Goal: Task Accomplishment & Management: Use online tool/utility

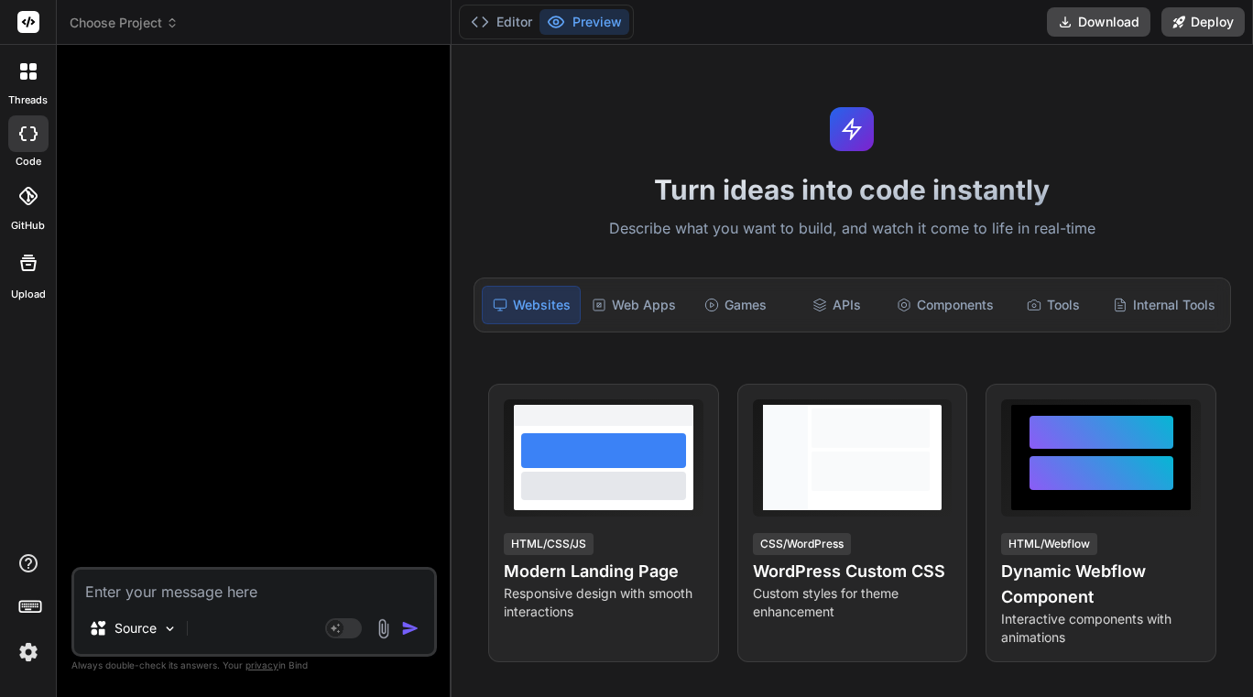
click at [153, 578] on textarea at bounding box center [254, 586] width 360 height 33
type textarea "t"
type textarea "x"
type textarea "th"
type textarea "x"
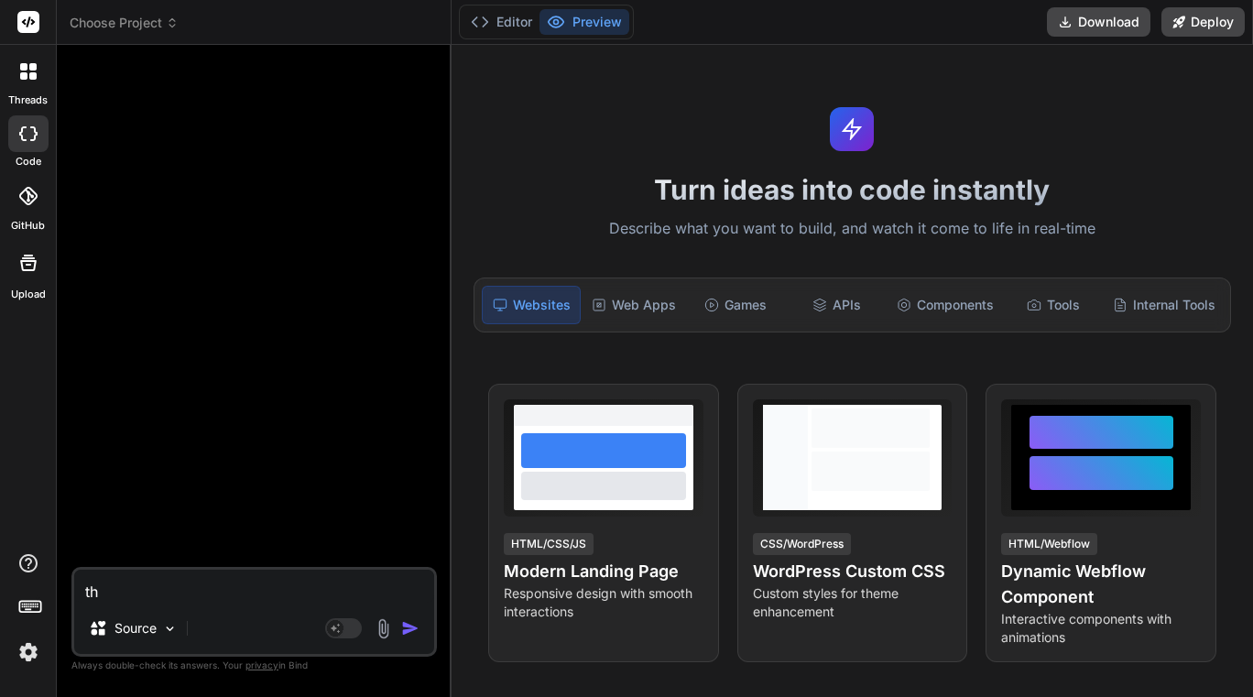
type textarea "thi"
type textarea "x"
type textarea "this"
type textarea "x"
type textarea "this"
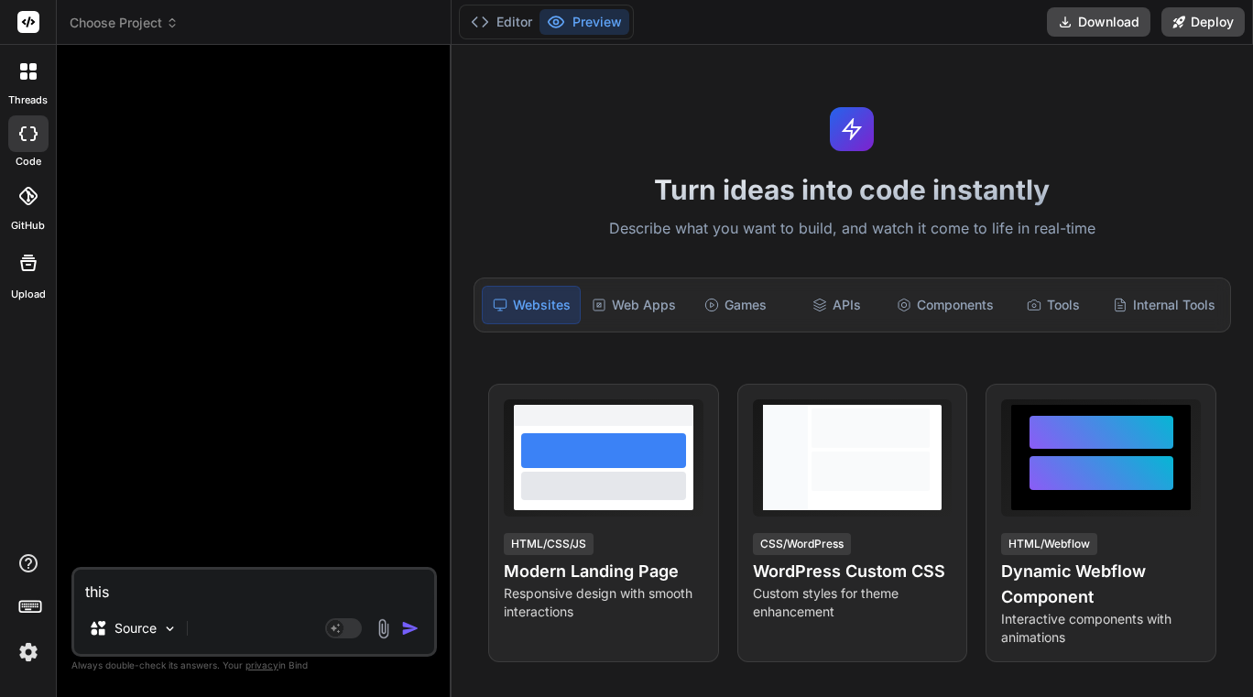
type textarea "x"
type textarea "this c"
type textarea "x"
type textarea "this co"
type textarea "x"
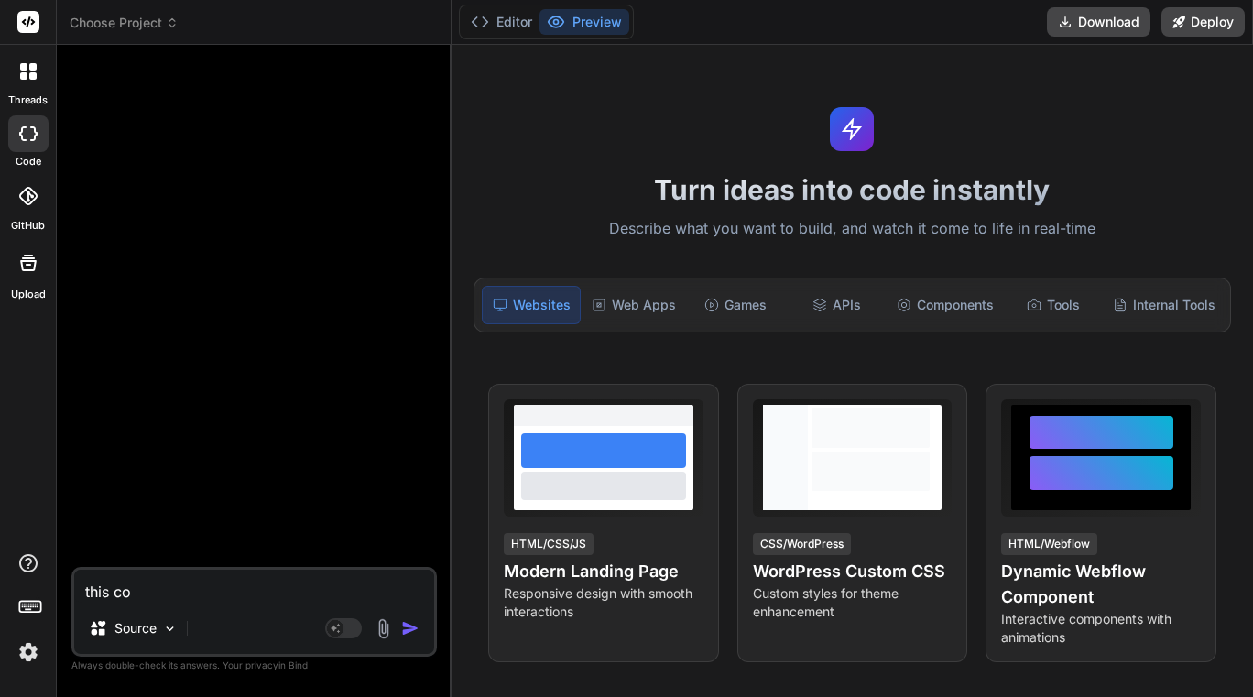
type textarea "this cod"
type textarea "x"
type textarea "this code"
type textarea "x"
type textarea "this code"
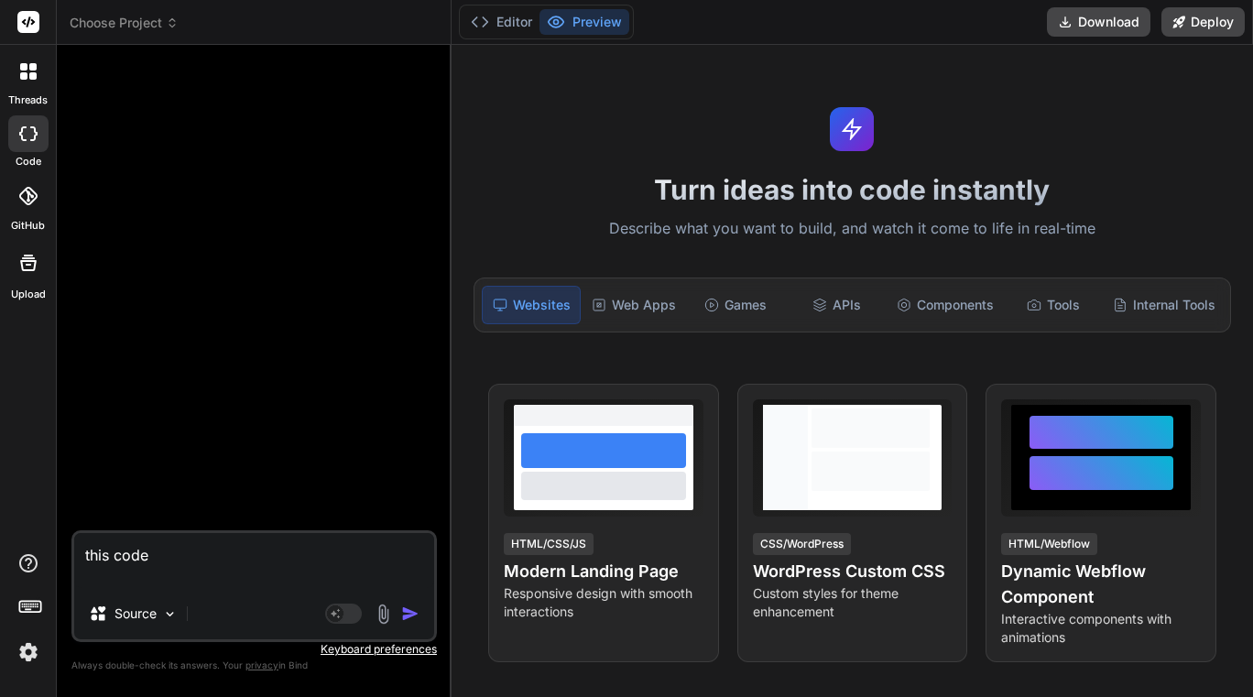
type textarea "x"
paste textarea "export const code = async (inputs) => { // This step's job is to consolidate an…"
type textarea "this code export const code = async (inputs) => { // This step's job is to cons…"
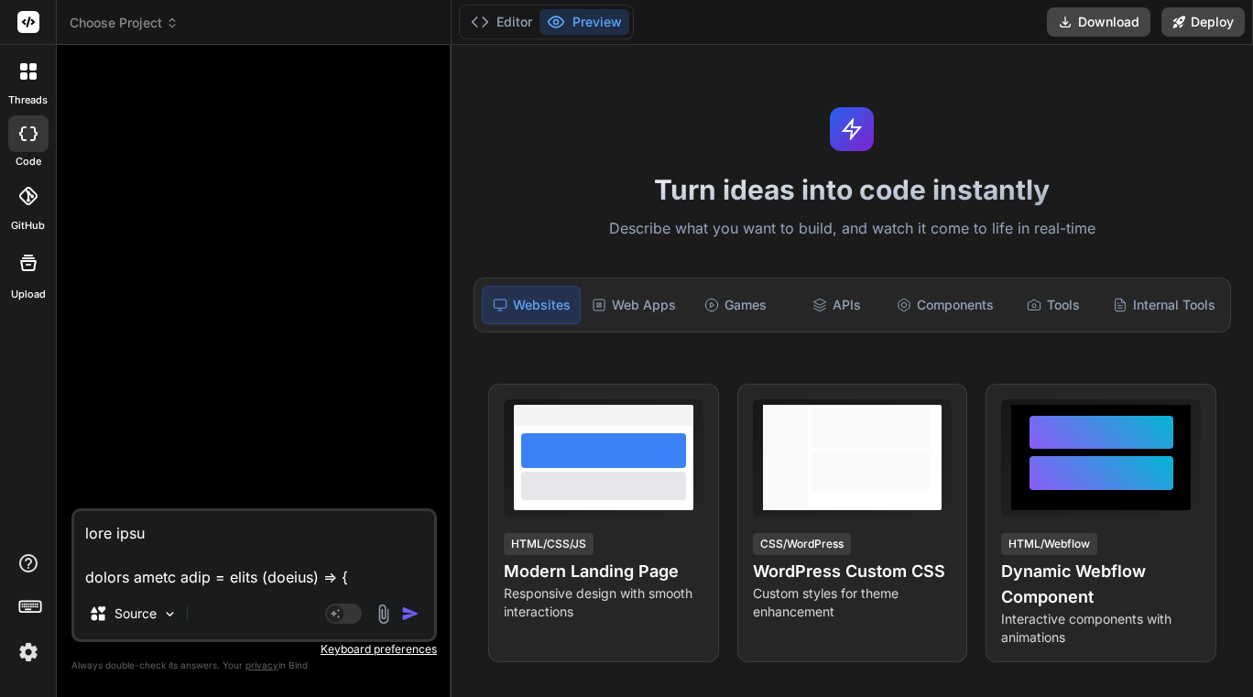
scroll to position [7675, 0]
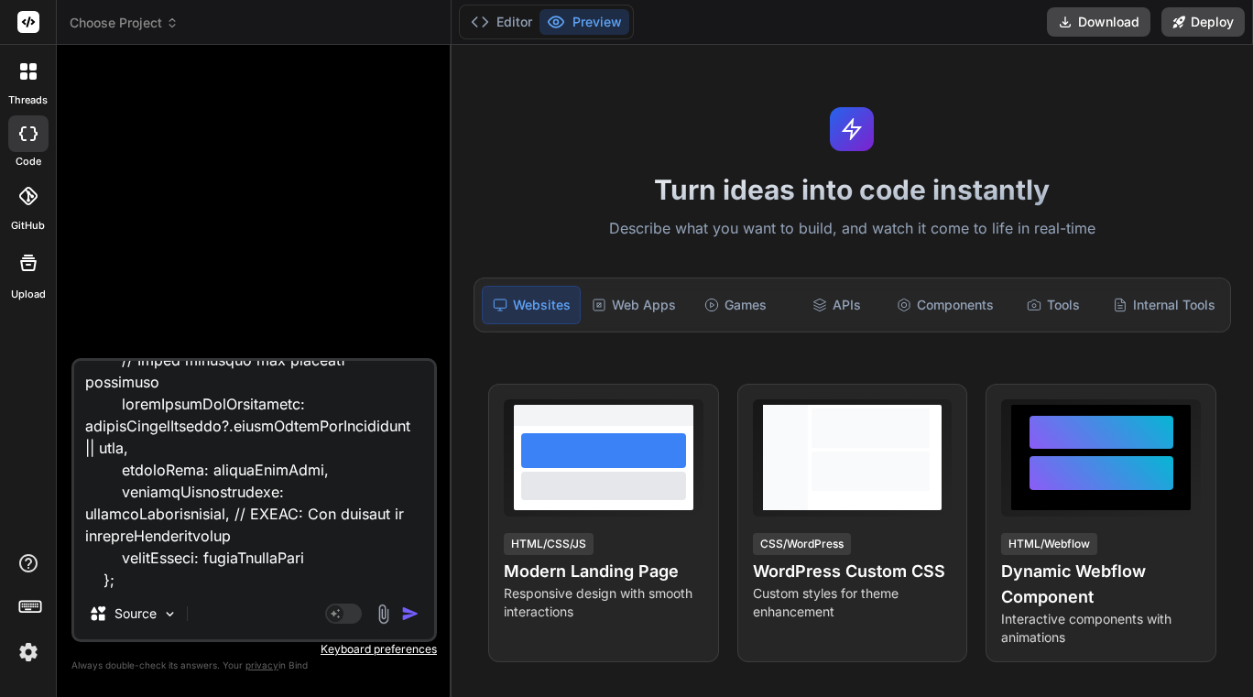
type textarea "x"
type textarea "this code export const code = async (inputs) => { // This step's job is to cons…"
type textarea "x"
type textarea "this code export const code = async (inputs) => { // This step's job is to cons…"
type textarea "x"
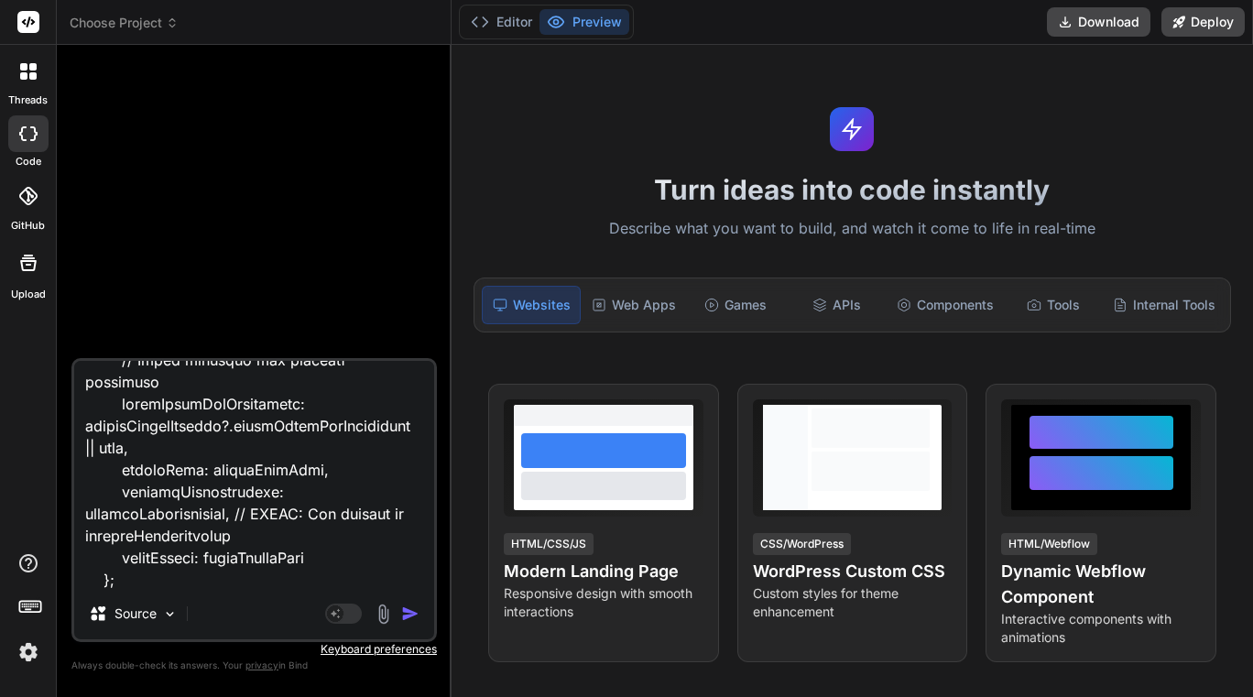
type textarea "this code export const code = async (inputs) => { // This step's job is to cons…"
type textarea "x"
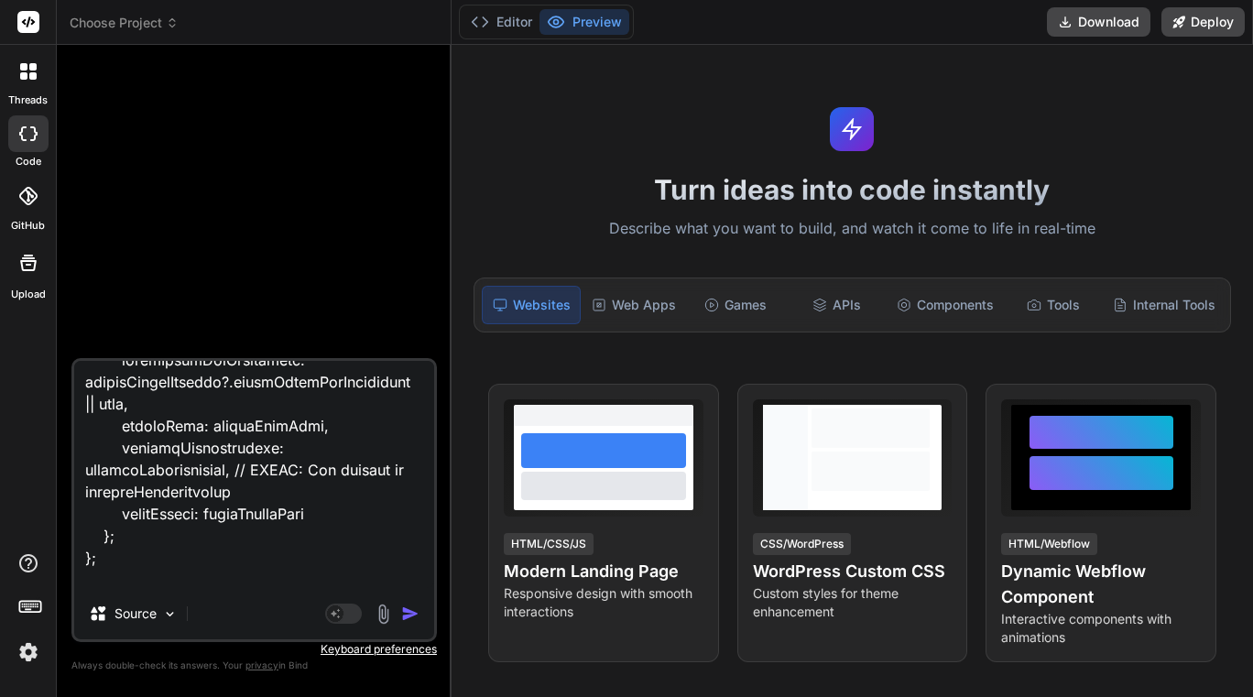
type textarea "this code export const code = async (inputs) => { // This step's job is to cons…"
type textarea "x"
type textarea "this code export const code = async (inputs) => { // This step's job is to cons…"
type textarea "x"
type textarea "this code export const code = async (inputs) => { // This step's job is to cons…"
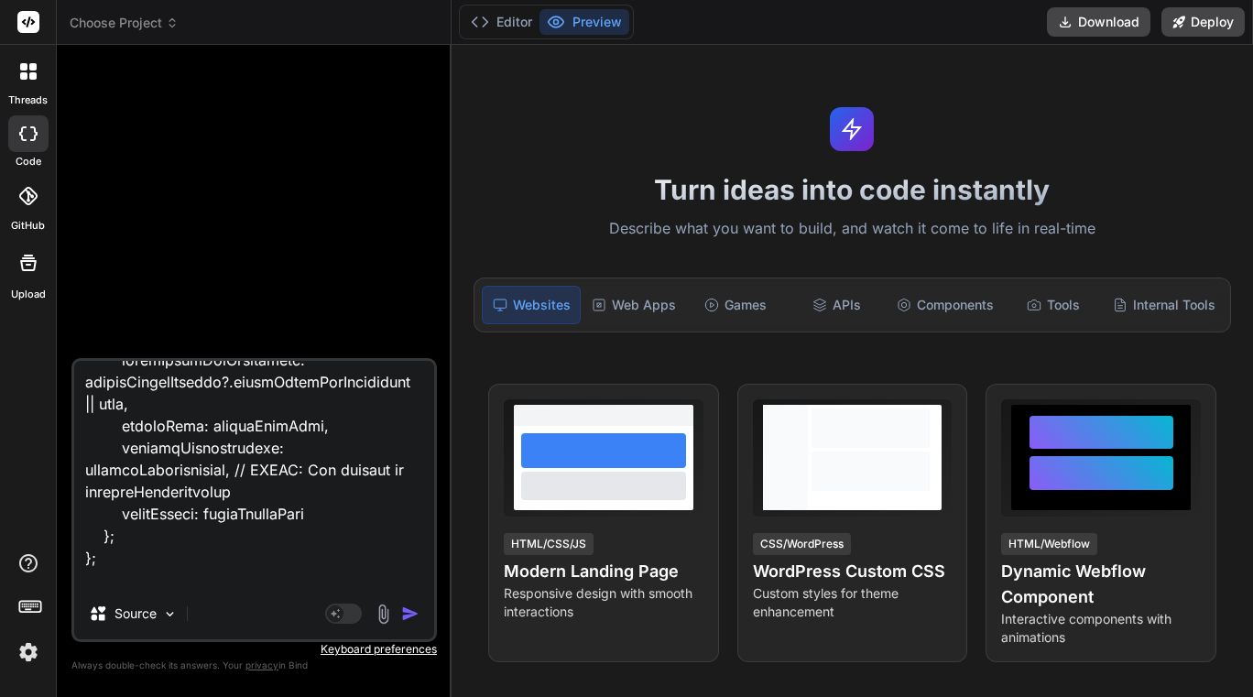
type textarea "x"
type textarea "this code export const code = async (inputs) => { // This step's job is to cons…"
type textarea "x"
type textarea "this code export const code = async (inputs) => { // This step's job is to cons…"
type textarea "x"
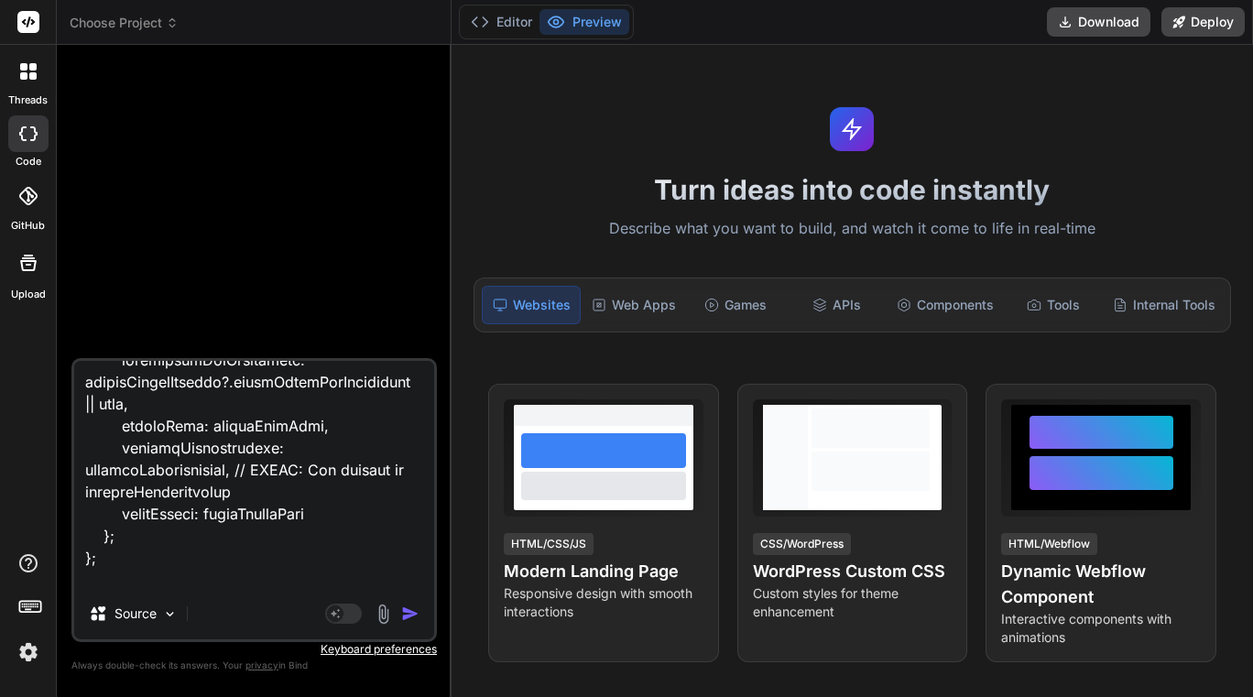
type textarea "this code export const code = async (inputs) => { // This step's job is to cons…"
type textarea "x"
type textarea "this code export const code = async (inputs) => { // This step's job is to cons…"
type textarea "x"
type textarea "this code export const code = async (inputs) => { // This step's job is to cons…"
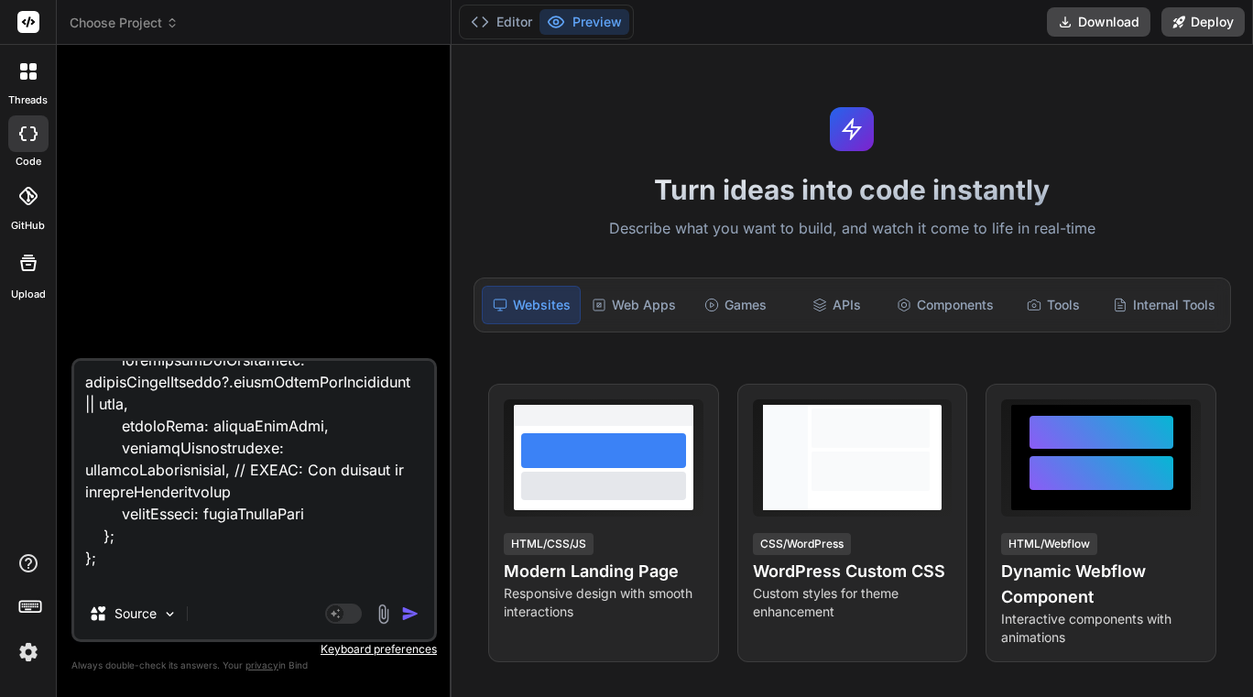
type textarea "x"
type textarea "this code export const code = async (inputs) => { // This step's job is to cons…"
type textarea "x"
type textarea "this code export const code = async (inputs) => { // This step's job is to cons…"
type textarea "x"
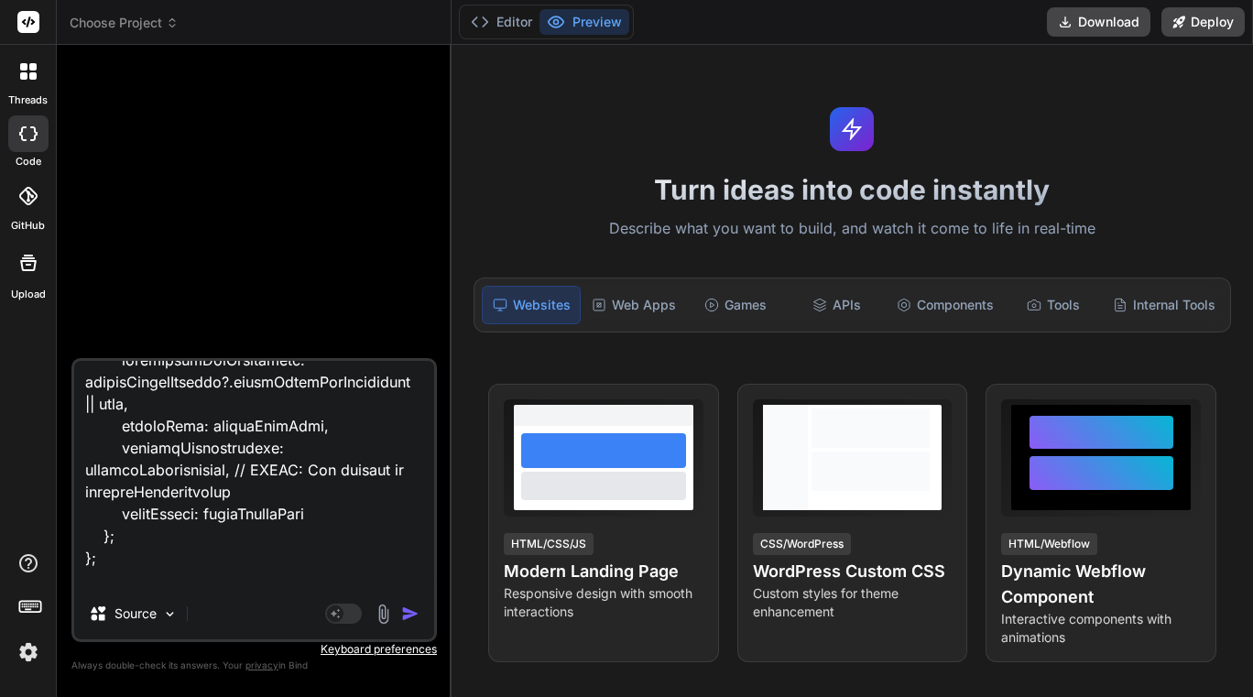
type textarea "this code export const code = async (inputs) => { // This step's job is to cons…"
type textarea "x"
type textarea "this code export const code = async (inputs) => { // This step's job is to cons…"
type textarea "x"
type textarea "this code export const code = async (inputs) => { // This step's job is to cons…"
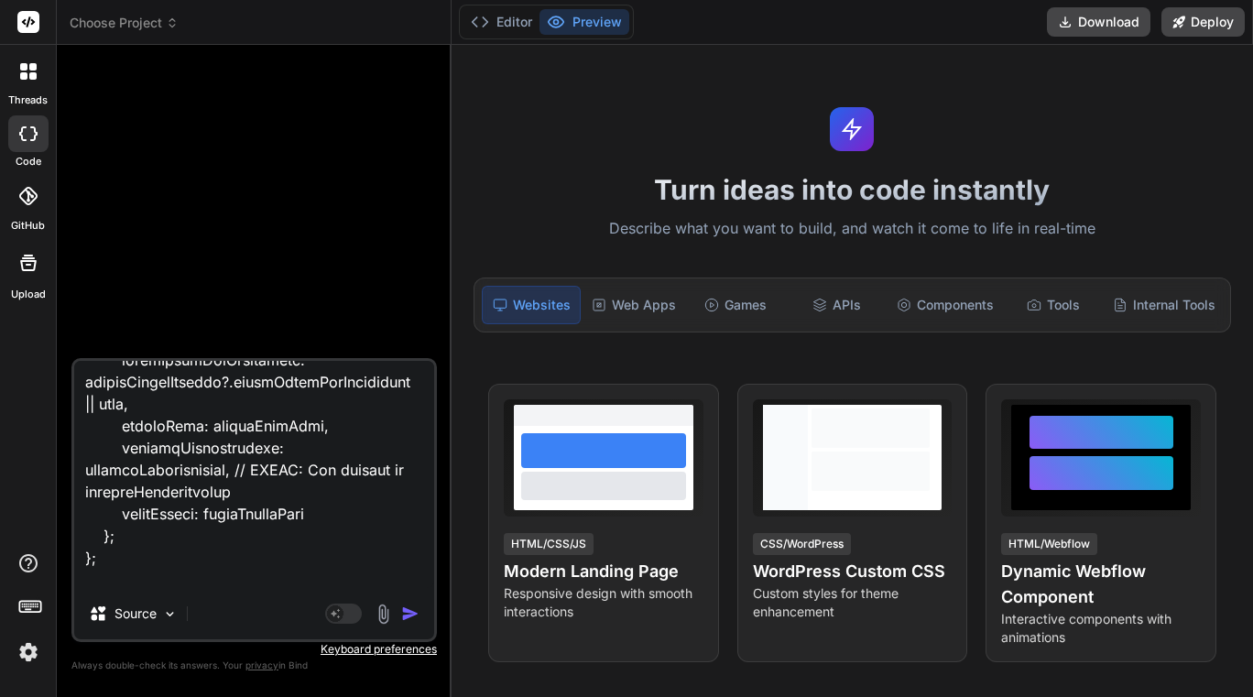
type textarea "x"
type textarea "this code export const code = async (inputs) => { // This step's job is to cons…"
type textarea "x"
type textarea "this code export const code = async (inputs) => { // This step's job is to cons…"
type textarea "x"
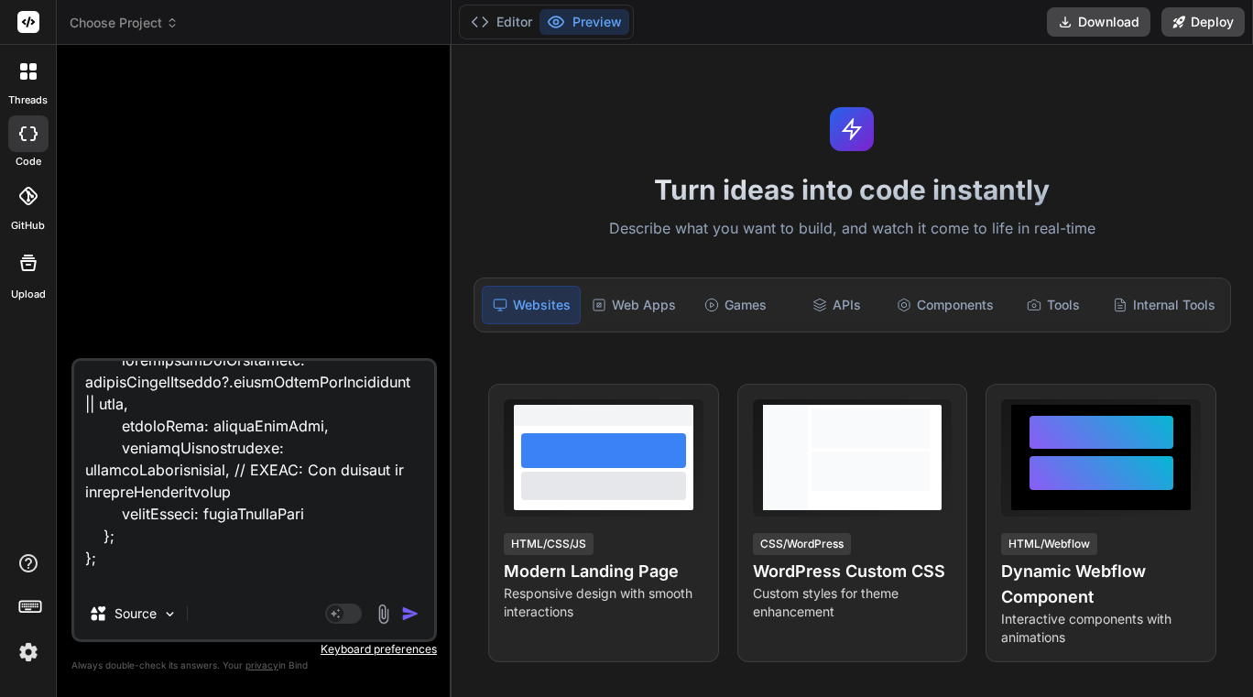
type textarea "this code export const code = async (inputs) => { // This step's job is to cons…"
type textarea "x"
type textarea "this code export const code = async (inputs) => { // This step's job is to cons…"
type textarea "x"
type textarea "this code export const code = async (inputs) => { // This step's job is to cons…"
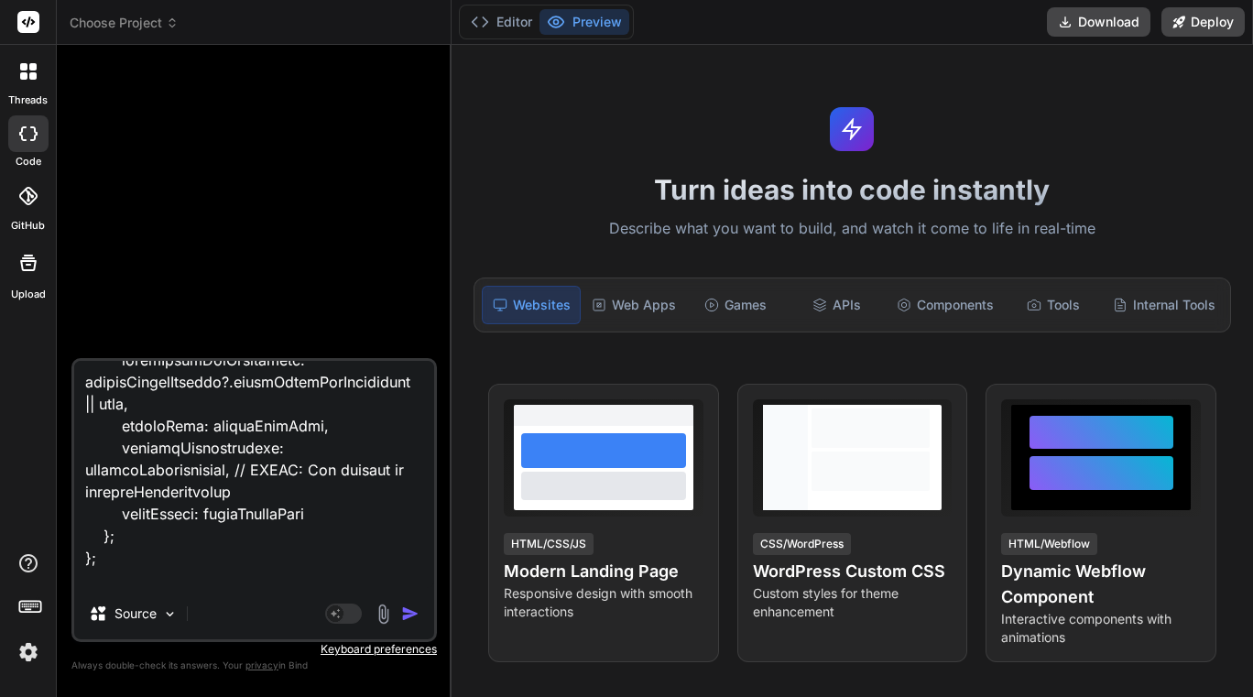
type textarea "x"
type textarea "this code export const code = async (inputs) => { // This step's job is to cons…"
type textarea "x"
type textarea "this code export const code = async (inputs) => { // This step's job is to cons…"
type textarea "x"
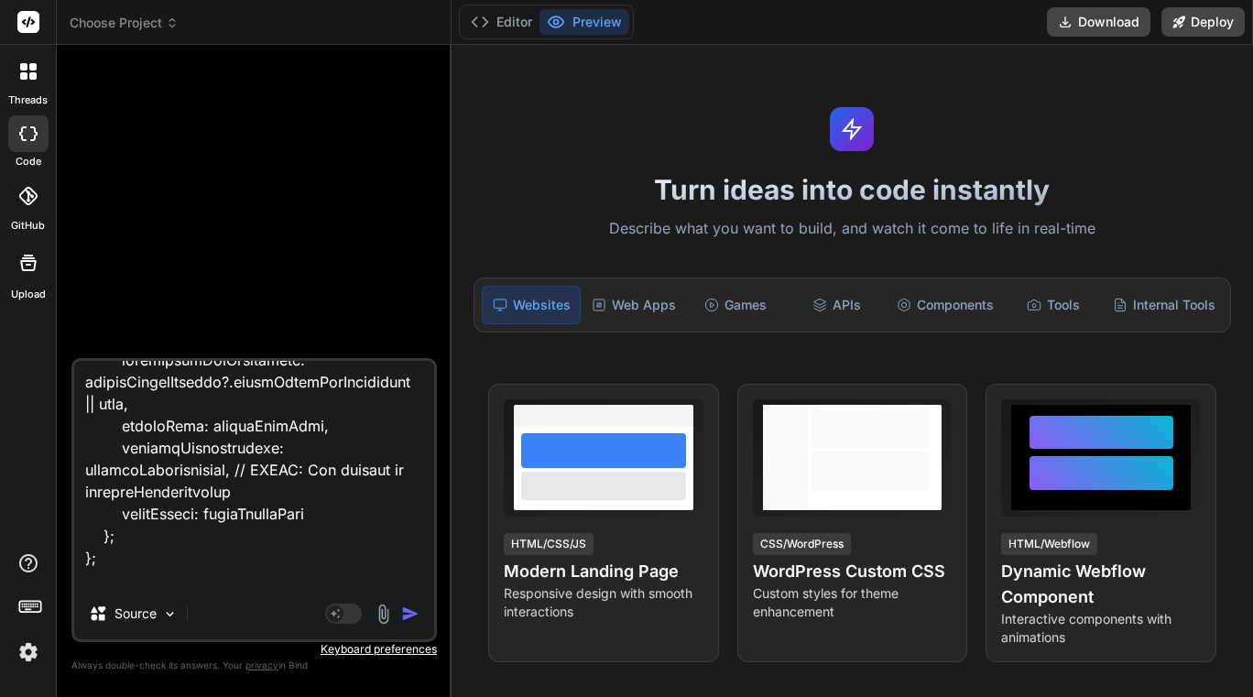
type textarea "this code export const code = async (inputs) => { // This step's job is to cons…"
type textarea "x"
type textarea "this code export const code = async (inputs) => { // This step's job is to cons…"
type textarea "x"
type textarea "this code export const code = async (inputs) => { // This step's job is to cons…"
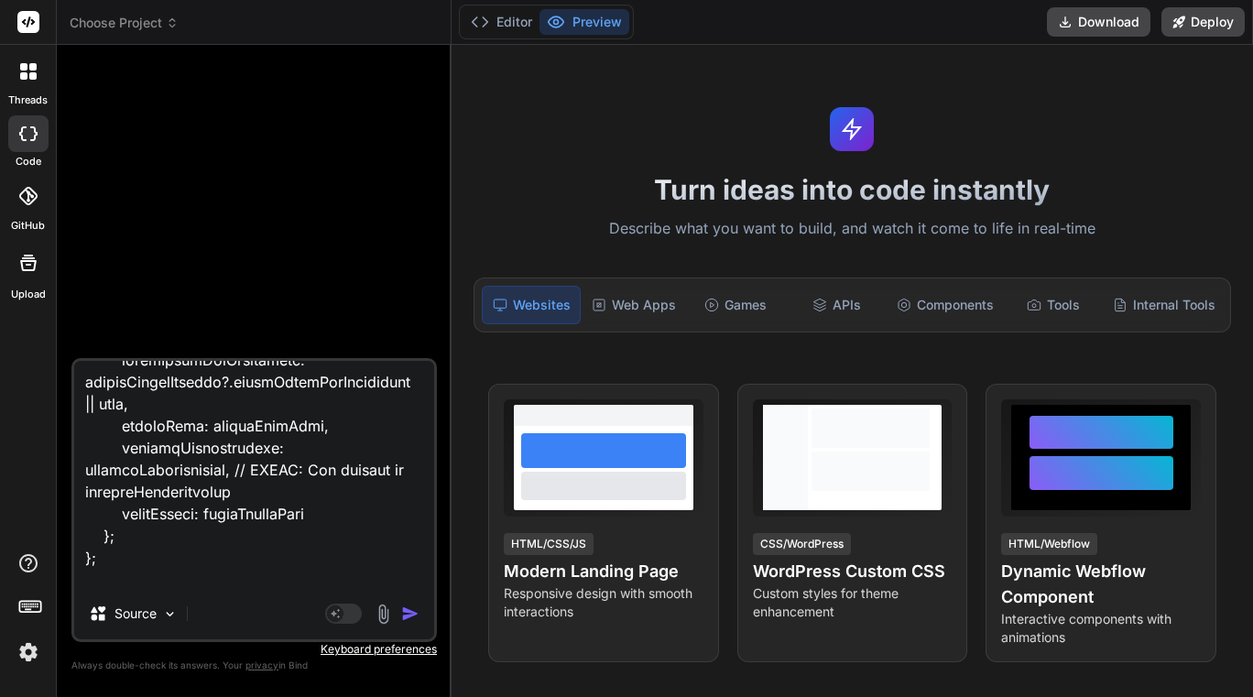
type textarea "x"
type textarea "this code export const code = async (inputs) => { // This step's job is to cons…"
type textarea "x"
type textarea "this code export const code = async (inputs) => { // This step's job is to cons…"
type textarea "x"
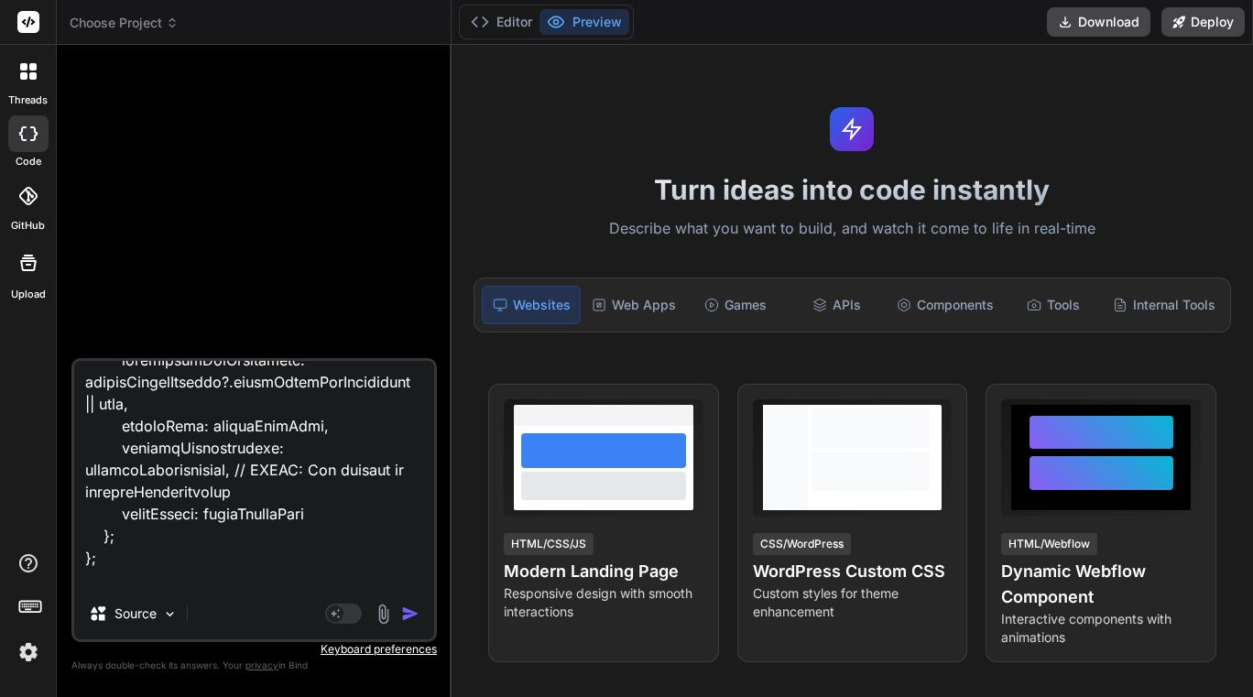
type textarea "this code export const code = async (inputs) => { // This step's job is to cons…"
type textarea "x"
type textarea "this code export const code = async (inputs) => { // This step's job is to cons…"
type textarea "x"
type textarea "this code export const code = async (inputs) => { // This step's job is to cons…"
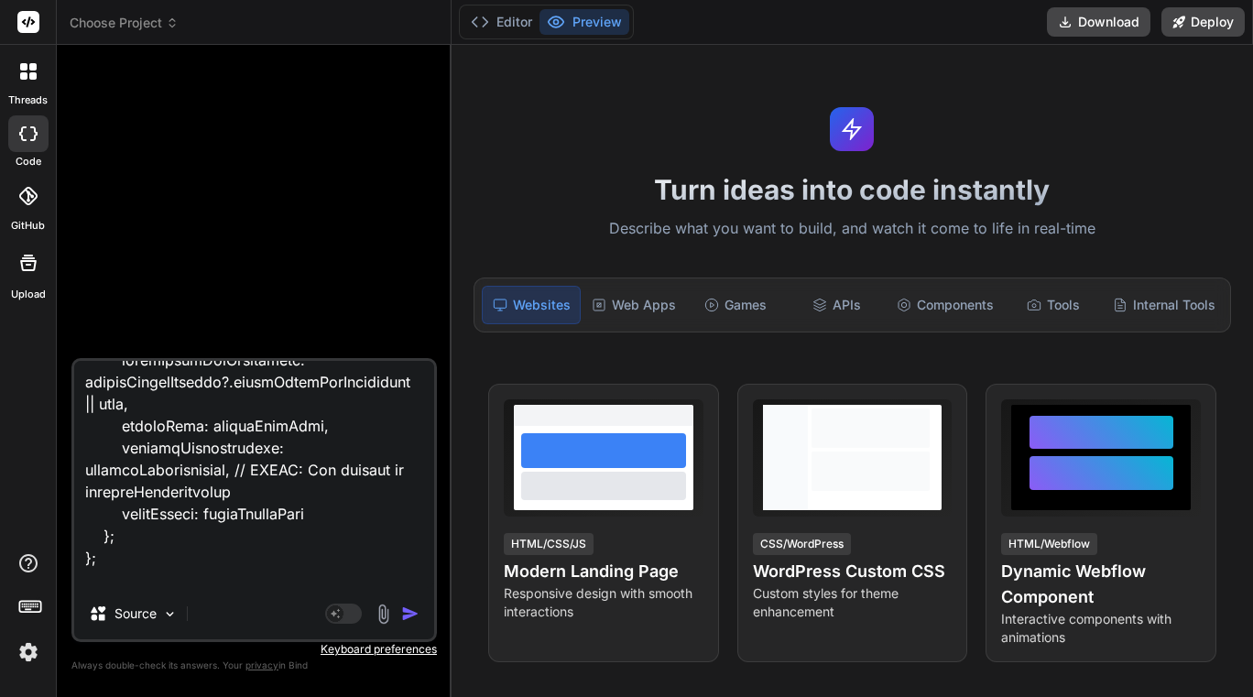
type textarea "x"
type textarea "this code export const code = async (inputs) => { // This step's job is to cons…"
type textarea "x"
type textarea "this code export const code = async (inputs) => { // This step's job is to cons…"
type textarea "x"
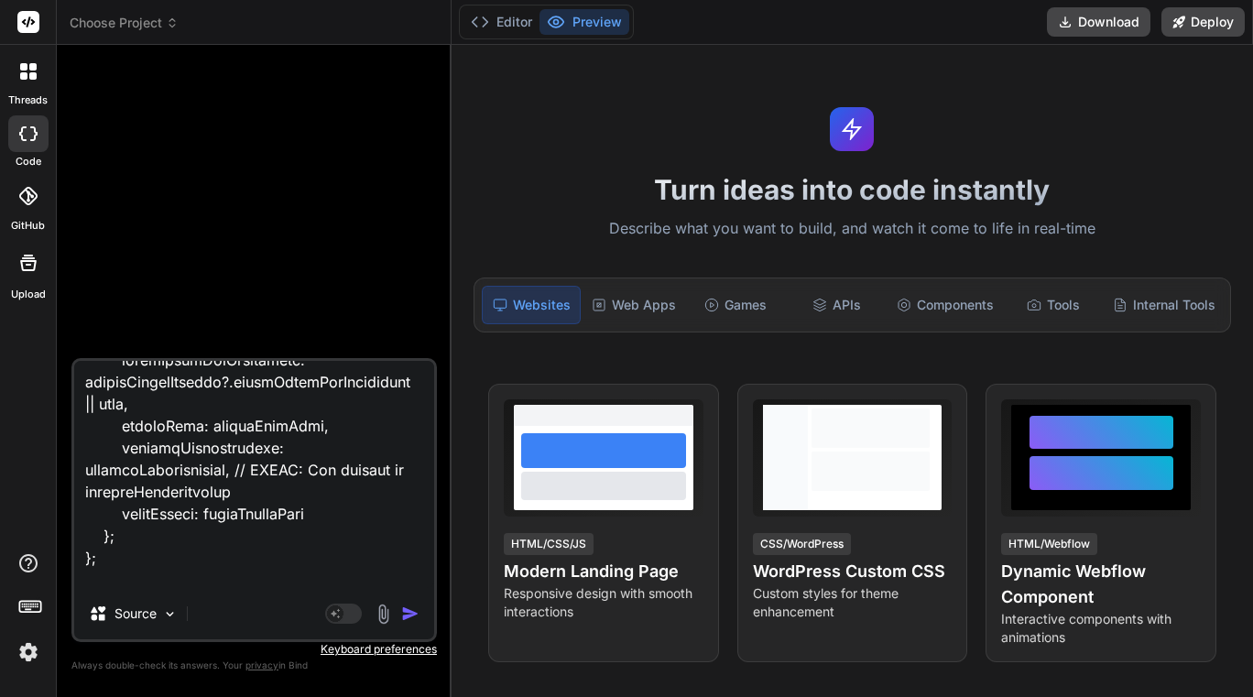
type textarea "this code export const code = async (inputs) => { // This step's job is to cons…"
type textarea "x"
type textarea "this code export const code = async (inputs) => { // This step's job is to cons…"
type textarea "x"
type textarea "this code export const code = async (inputs) => { // This step's job is to cons…"
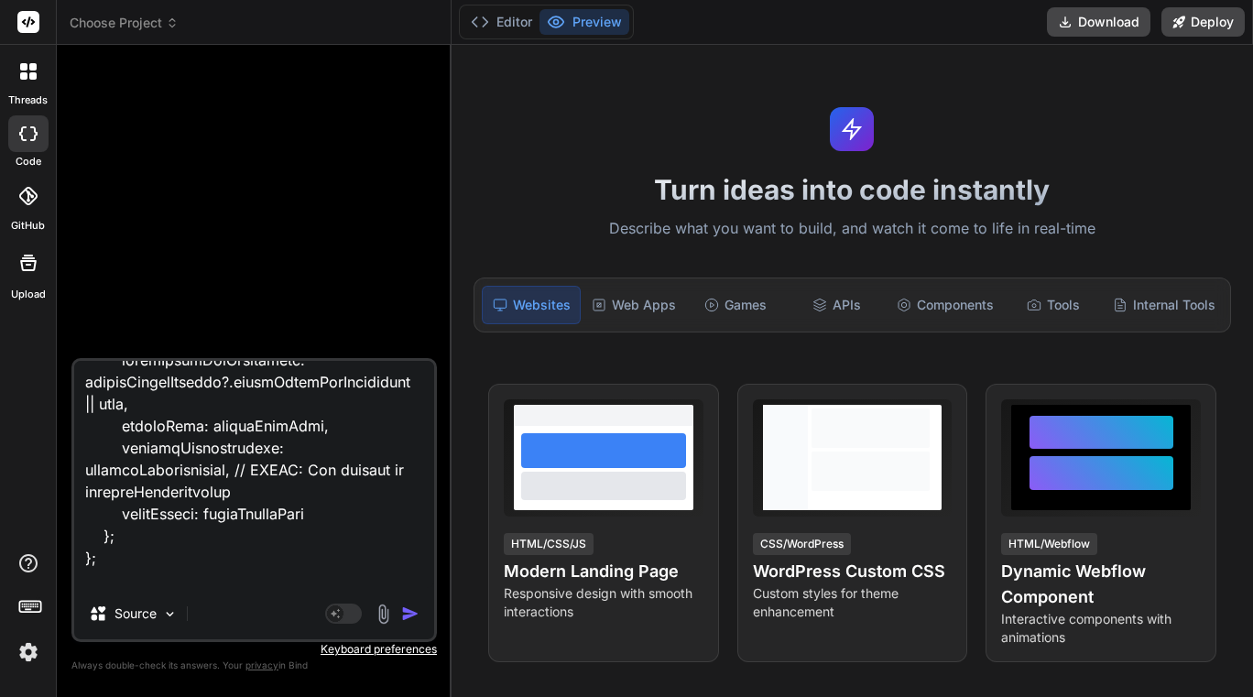
type textarea "x"
type textarea "this code export const code = async (inputs) => { // This step's job is to cons…"
type textarea "x"
type textarea "this code export const code = async (inputs) => { // This step's job is to cons…"
type textarea "x"
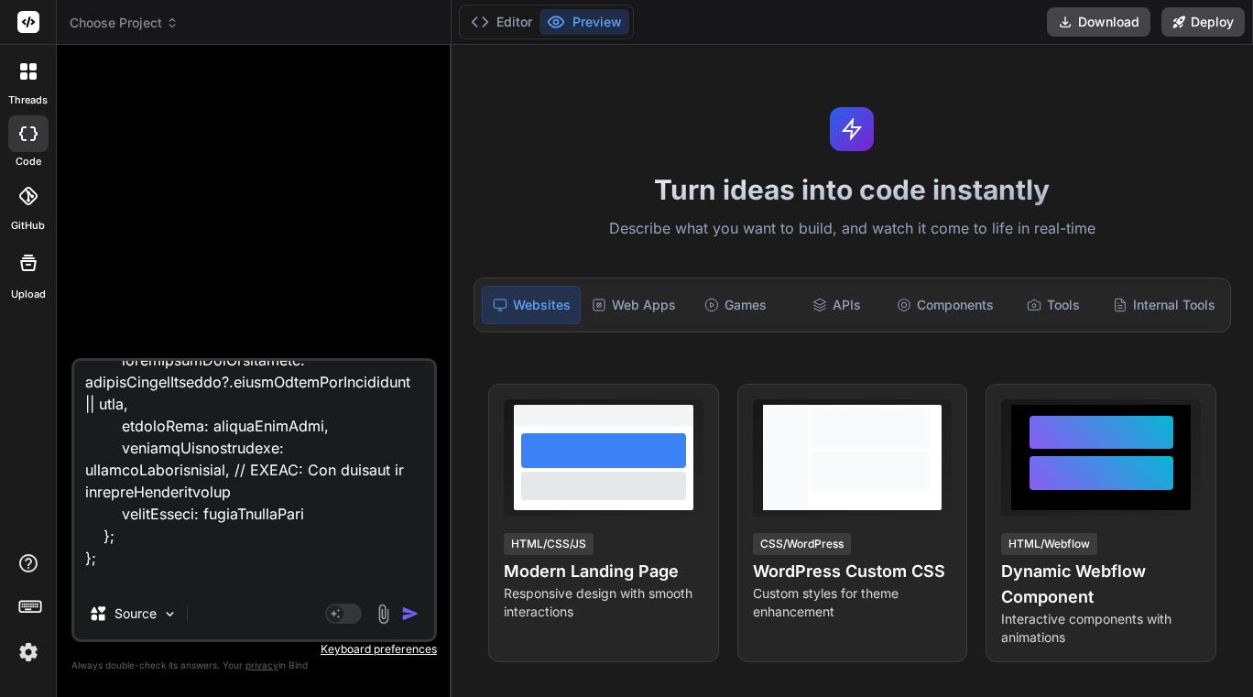
type textarea "this code export const code = async (inputs) => { // This step's job is to cons…"
type textarea "x"
type textarea "this code export const code = async (inputs) => { // This step's job is to cons…"
type textarea "x"
type textarea "this code export const code = async (inputs) => { // This step's job is to cons…"
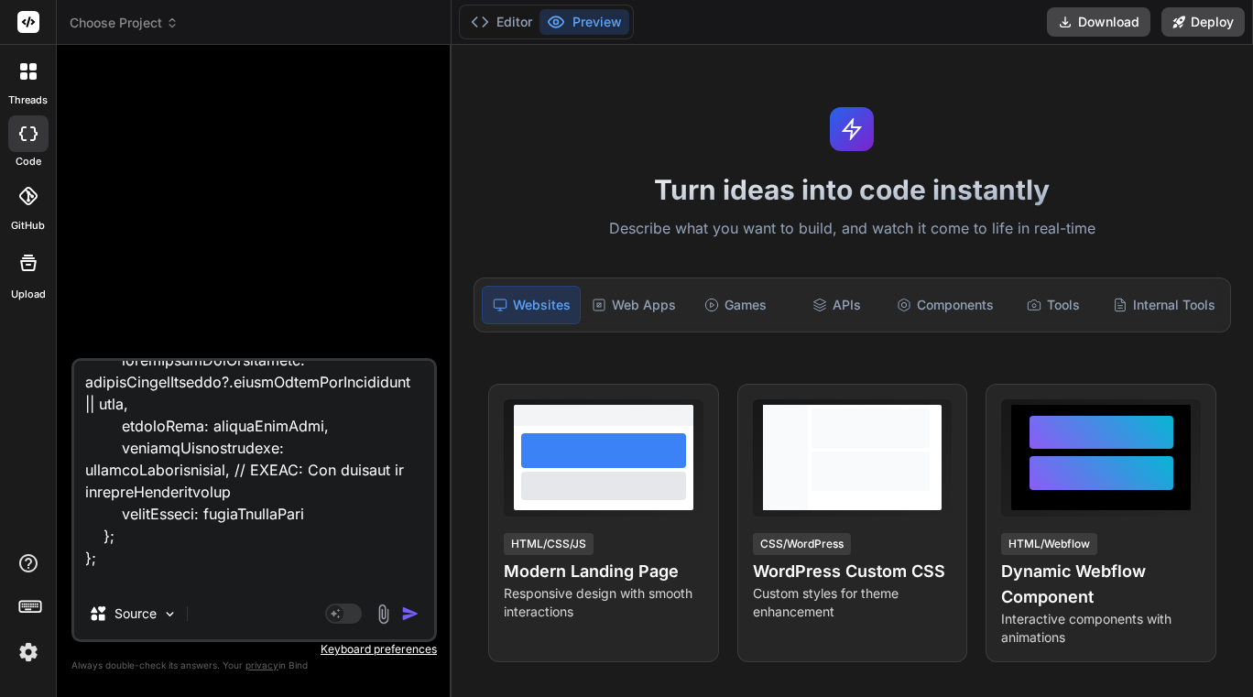
type textarea "x"
type textarea "this code export const code = async (inputs) => { // This step's job is to cons…"
type textarea "x"
type textarea "this code export const code = async (inputs) => { // This step's job is to cons…"
type textarea "x"
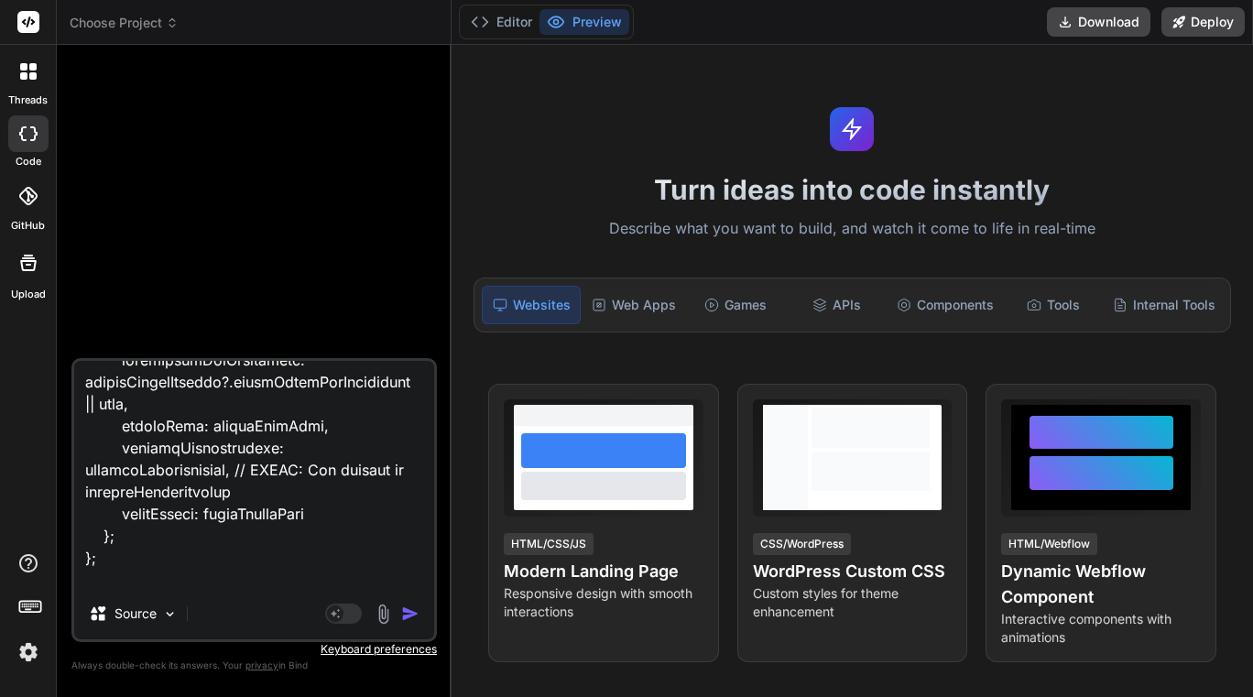
type textarea "this code export const code = async (inputs) => { // This step's job is to cons…"
type textarea "x"
type textarea "this code export const code = async (inputs) => { // This step's job is to cons…"
type textarea "x"
type textarea "this code export const code = async (inputs) => { // This step's job is to cons…"
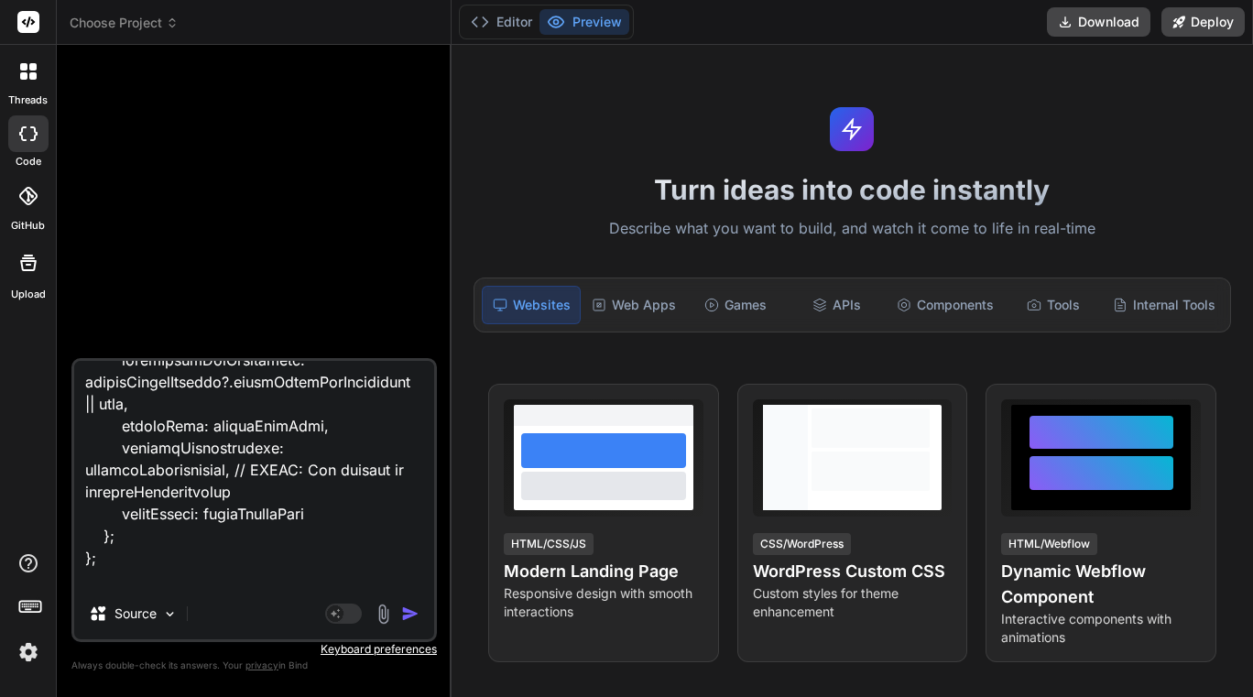
type textarea "x"
type textarea "this code export const code = async (inputs) => { // This step's job is to cons…"
type textarea "x"
type textarea "this code export const code = async (inputs) => { // This step's job is to cons…"
type textarea "x"
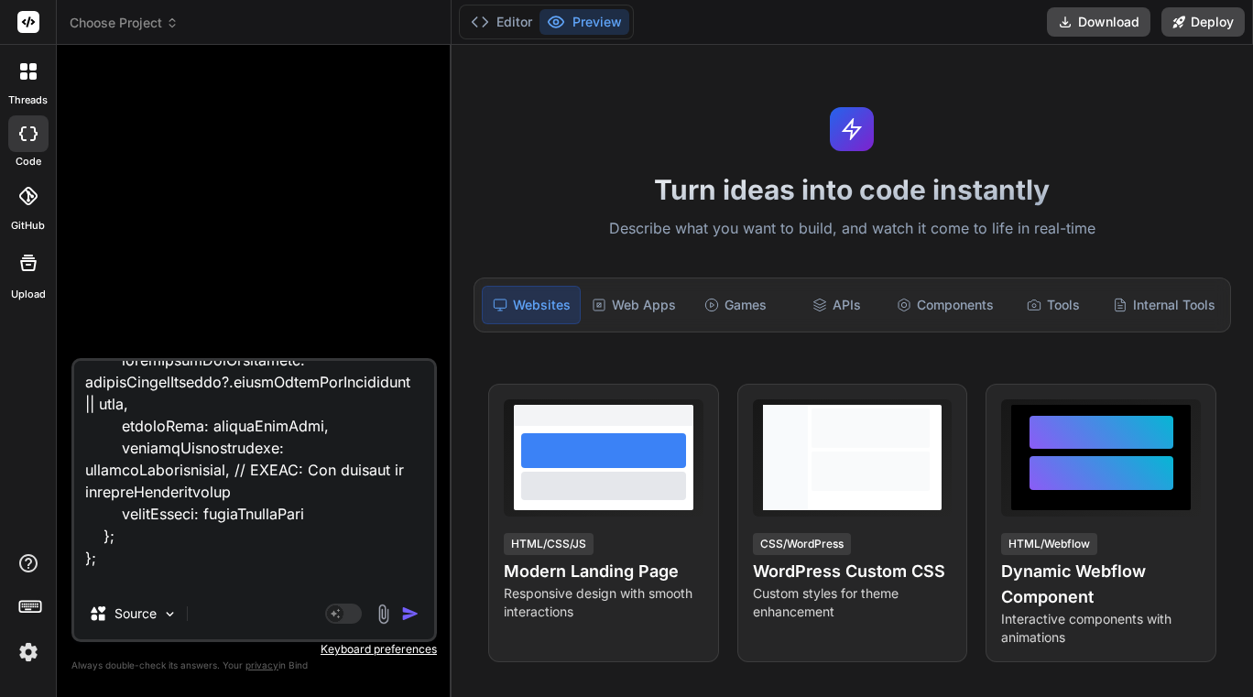
type textarea "this code export const code = async (inputs) => { // This step's job is to cons…"
type textarea "x"
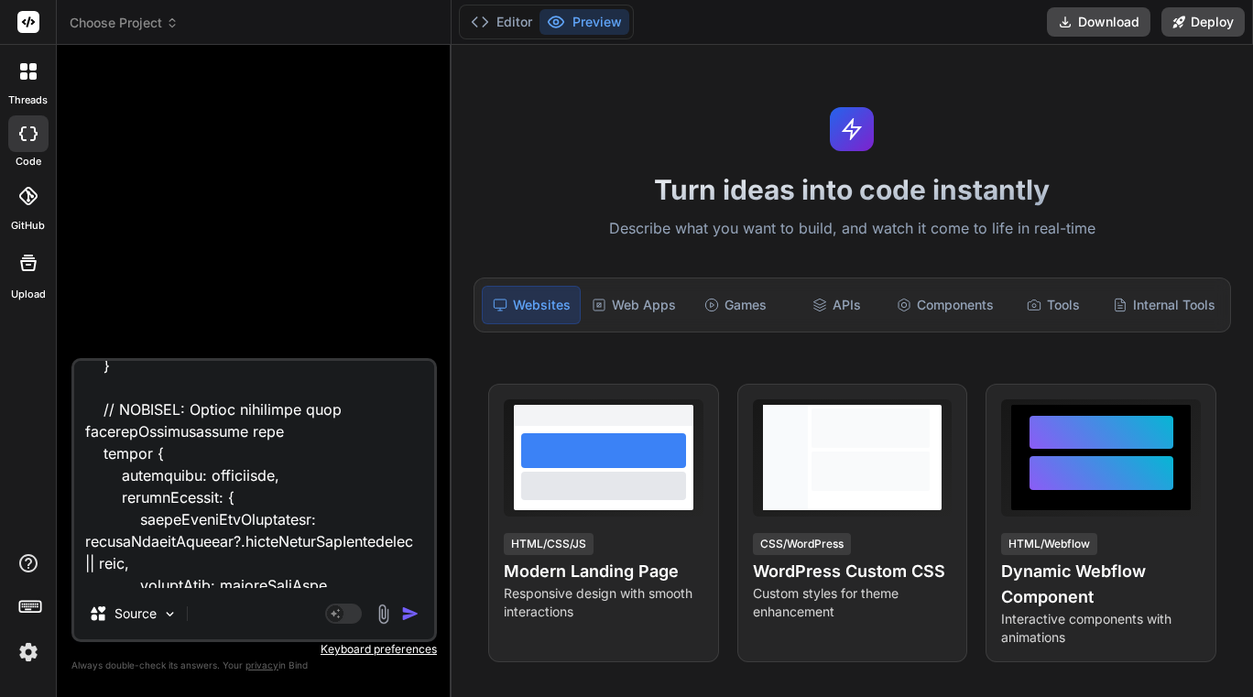
scroll to position [0, 0]
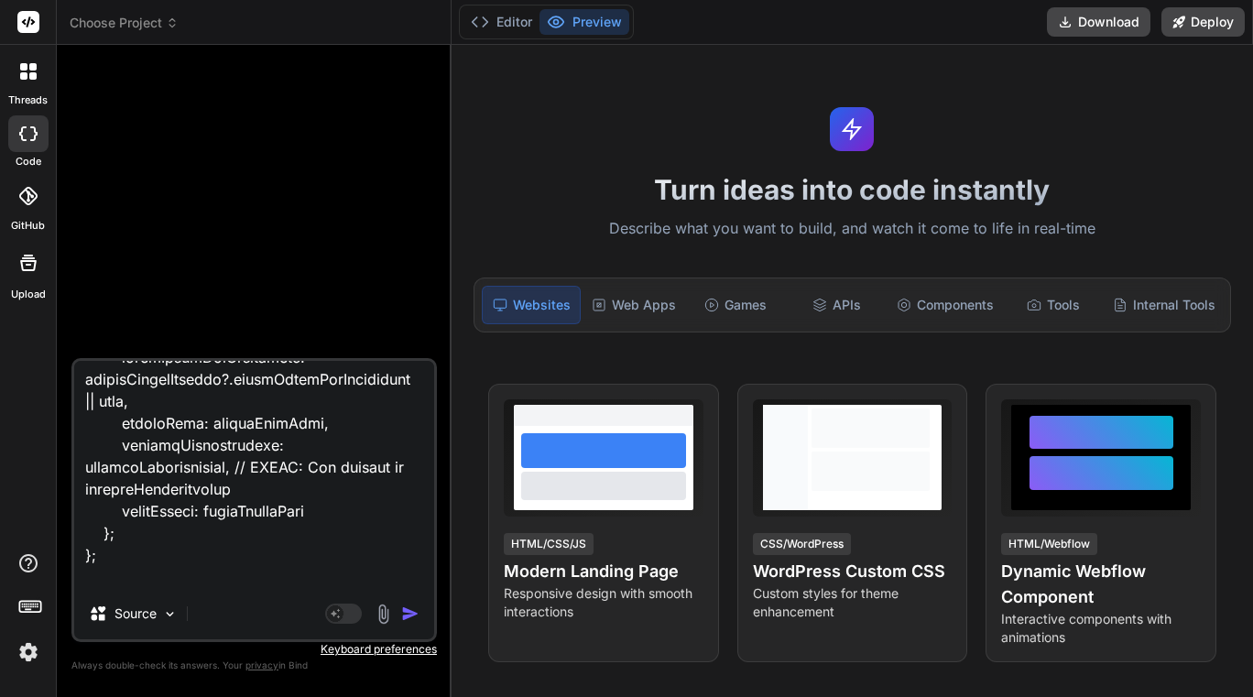
type textarea "this code export const code = async (inputs) => { // This step's job is to cons…"
type textarea "x"
type textarea "this code export const code = async (inputs) => { // This step's job is to cons…"
type textarea "x"
type textarea "this code export const code = async (inputs) => { // This step's job is to cons…"
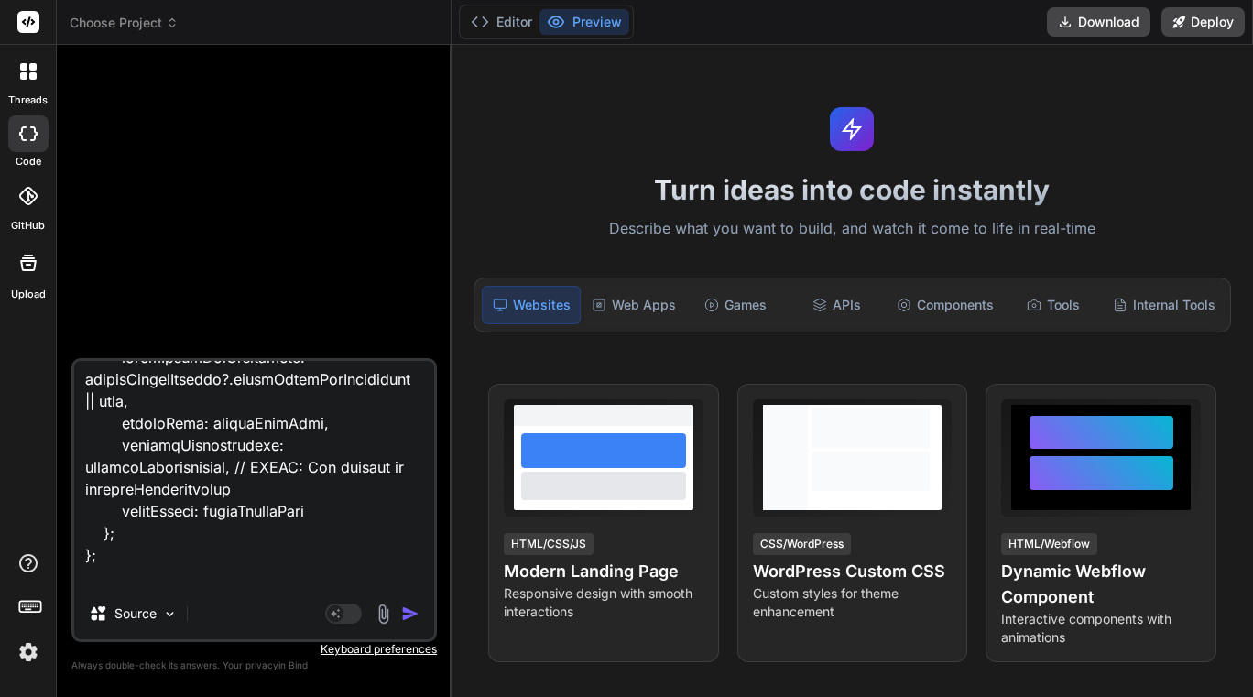
type textarea "x"
paste textarea "{ "loremIpsumDolOrsitametc": { "adipiScin": "Eli'se doeiu tempo inci utlab'e do…"
type textarea "this code export const code = async (inputs) => { // This step's job is to cons…"
type textarea "x"
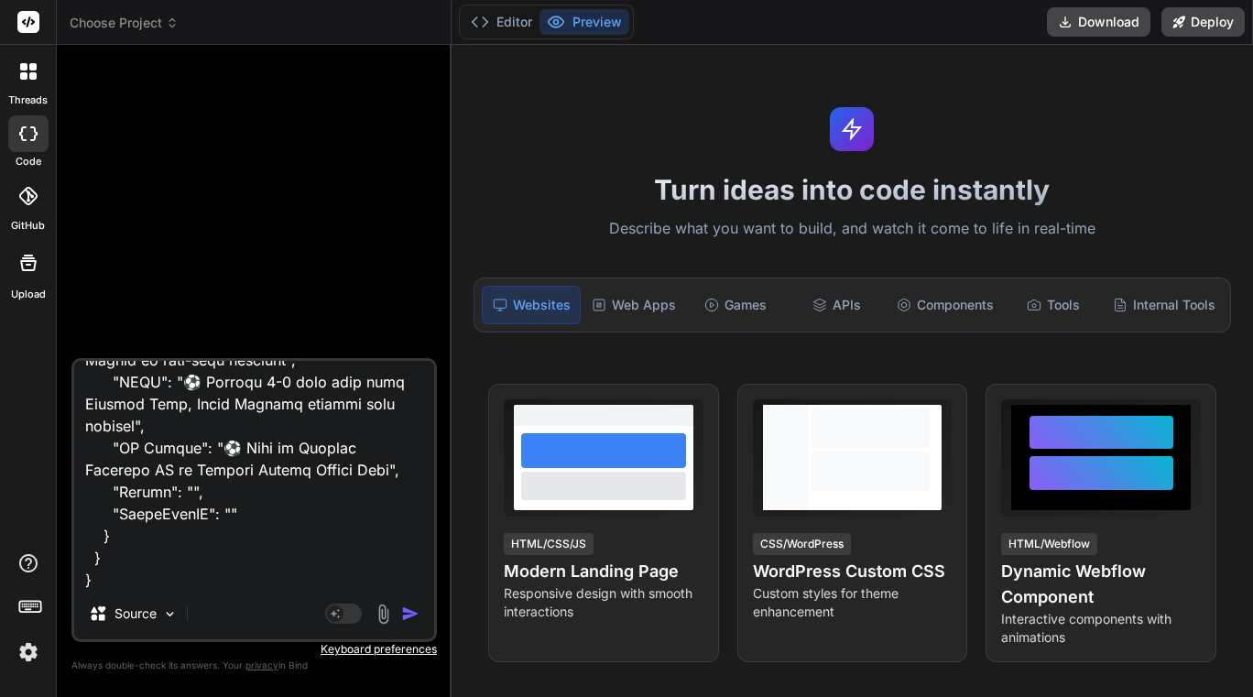
type textarea "this code export const code = async (inputs) => { // This step's job is to cons…"
type textarea "x"
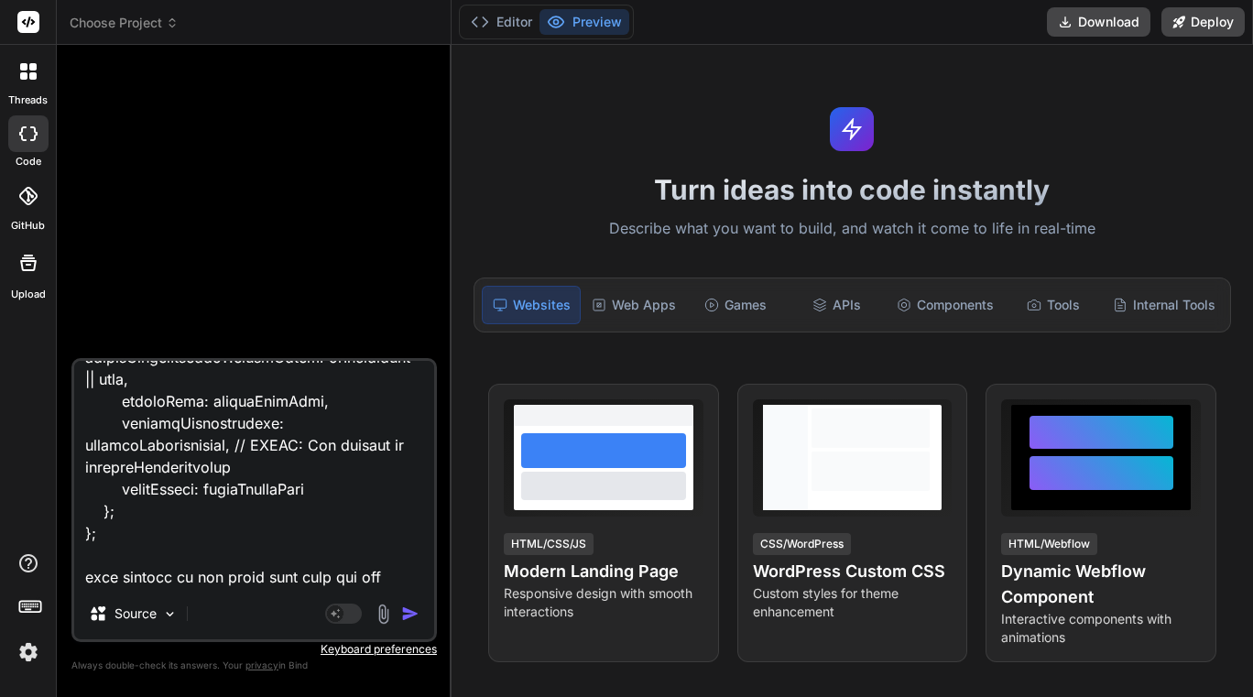
scroll to position [7744, 0]
paste textarea "popularEntertainment"
type textarea "this code export const code = async (inputs) => { // This step's job is to cons…"
type textarea "x"
type textarea "this code export const code = async (inputs) => { // This step's job is to cons…"
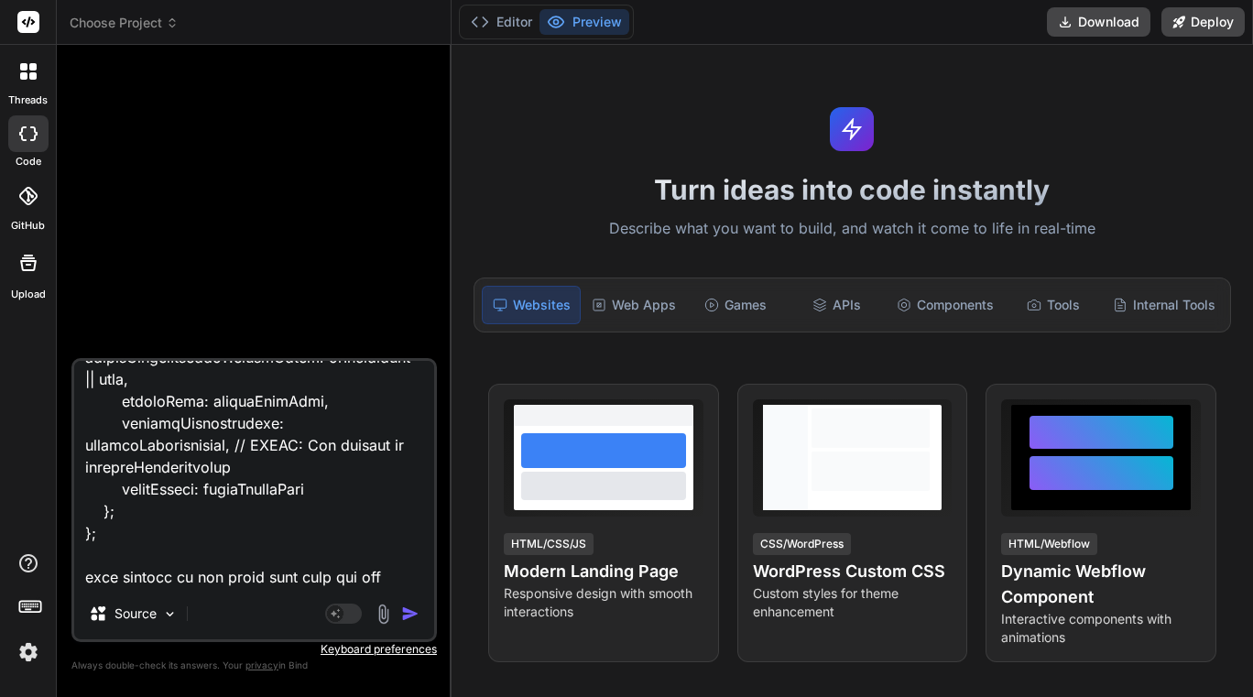
type textarea "x"
type textarea "this code export const code = async (inputs) => { // This step's job is to cons…"
type textarea "x"
type textarea "this code export const code = async (inputs) => { // This step's job is to cons…"
type textarea "x"
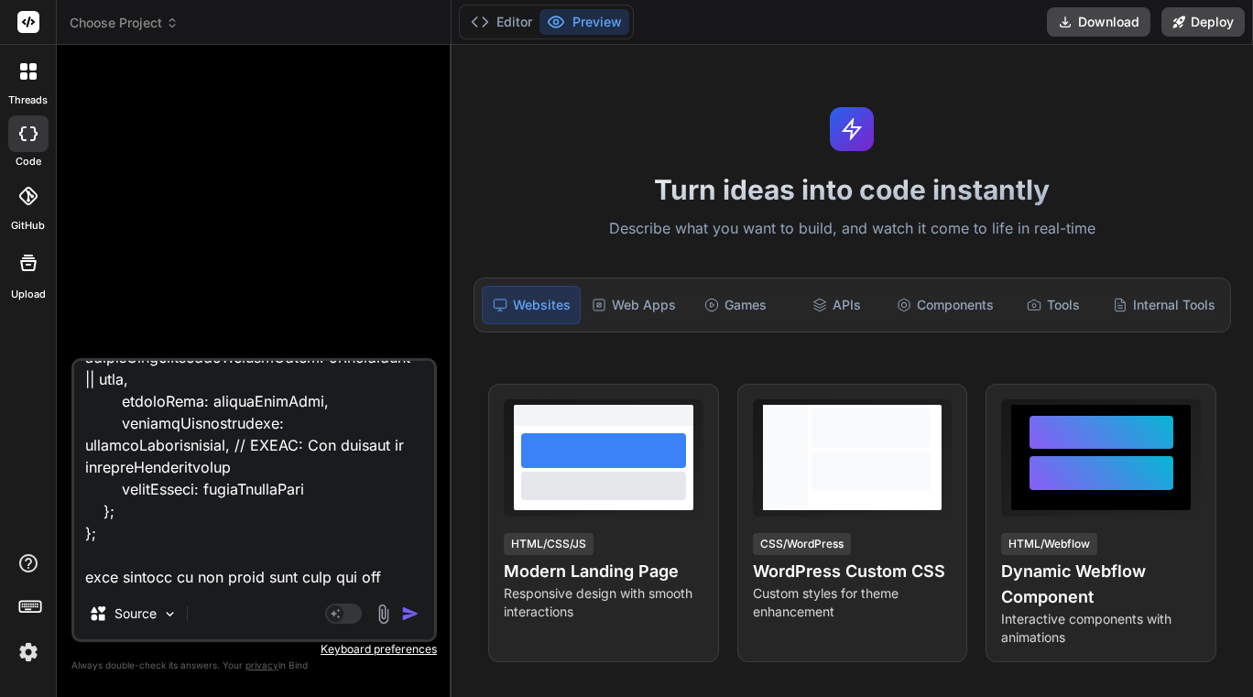
type textarea "this code export const code = async (inputs) => { // This step's job is to cons…"
type textarea "x"
type textarea "this code export const code = async (inputs) => { // This step's job is to cons…"
type textarea "x"
type textarea "this code export const code = async (inputs) => { // This step's job is to cons…"
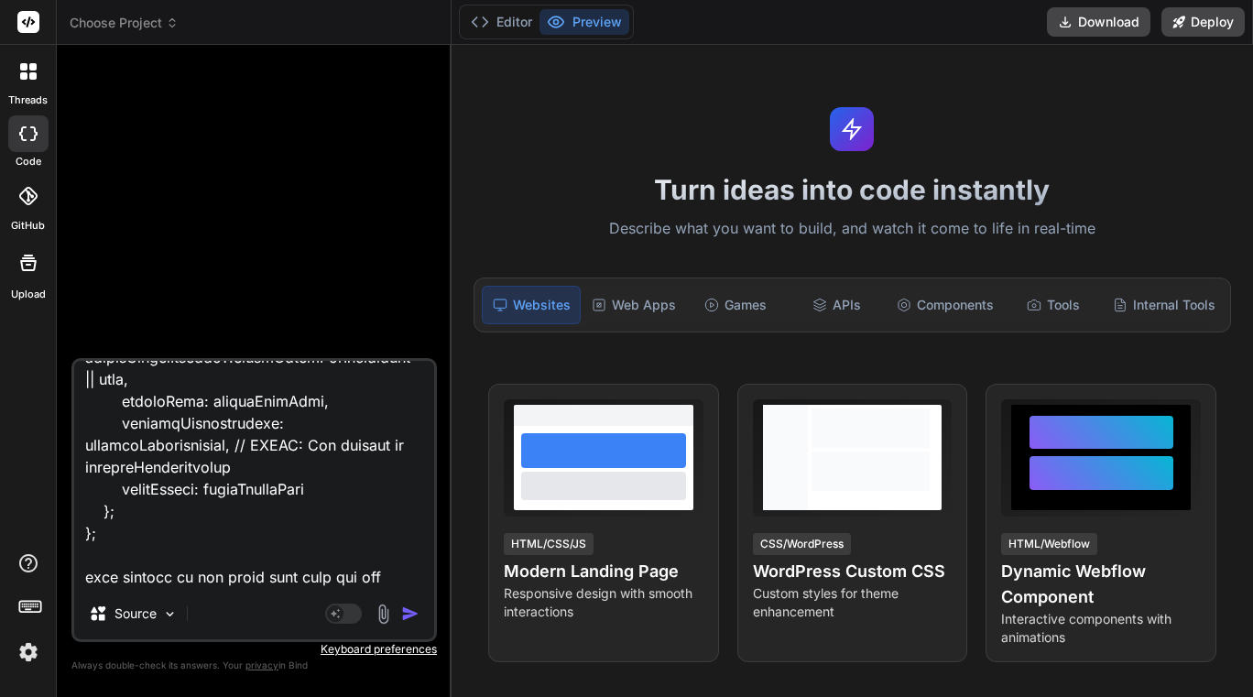
type textarea "x"
type textarea "this code export const code = async (inputs) => { // This step's job is to cons…"
type textarea "x"
type textarea "this code export const code = async (inputs) => { // This step's job is to cons…"
type textarea "x"
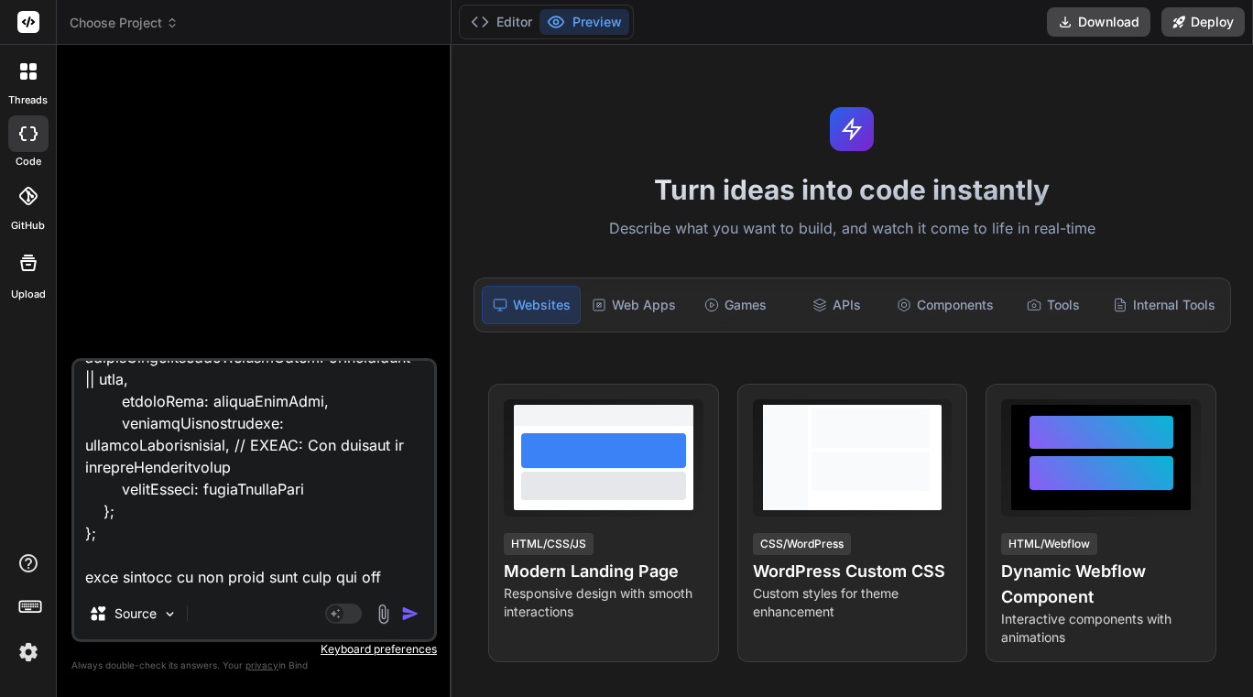
type textarea "this code export const code = async (inputs) => { // This step's job is to cons…"
type textarea "x"
type textarea "this code export const code = async (inputs) => { // This step's job is to cons…"
type textarea "x"
type textarea "this code export const code = async (inputs) => { // This step's job is to cons…"
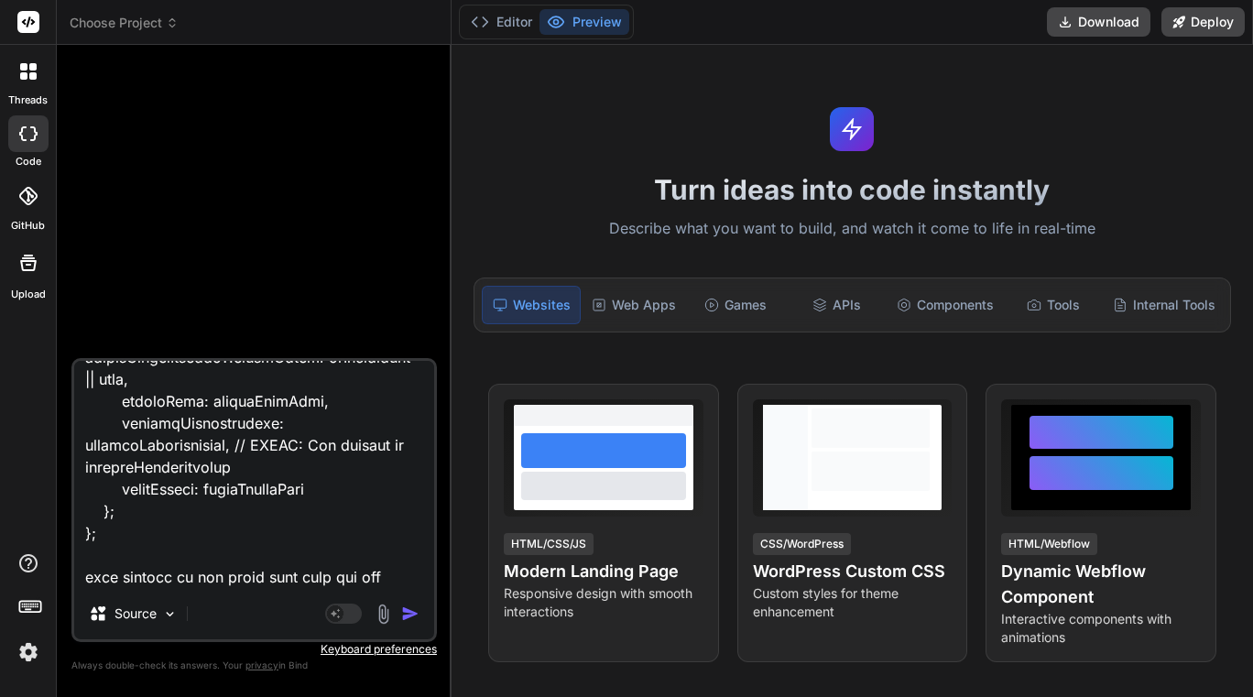
type textarea "x"
type textarea "this code export const code = async (inputs) => { // This step's job is to cons…"
type textarea "x"
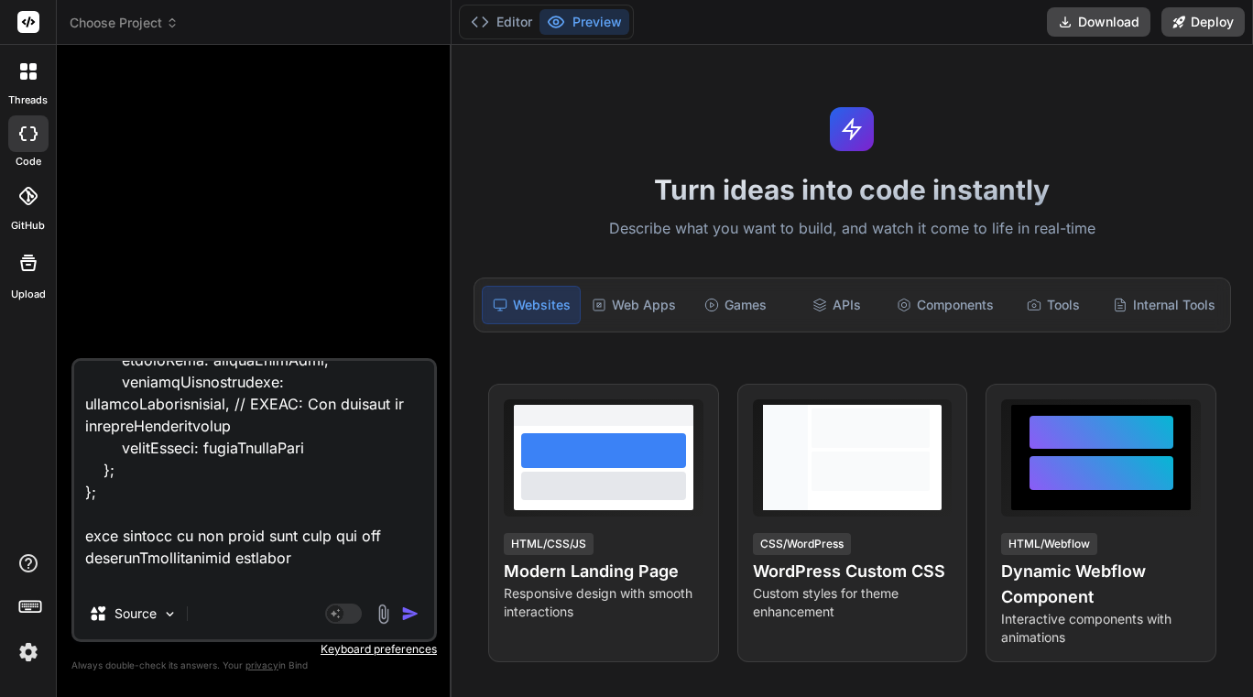
type textarea "this code export const code = async (inputs) => { // This step's job is to cons…"
type textarea "x"
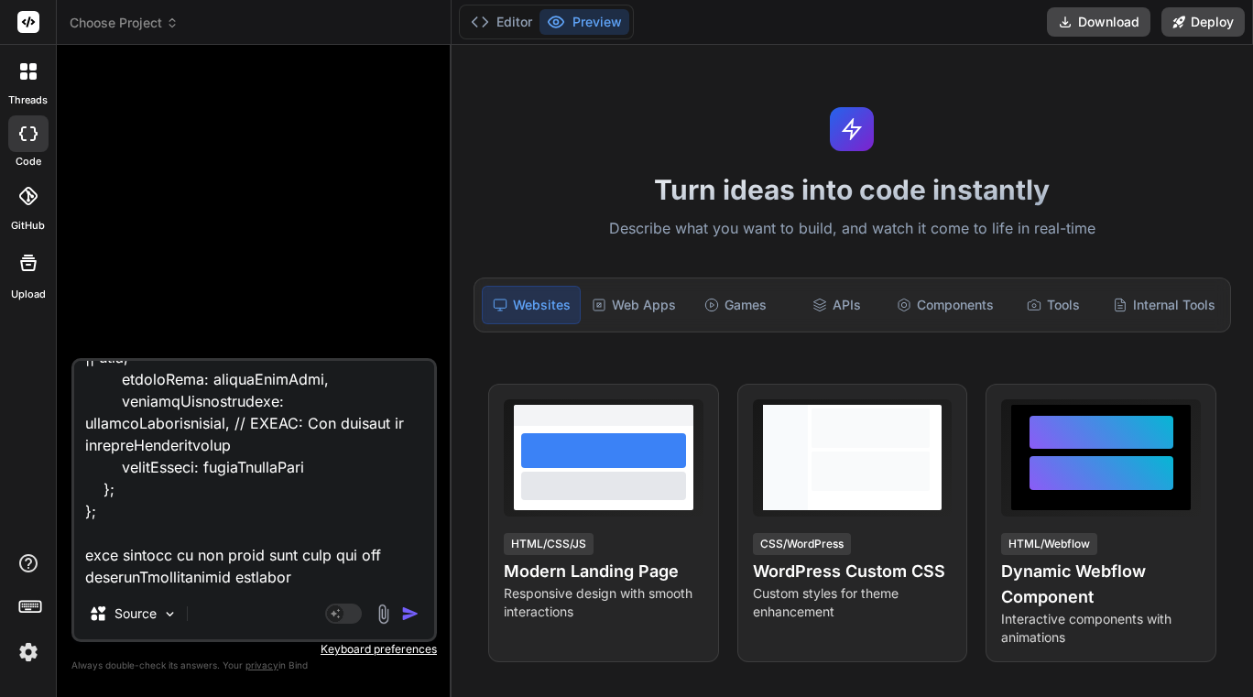
paste textarea "{ "loremIpsumDolOrsitametc": { "adipiScin": "Eli'se doeiu tempo inci utlab'e do…"
type textarea "this code export const code = async (inputs) => { // This step's job is to cons…"
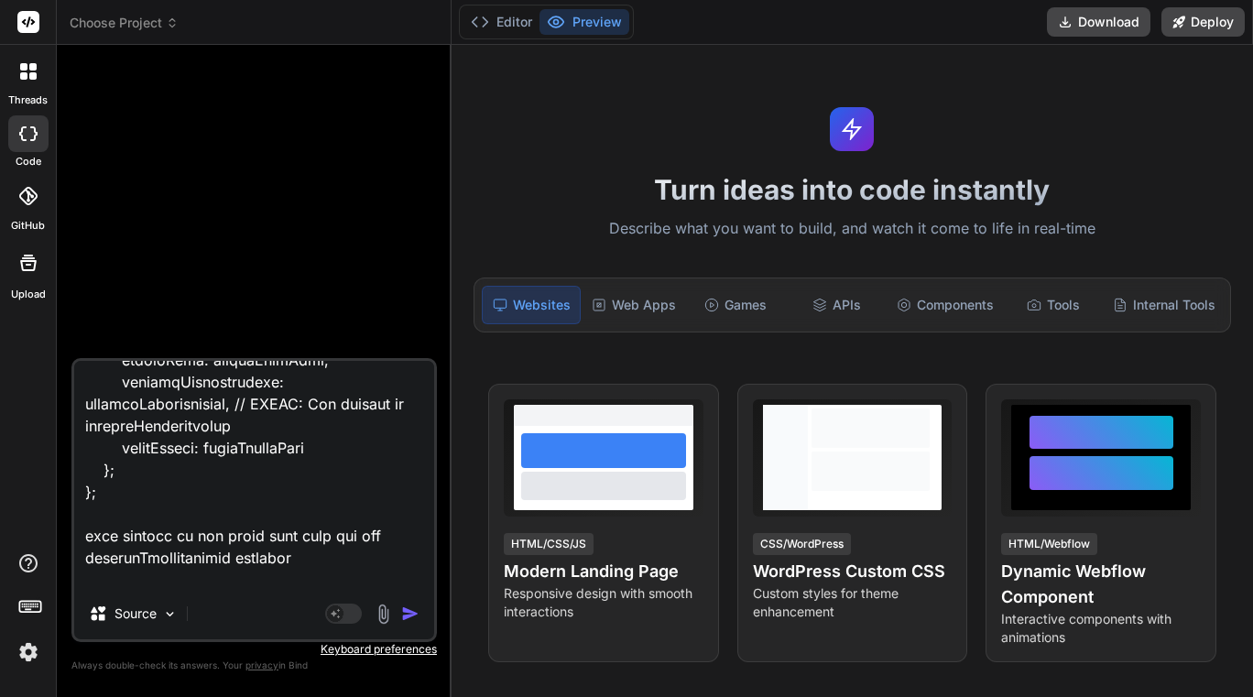
type textarea "x"
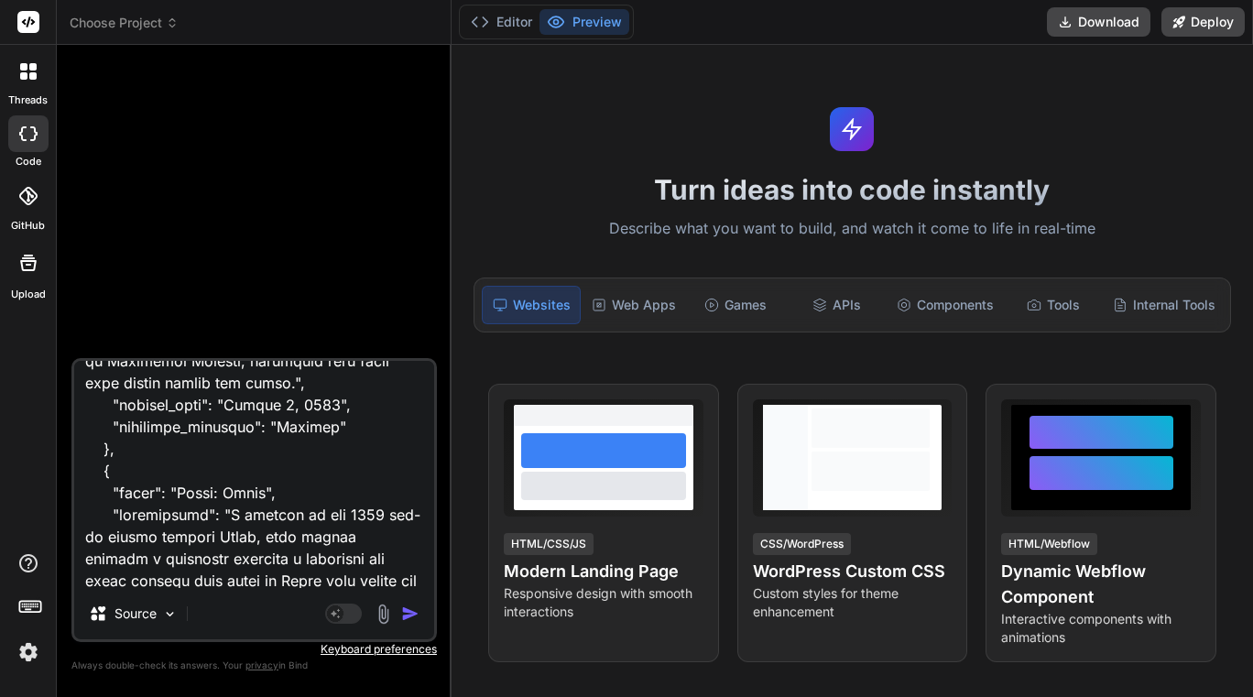
scroll to position [8444, 0]
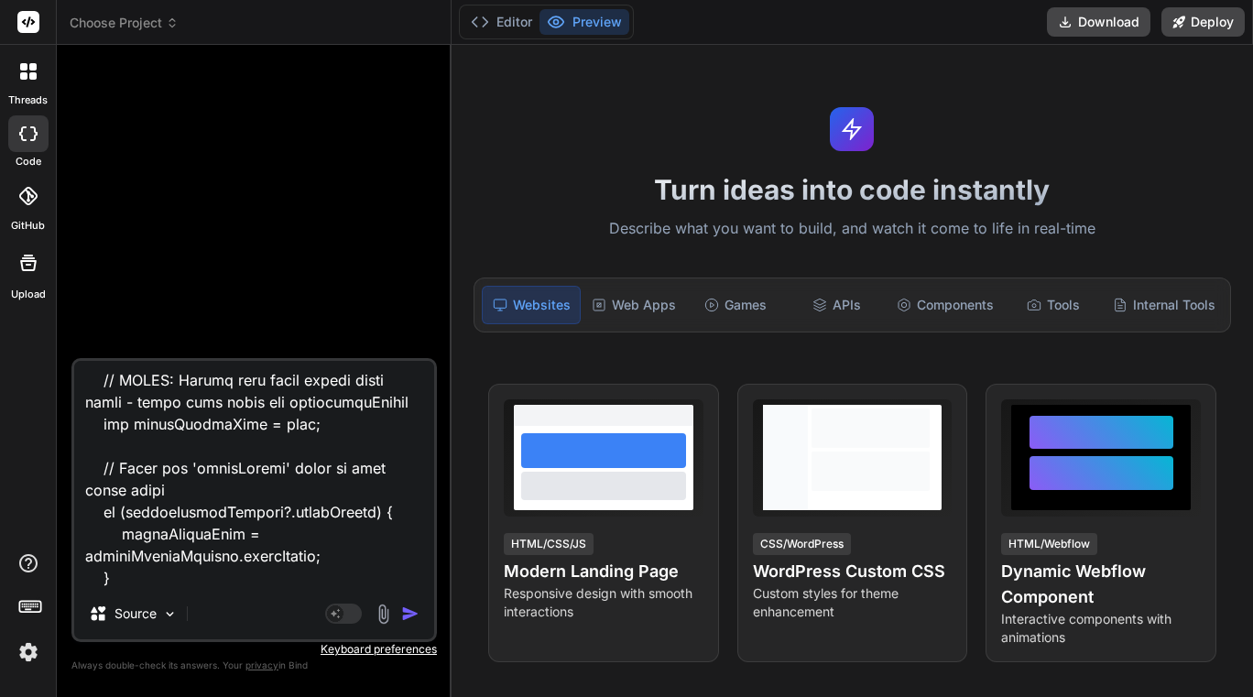
type textarea "this code export const code = async (inputs) => { // This step's job is to cons…"
click at [413, 625] on div "Source" at bounding box center [254, 618] width 360 height 44
click at [411, 619] on div "Source Agent Mode. When this toggle is activated, AI automatically makes decisi…" at bounding box center [254, 500] width 366 height 284
click at [411, 619] on img "button" at bounding box center [410, 614] width 18 height 18
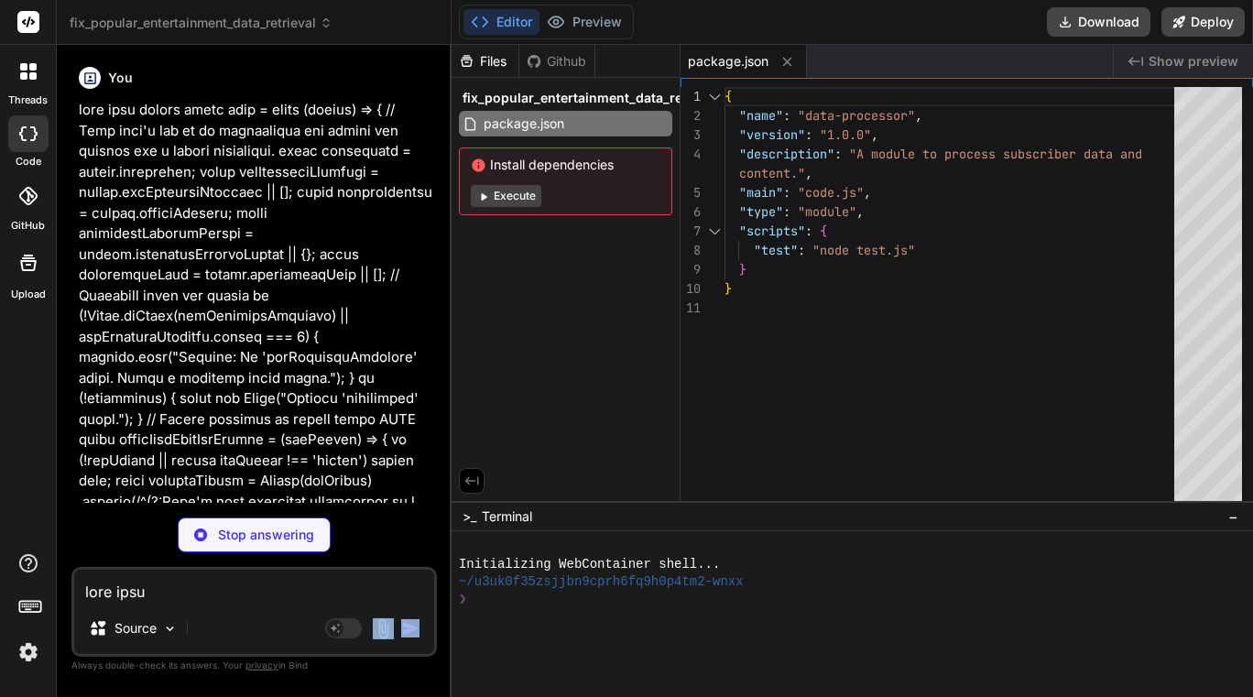
type textarea "x"
type textarea "popularEntertainment: popularEntertainment, // FIXED: Now outputs as popularEnt…"
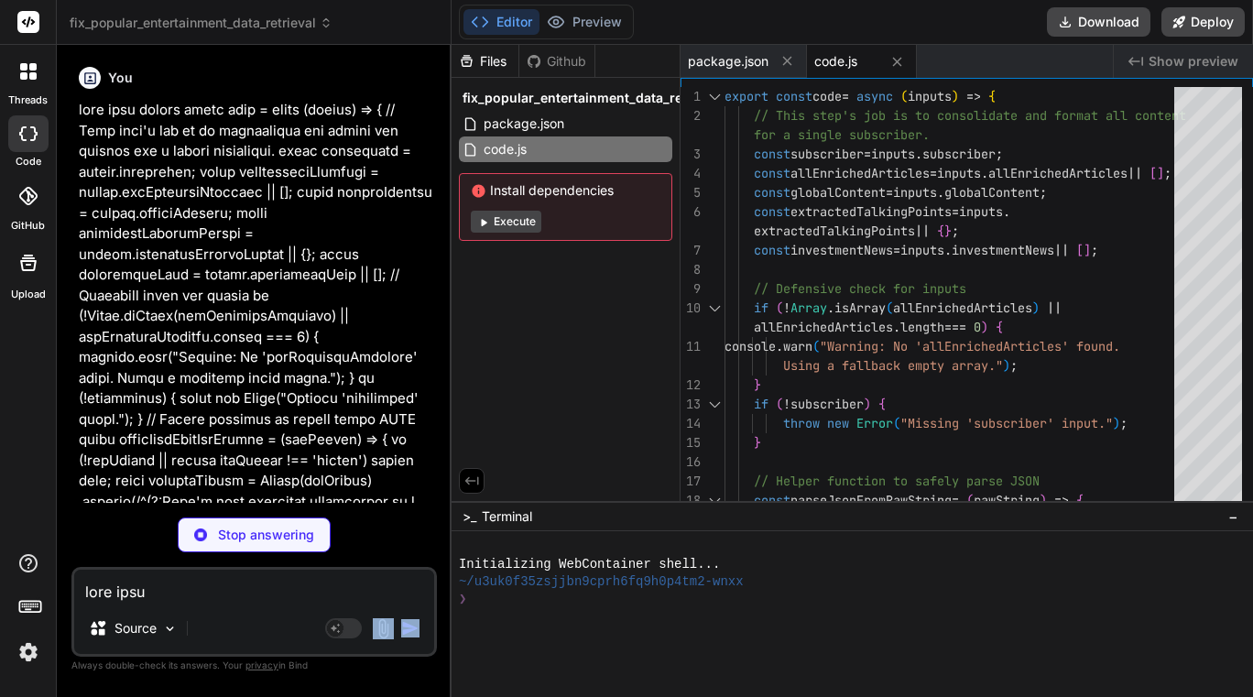
type textarea "x"
type textarea "runTest();"
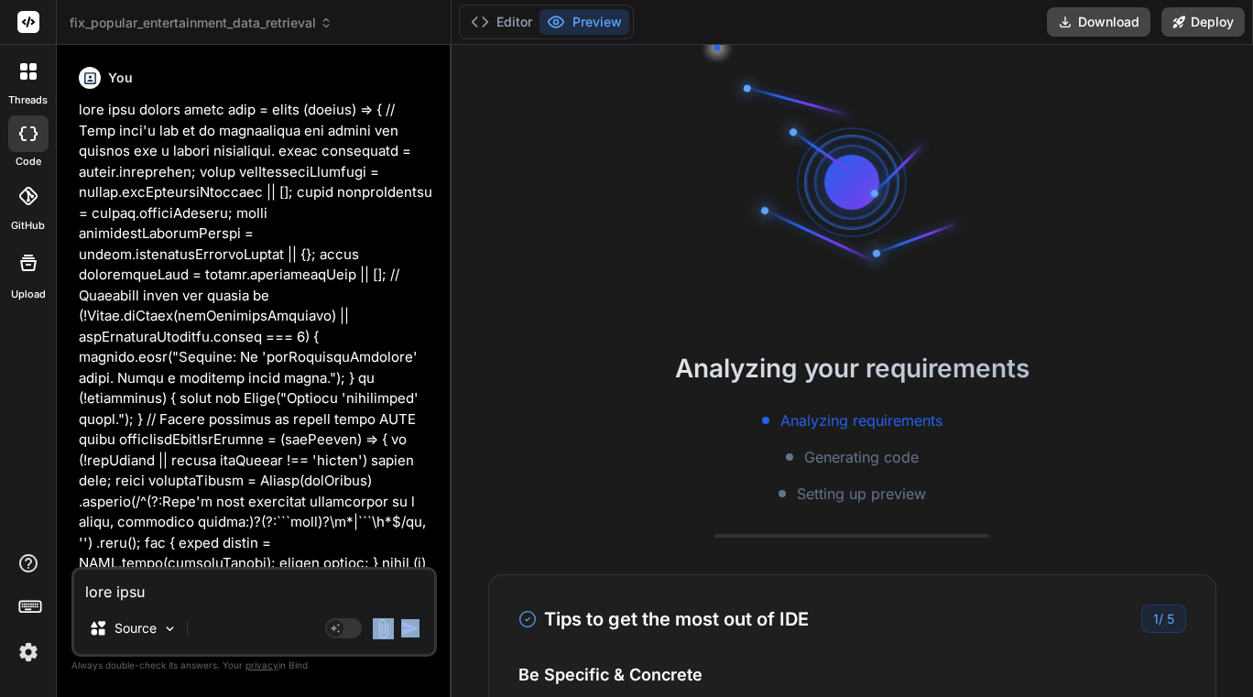
scroll to position [87, 0]
type textarea "x"
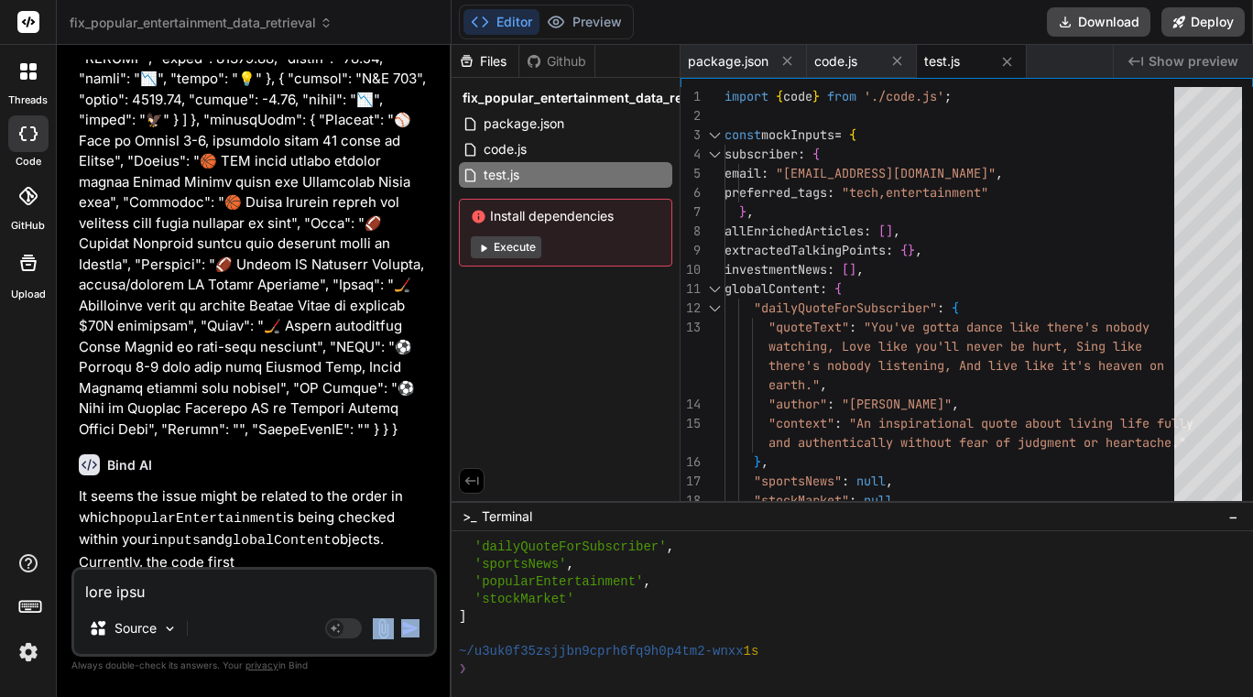
scroll to position [6010, 0]
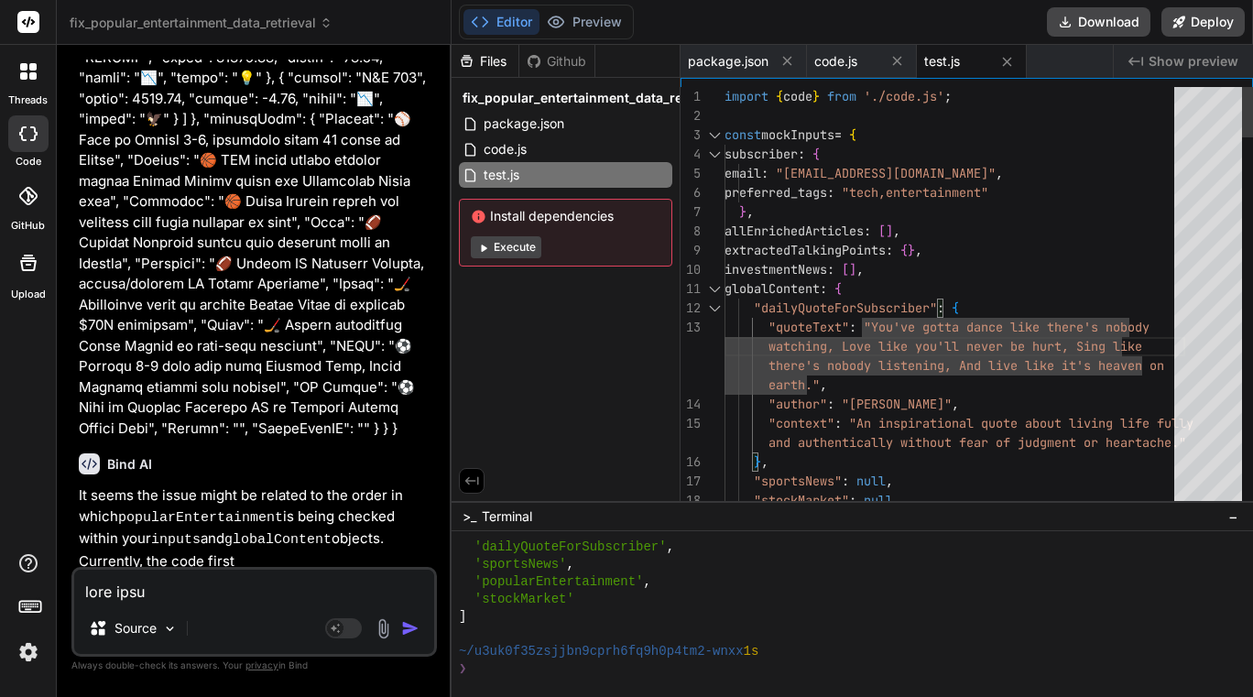
type textarea "import { code } from './code.js'; const mockInputs = { subscriber: { email: "[E…"
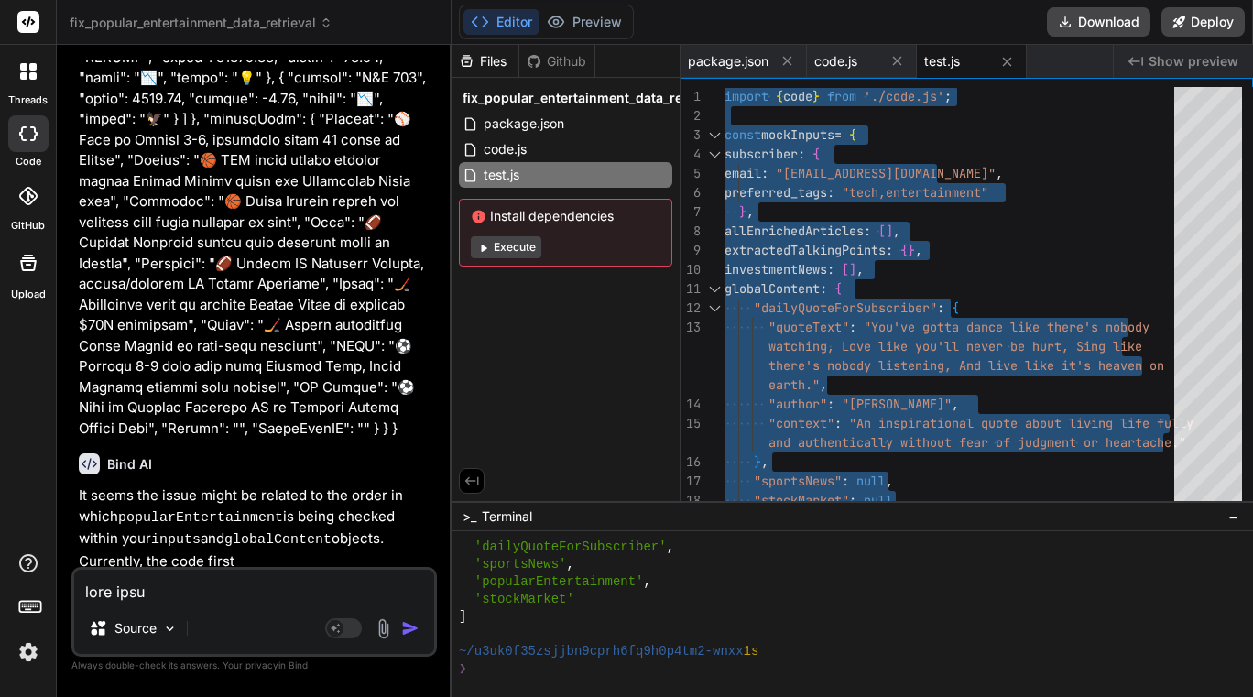
click at [214, 595] on textarea at bounding box center [254, 586] width 360 height 33
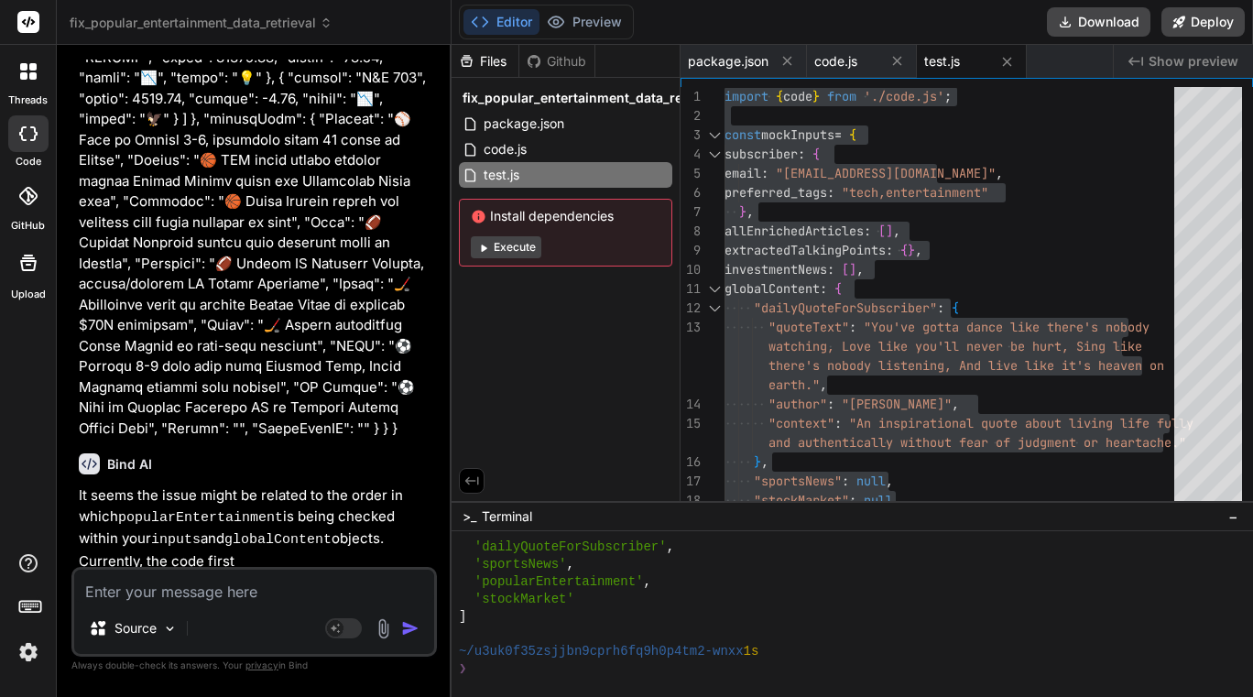
type textarea "p"
type textarea "x"
type textarea "pl"
type textarea "x"
type textarea "ple"
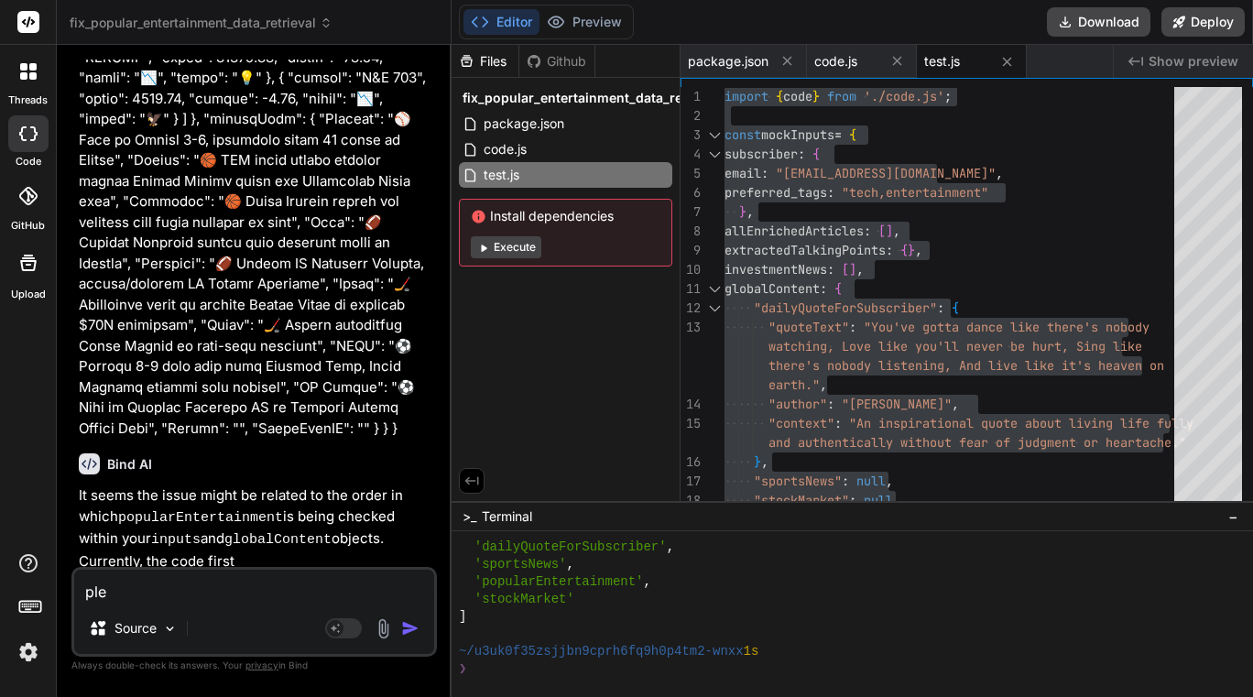
type textarea "x"
type textarea "plea"
type textarea "x"
type textarea "pleas"
type textarea "x"
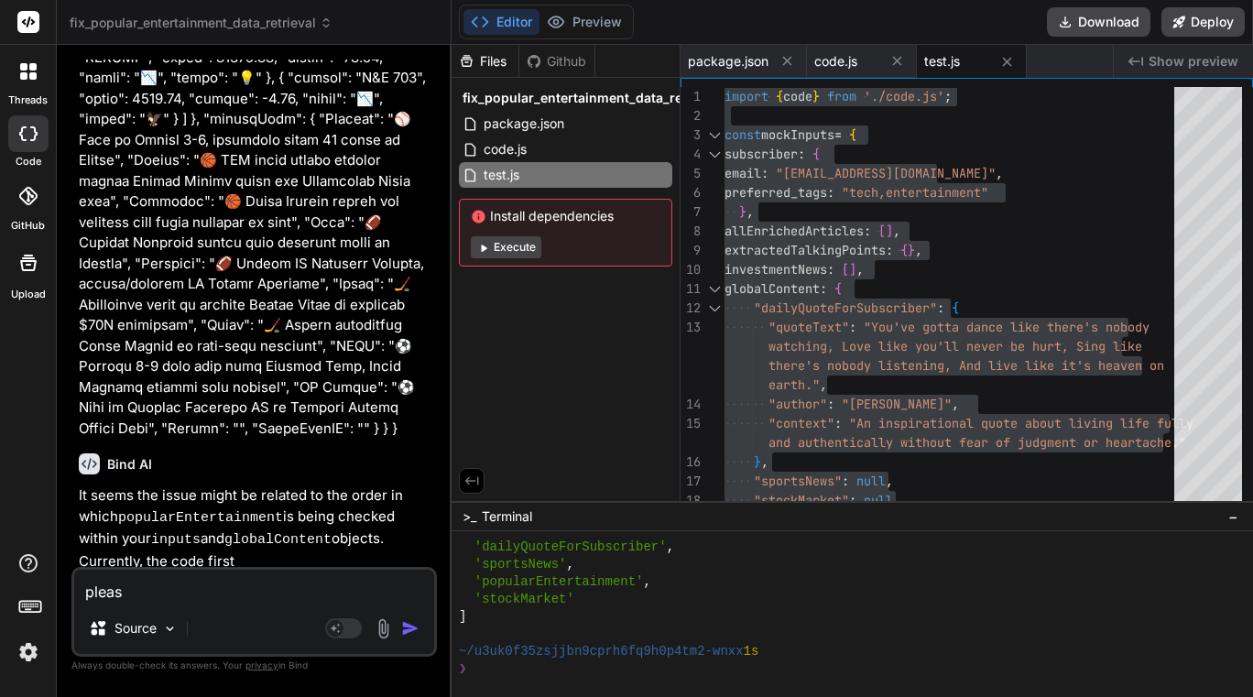
type textarea "please"
type textarea "x"
type textarea "please"
type textarea "x"
type textarea "please o"
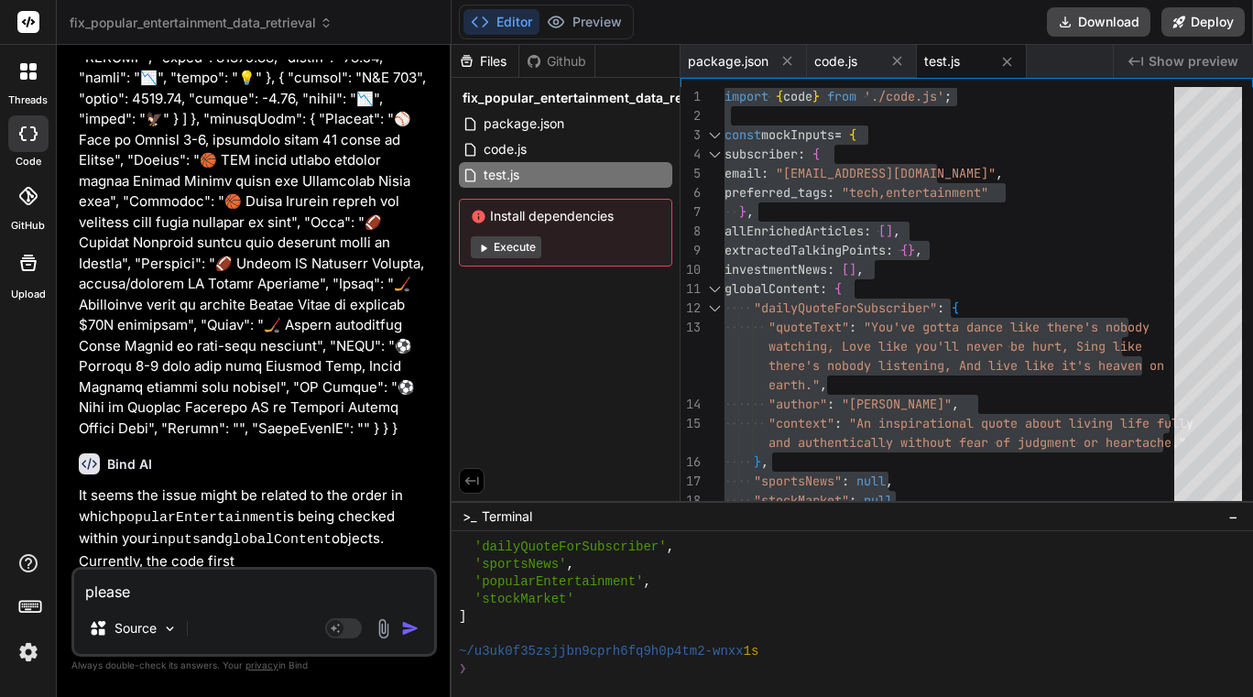
type textarea "x"
type textarea "please on"
type textarea "x"
type textarea "please onl"
type textarea "x"
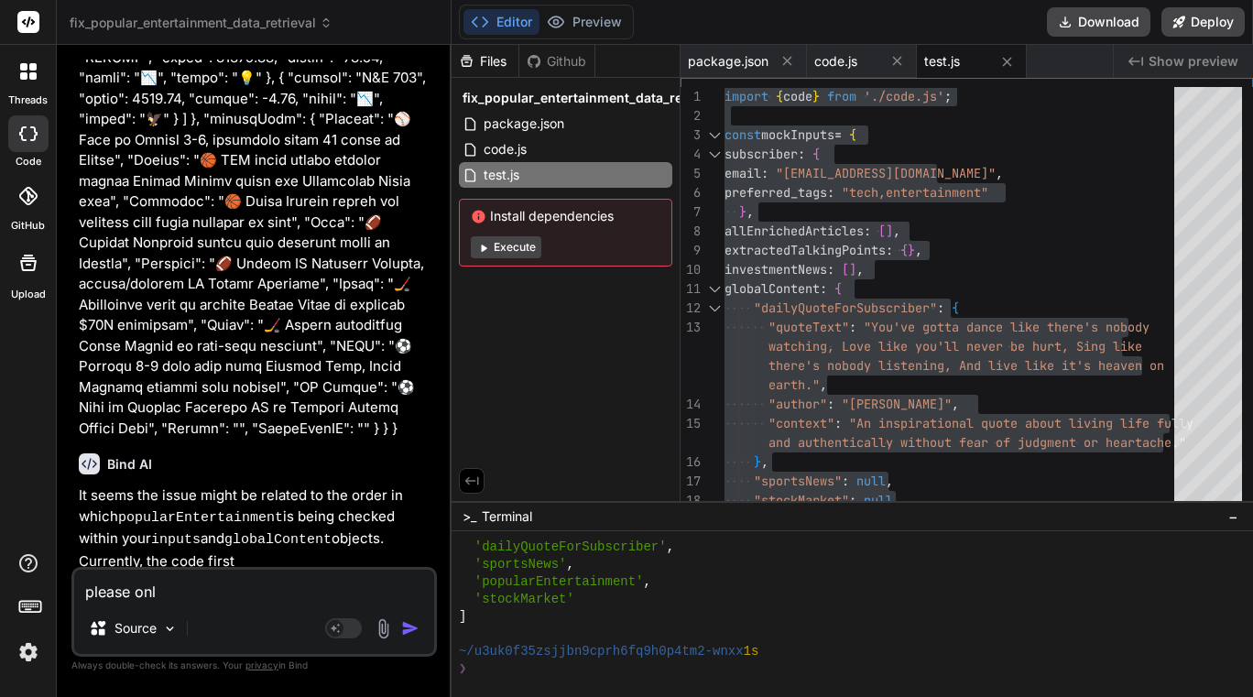
type textarea "please only"
type textarea "x"
type textarea "please only"
type textarea "x"
type textarea "please only m"
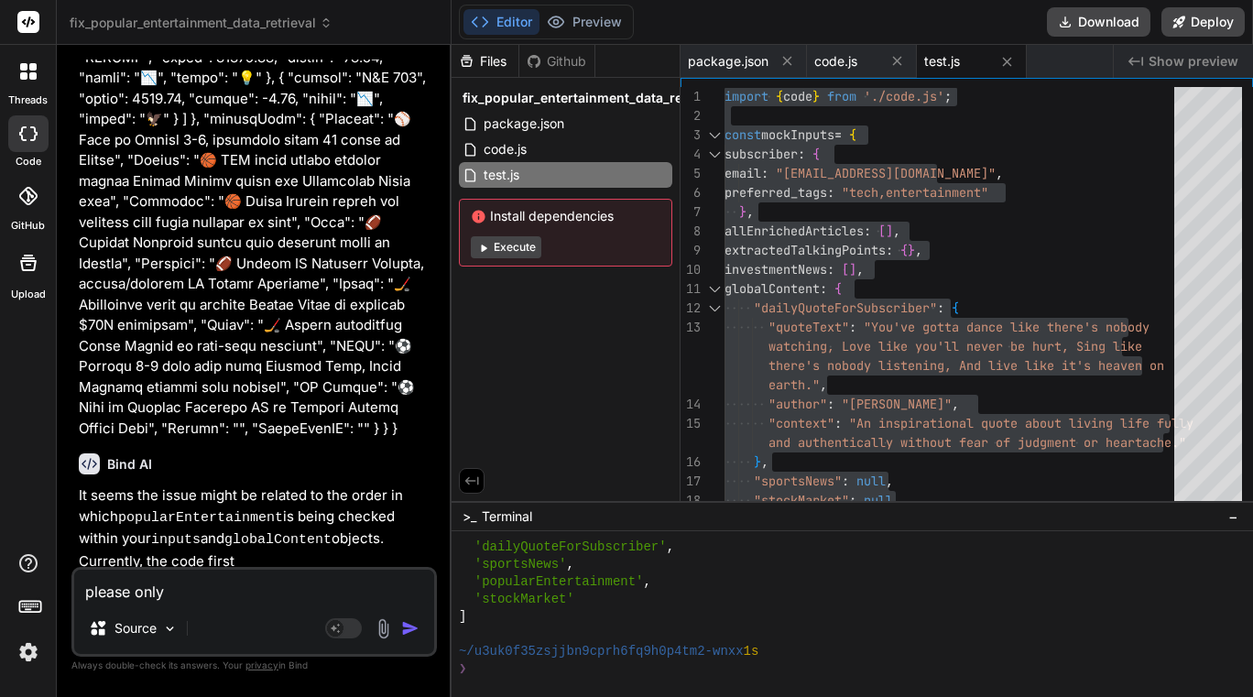
type textarea "x"
type textarea "please only mo"
type textarea "x"
type textarea "please only mod"
type textarea "x"
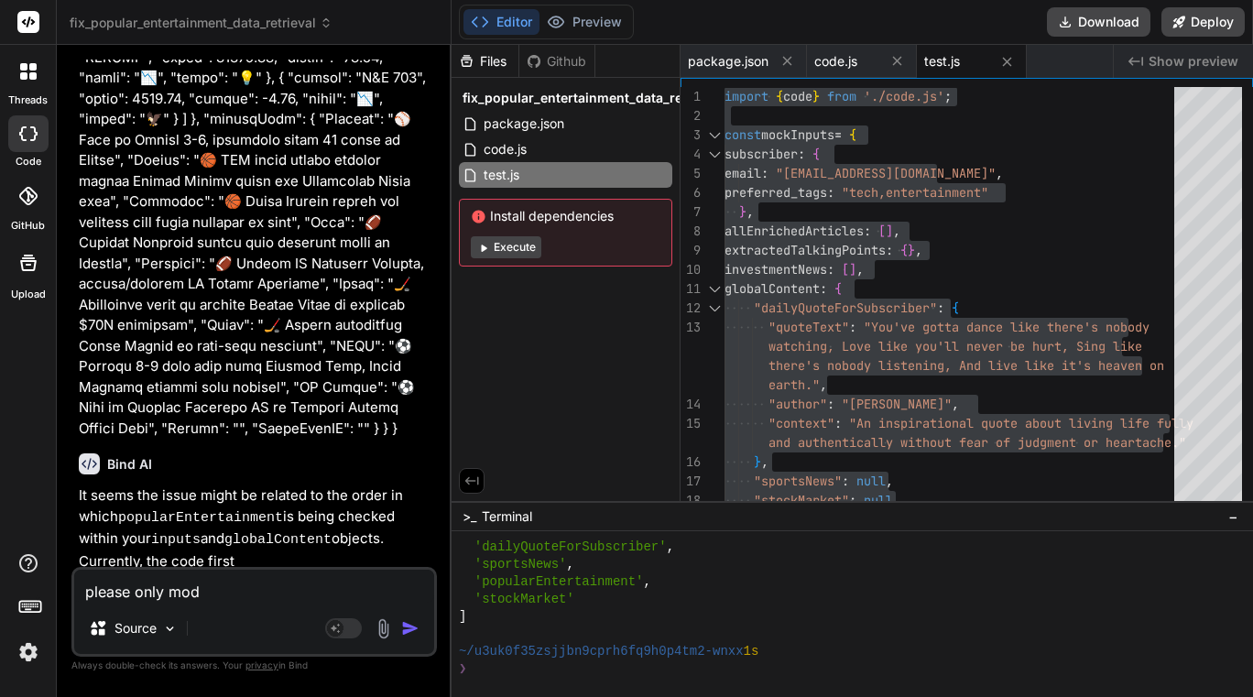
type textarea "please only [PERSON_NAME]"
type textarea "x"
type textarea "please only modif"
paste textarea "popularEntertainment"
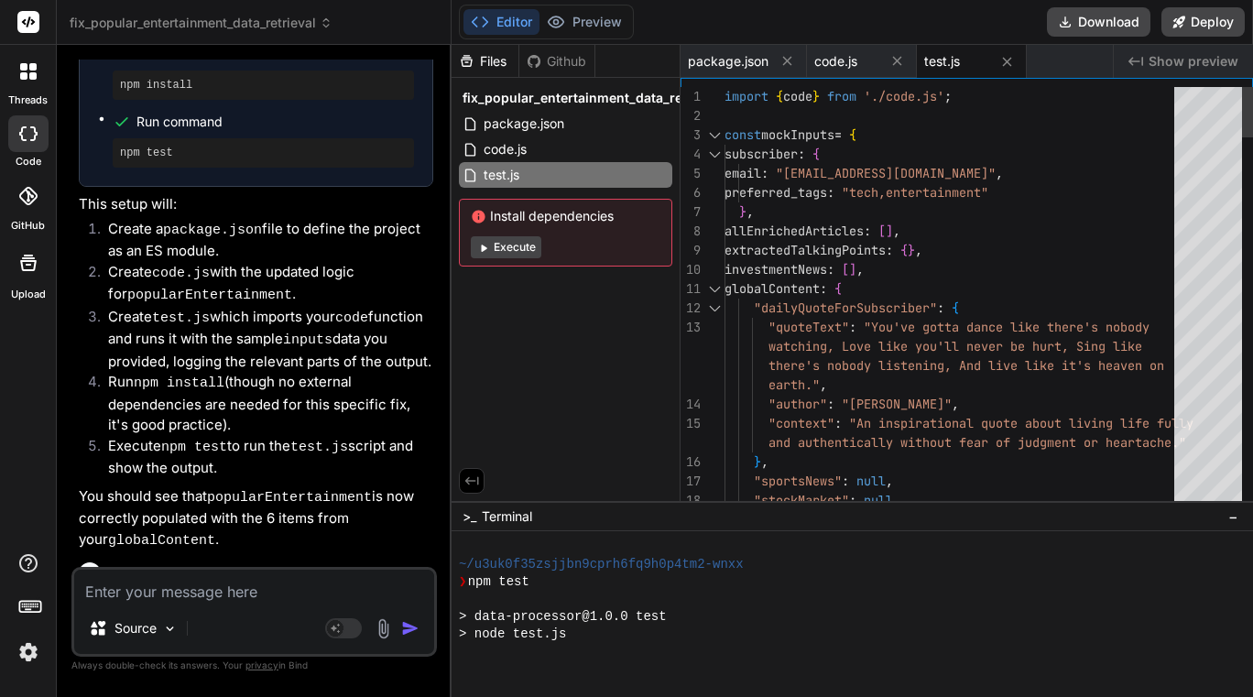
scroll to position [3064, 0]
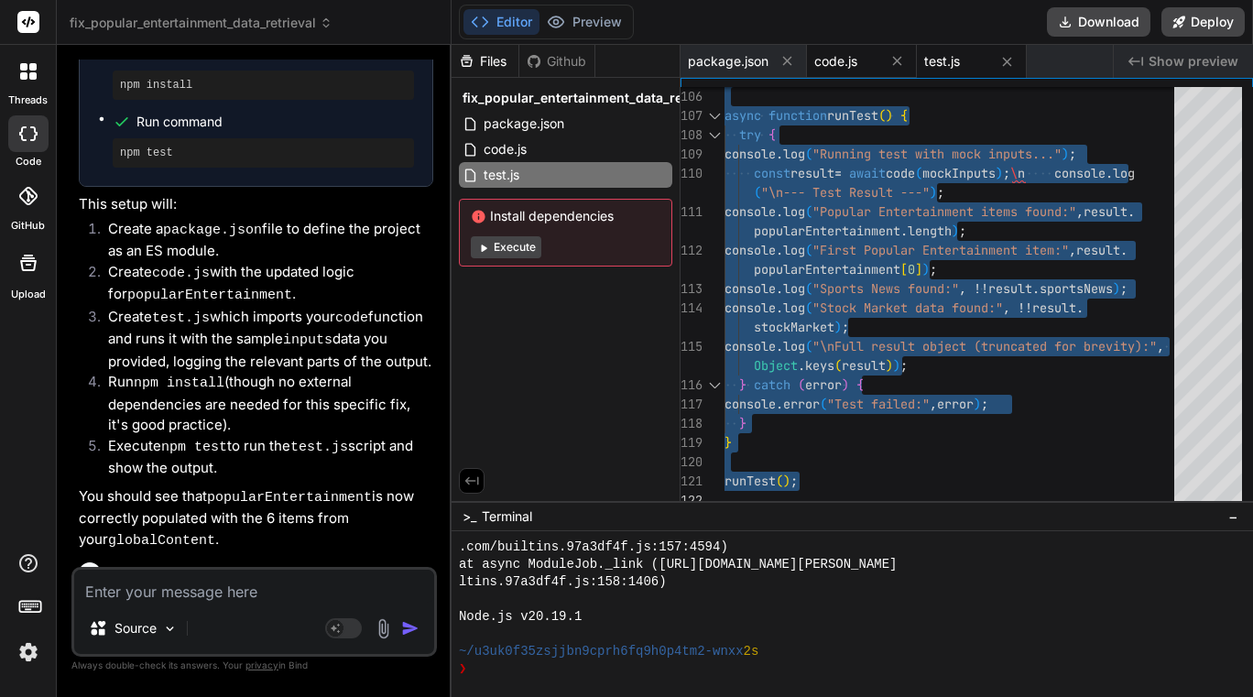
click at [813, 51] on div "code.js" at bounding box center [862, 61] width 110 height 33
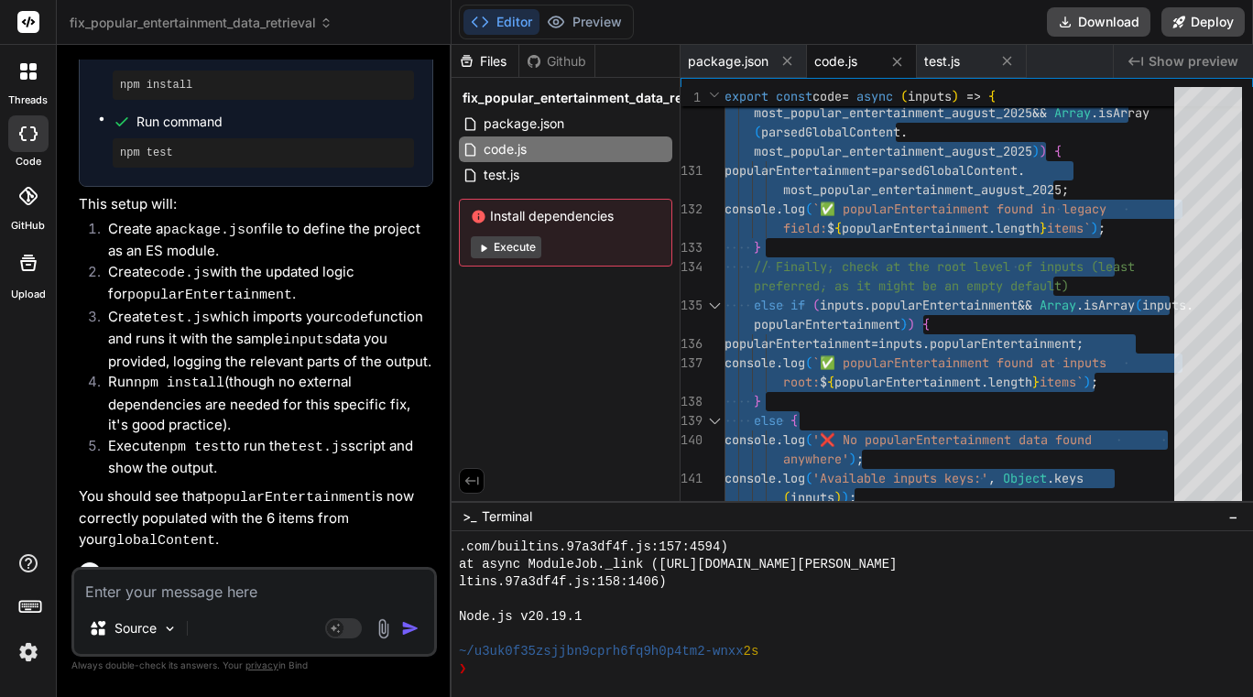
click at [267, 594] on textarea at bounding box center [254, 586] width 360 height 33
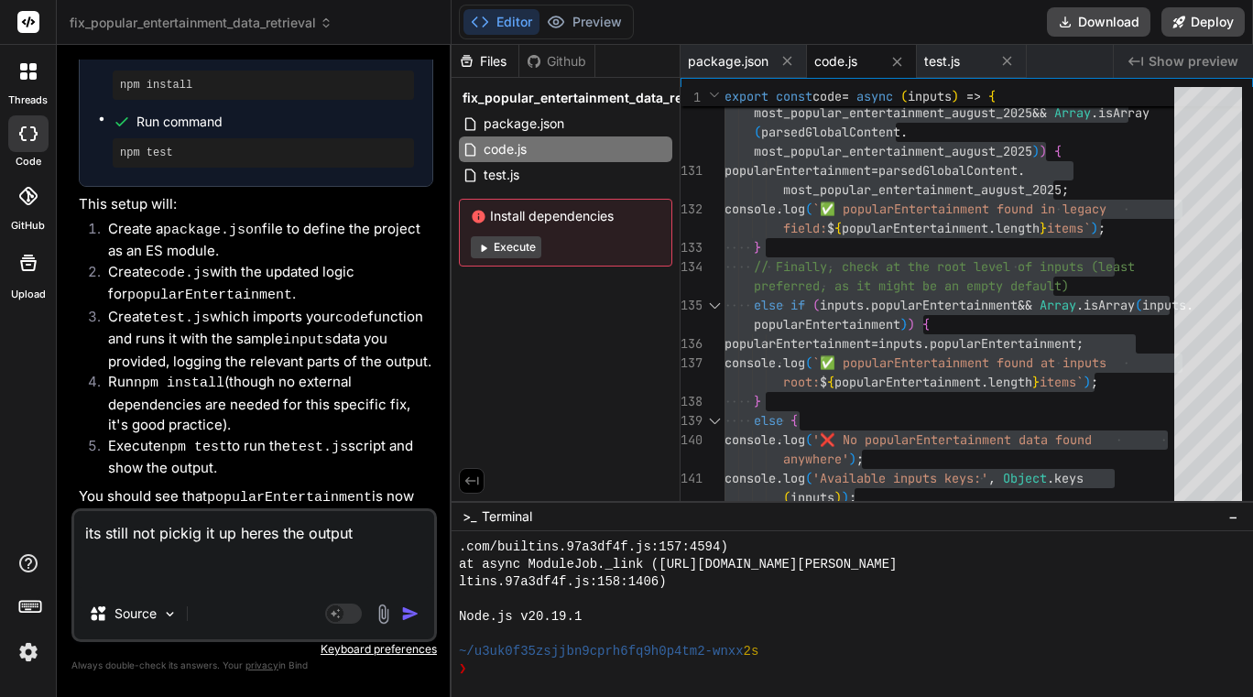
paste textarea "{ "loremipsum": { "do": 94, "sitametcon_ad": "7e524s89-7433-61do-7e95-t8i361188…"
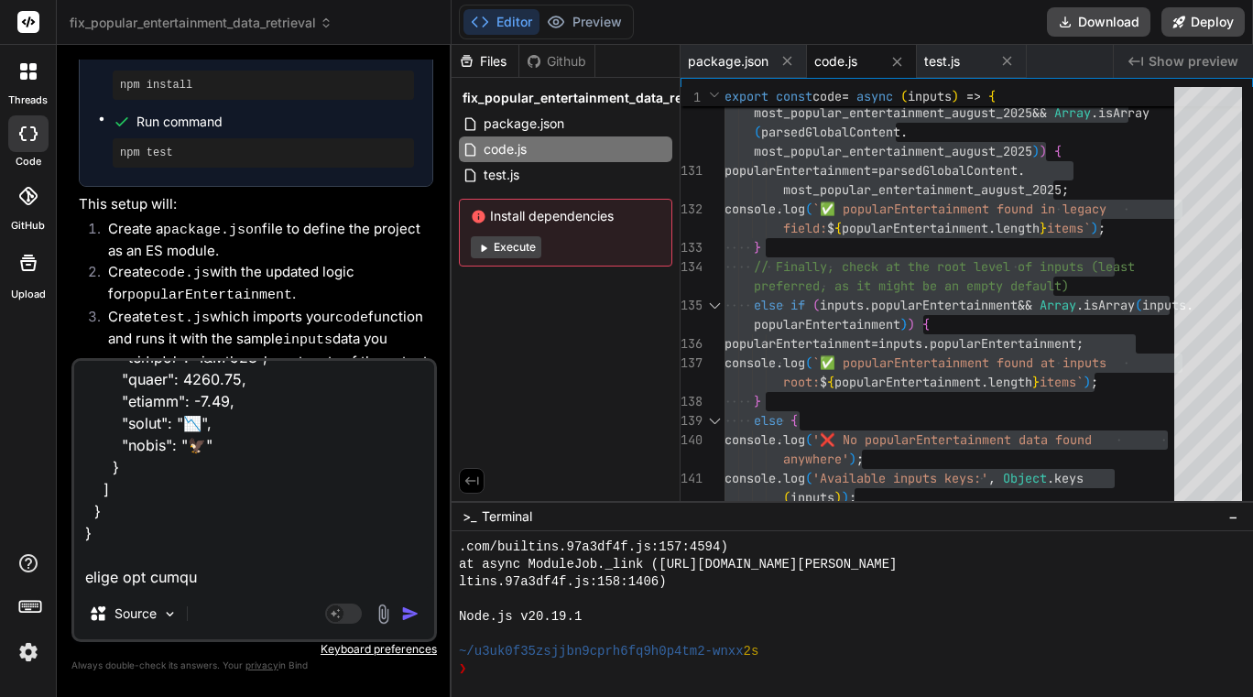
scroll to position [33094, 0]
paste textarea "{ "loremIpsumDolOrsitametc": { "adipiScin": "Eli'se doeiu tempo inci utlab'e do…"
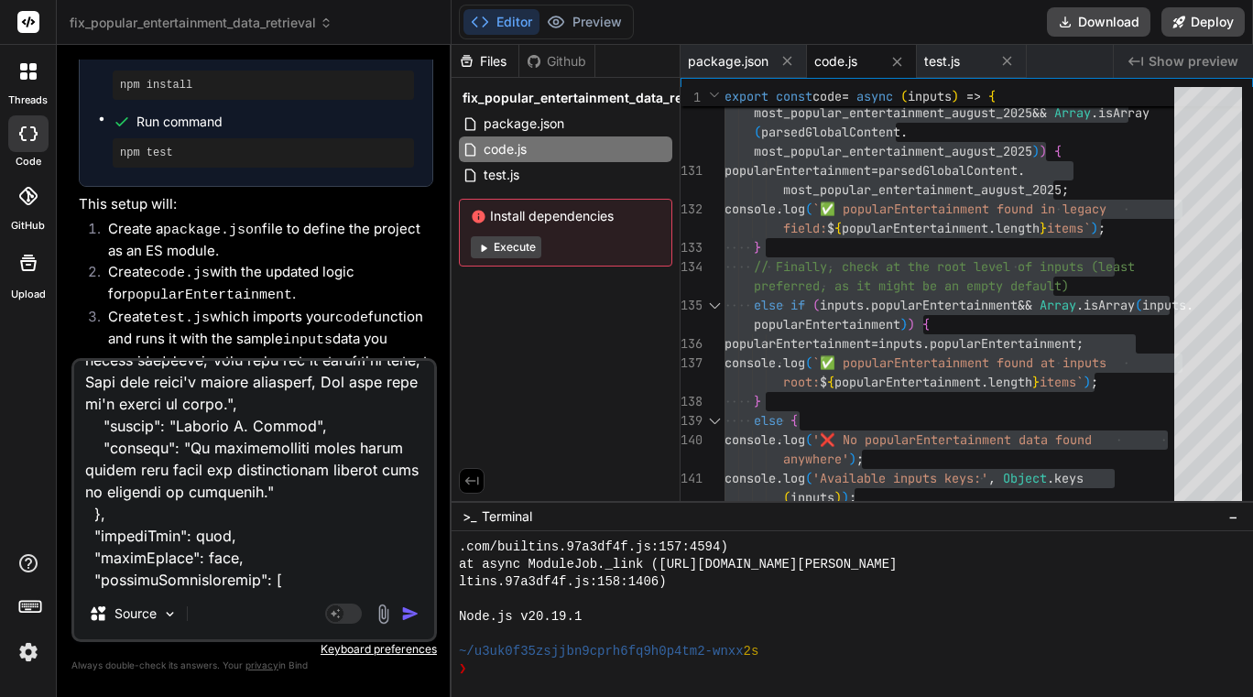
scroll to position [36722, 0]
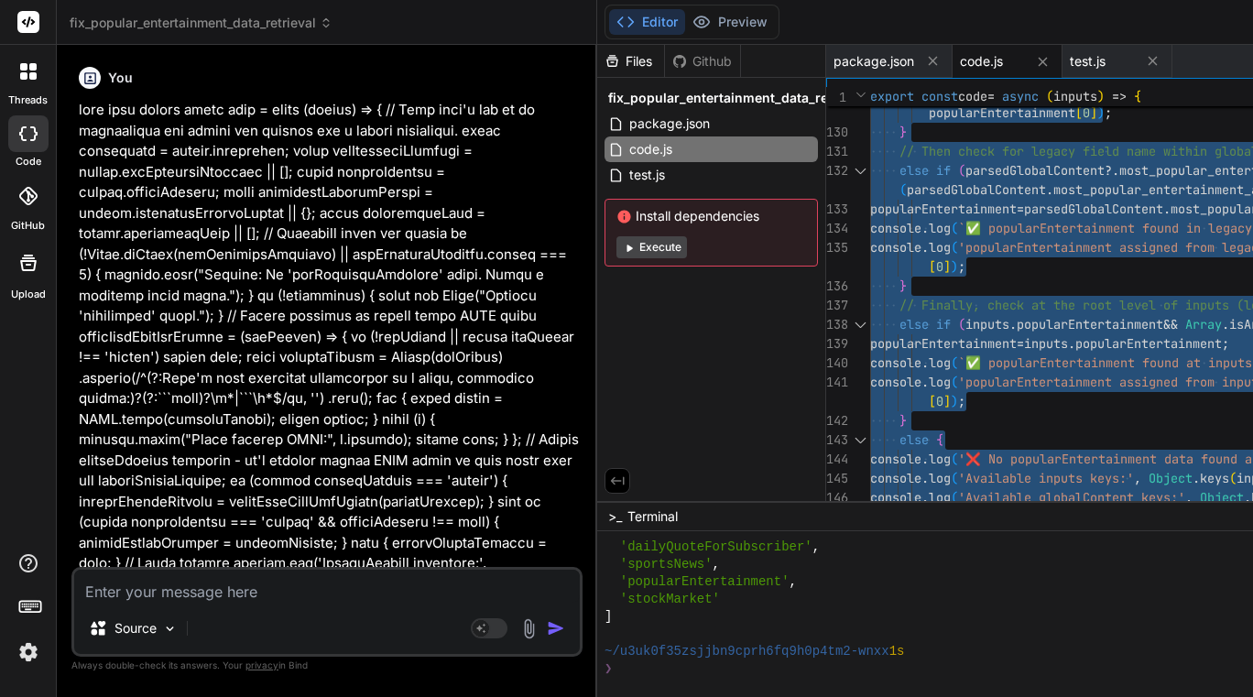
scroll to position [5797, 0]
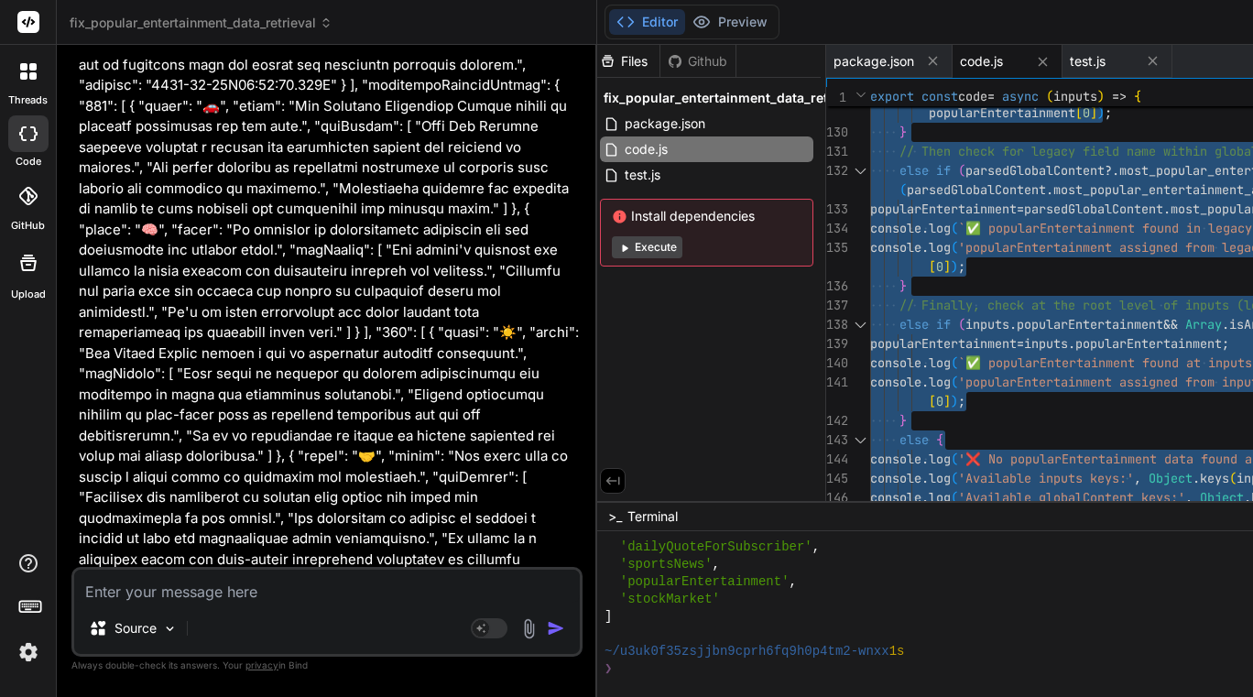
click at [257, 585] on textarea at bounding box center [327, 586] width 506 height 33
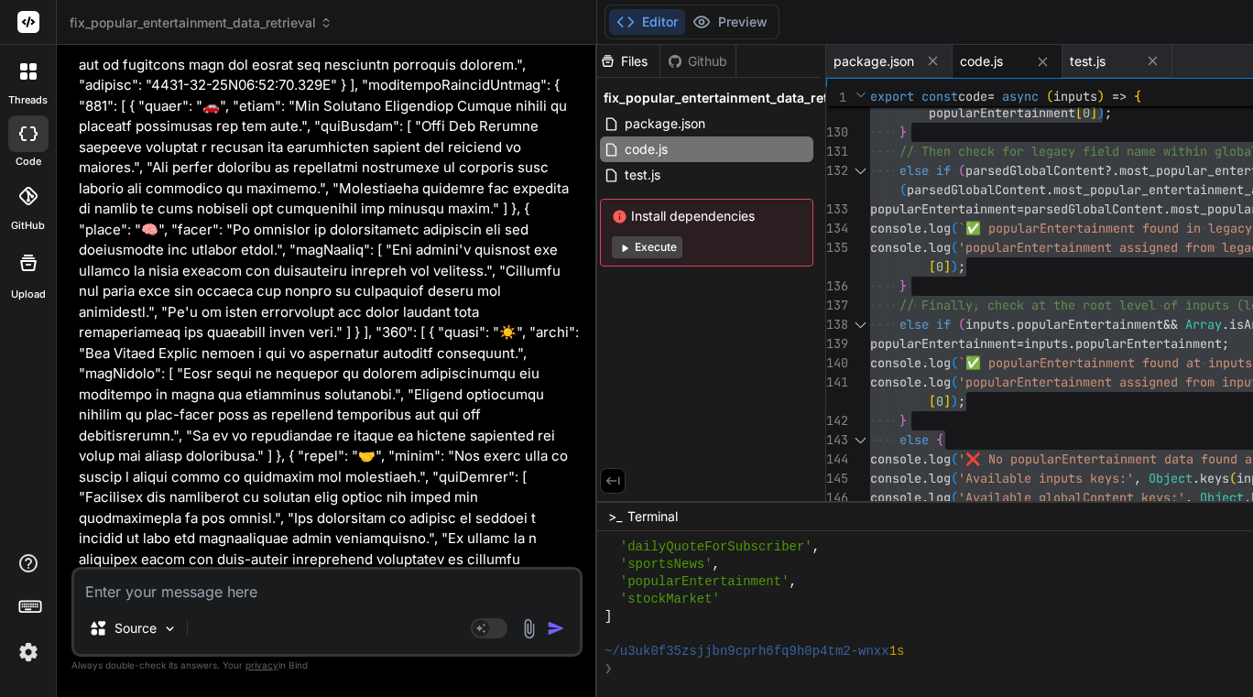
type textarea "p"
type textarea "x"
type textarea "pl"
type textarea "x"
type textarea "ple"
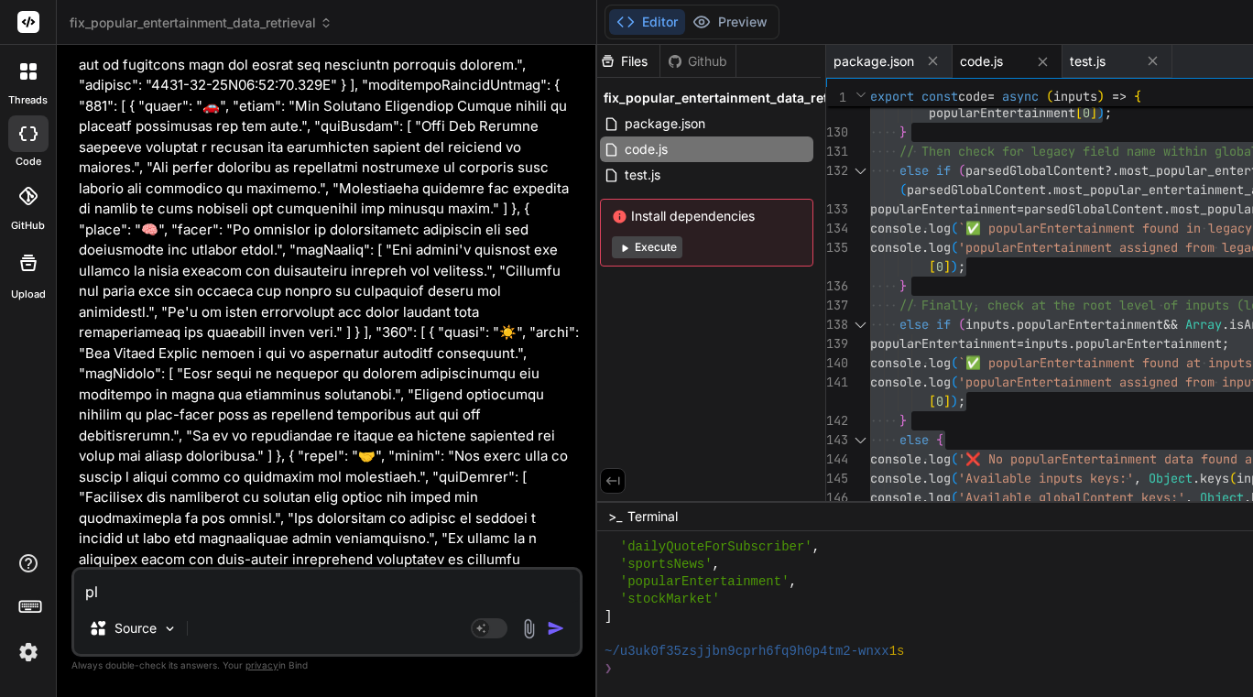
type textarea "x"
type textarea "plea"
type textarea "x"
type textarea "pleas"
type textarea "x"
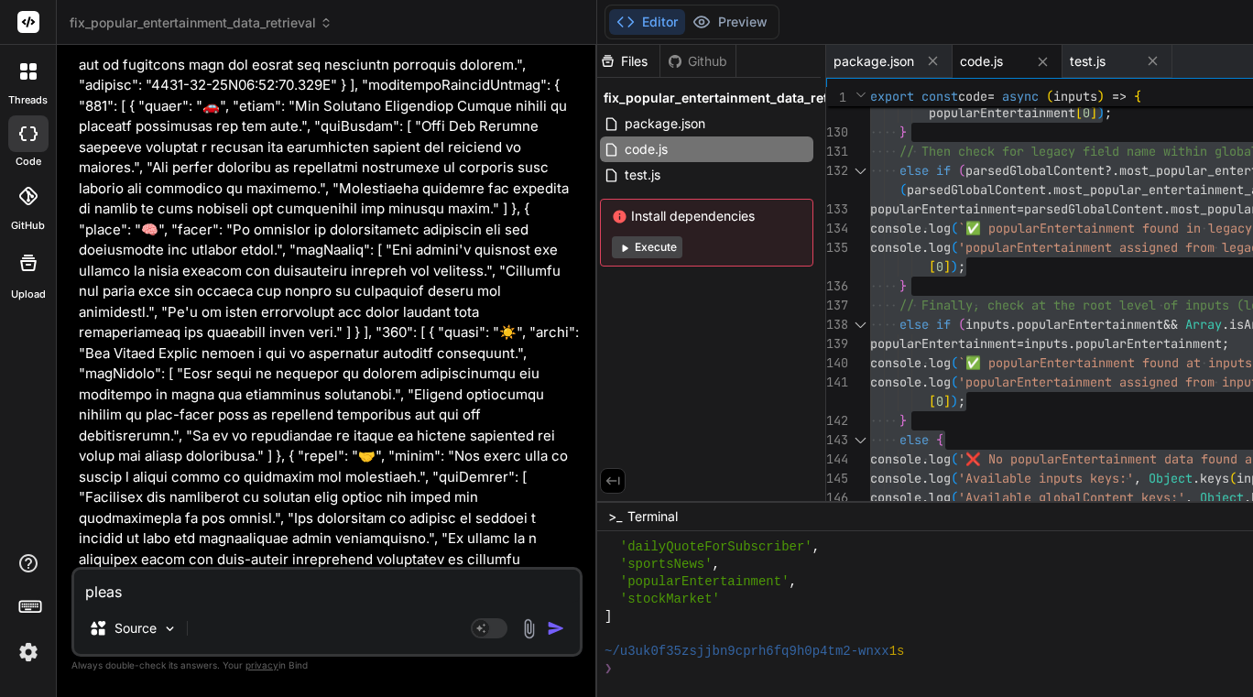
type textarea "please"
type textarea "x"
type textarea "please"
type textarea "x"
type textarea "please on"
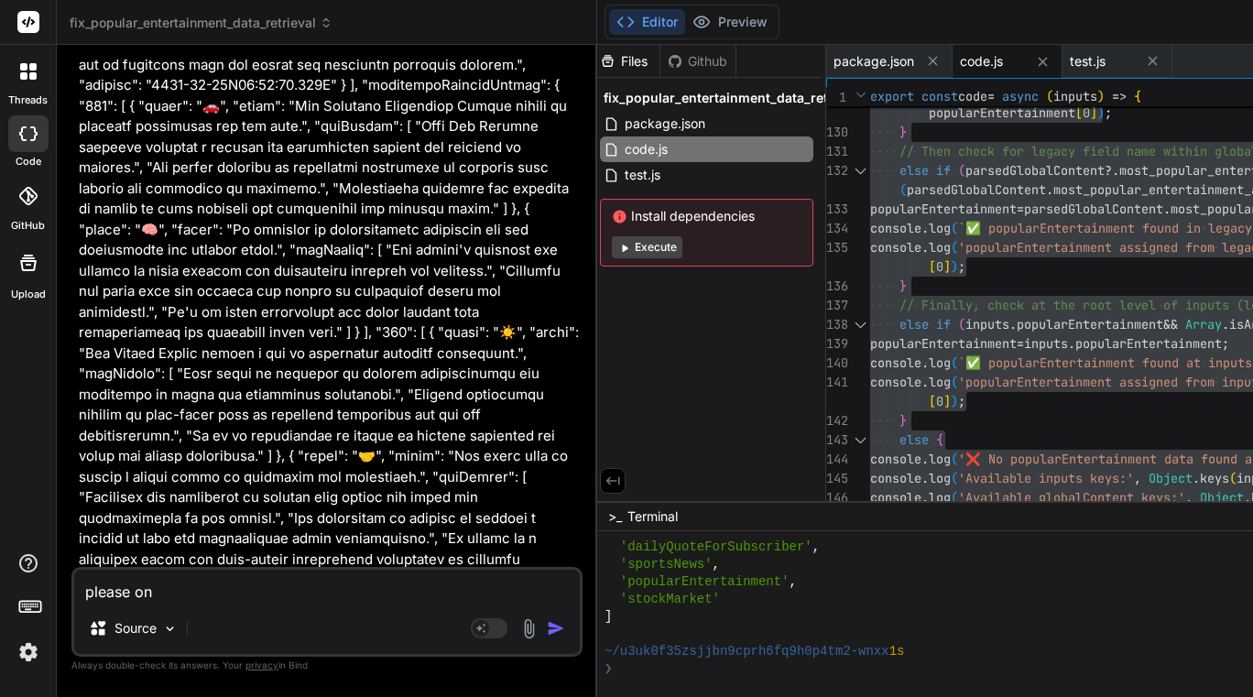
type textarea "x"
type textarea "please onl"
type textarea "x"
type textarea "please only"
type textarea "x"
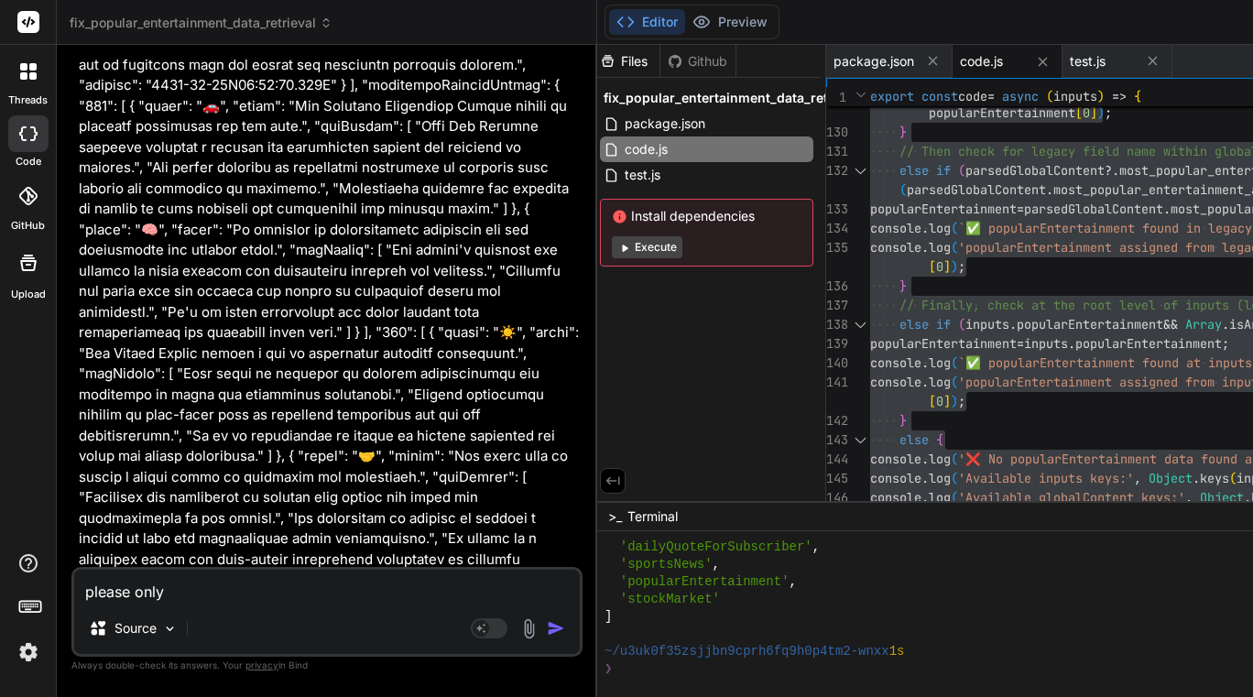
type textarea "please only"
type textarea "x"
type textarea "please only r"
type textarea "x"
type textarea "please only re"
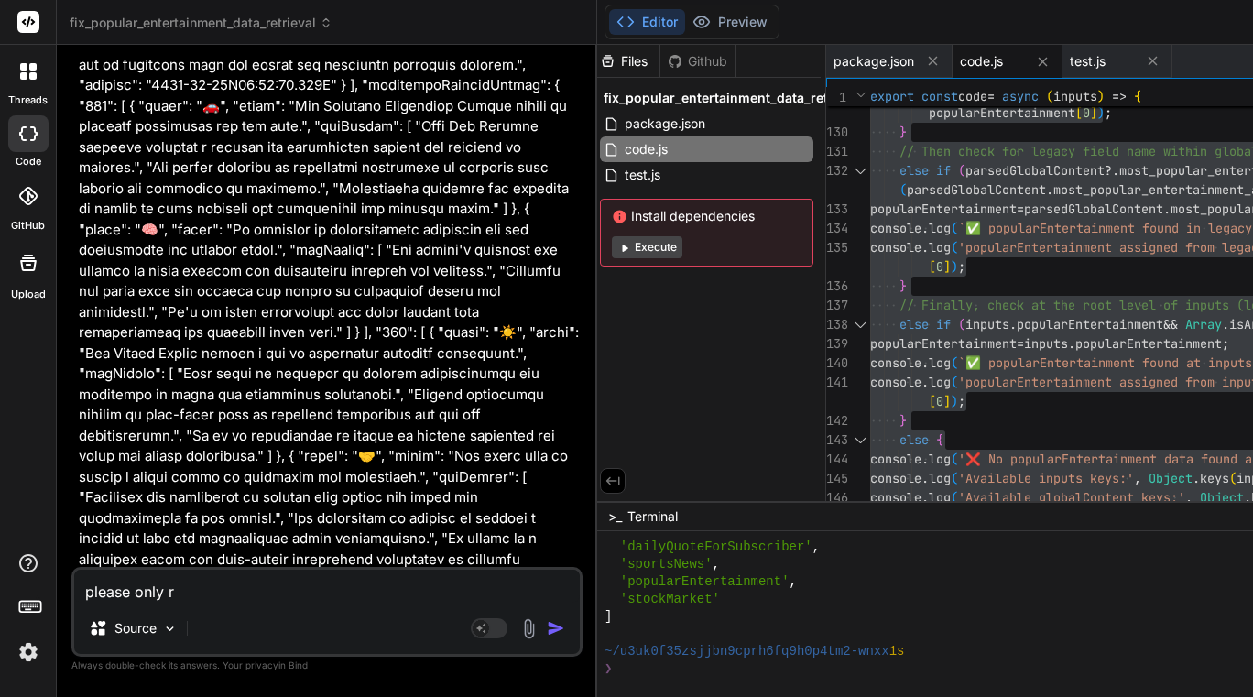
type textarea "x"
type textarea "please only ren"
type textarea "x"
type textarea "please only rend"
type textarea "x"
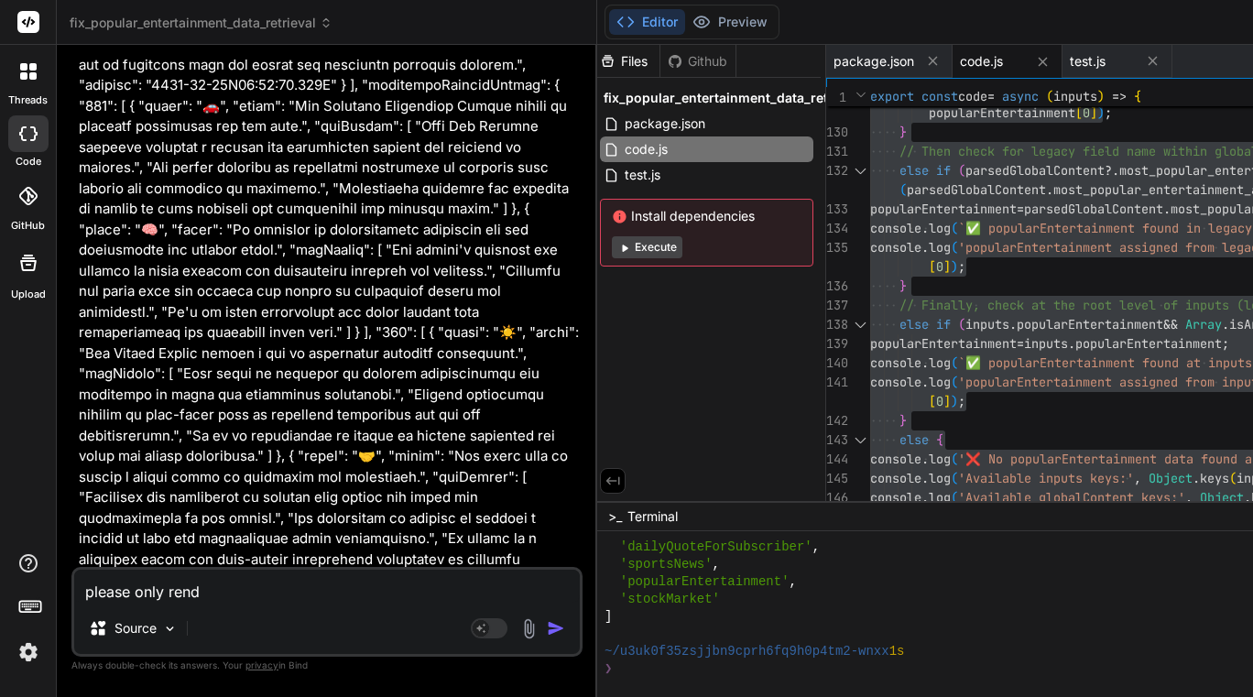
type textarea "please only rende"
type textarea "x"
type textarea "please only render"
type textarea "x"
type textarea "please only render"
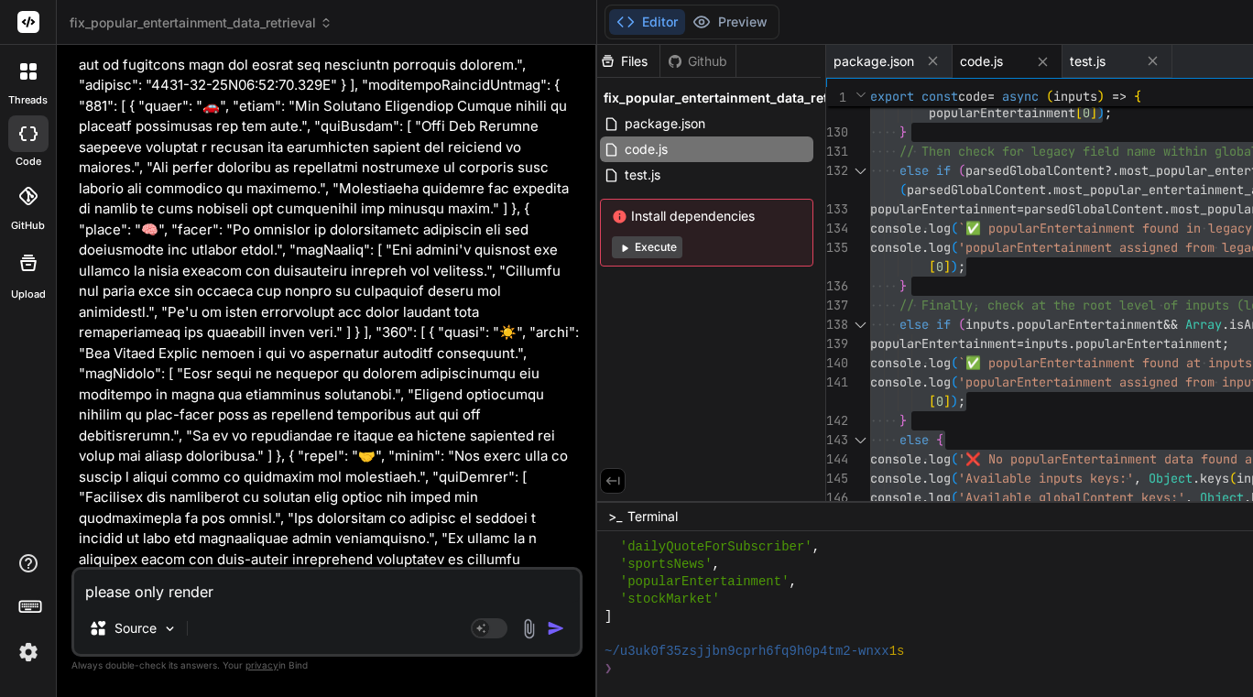
type textarea "x"
type textarea "please only render t"
type textarea "x"
type textarea "please only render th"
type textarea "x"
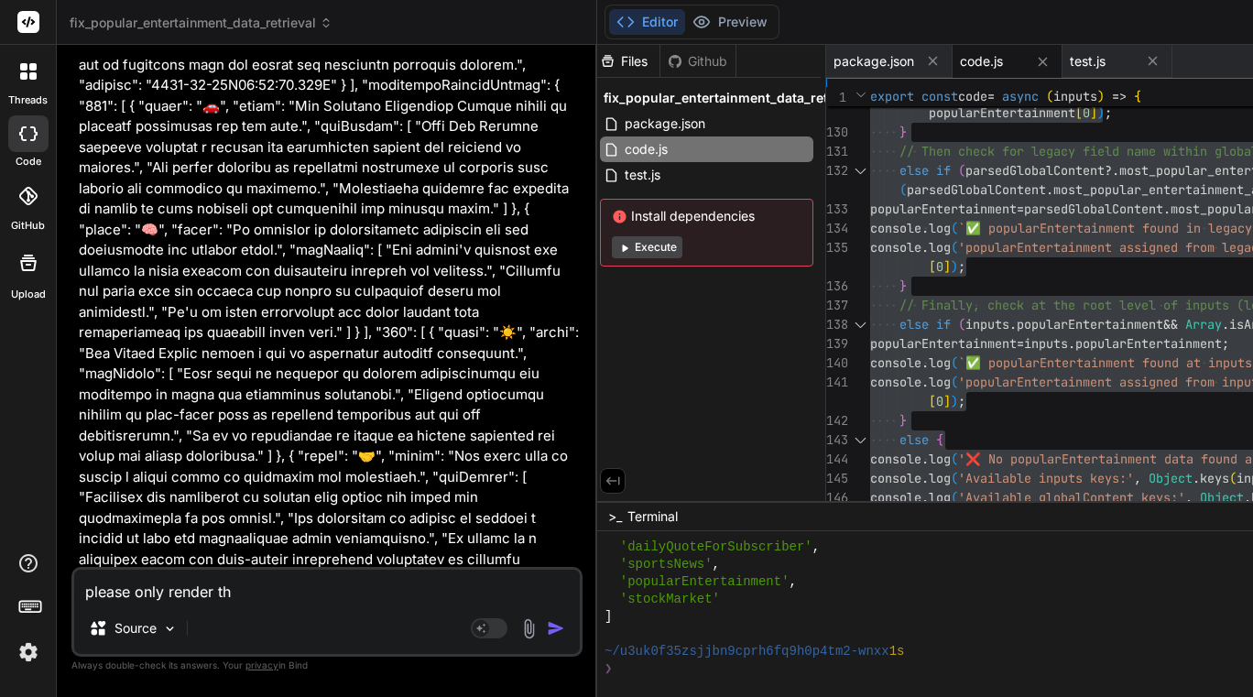
type textarea "please only render thi"
type textarea "x"
type textarea "please only render this"
type textarea "x"
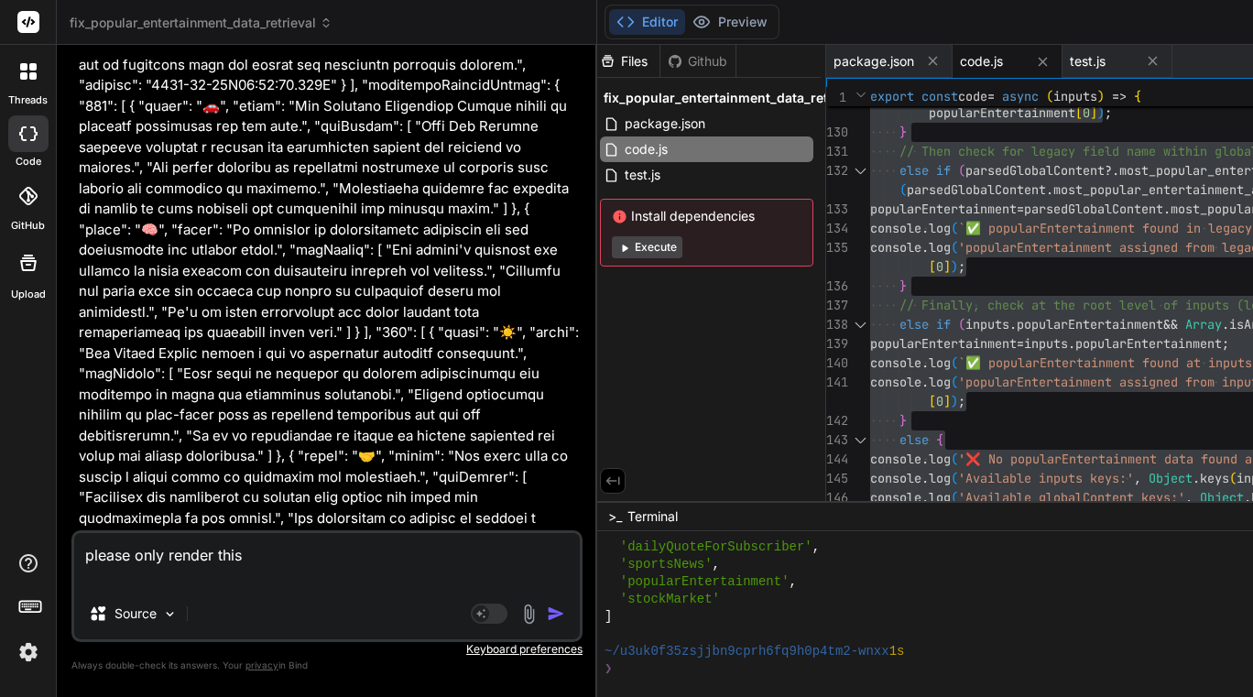
type textarea "please only render this"
type textarea "x"
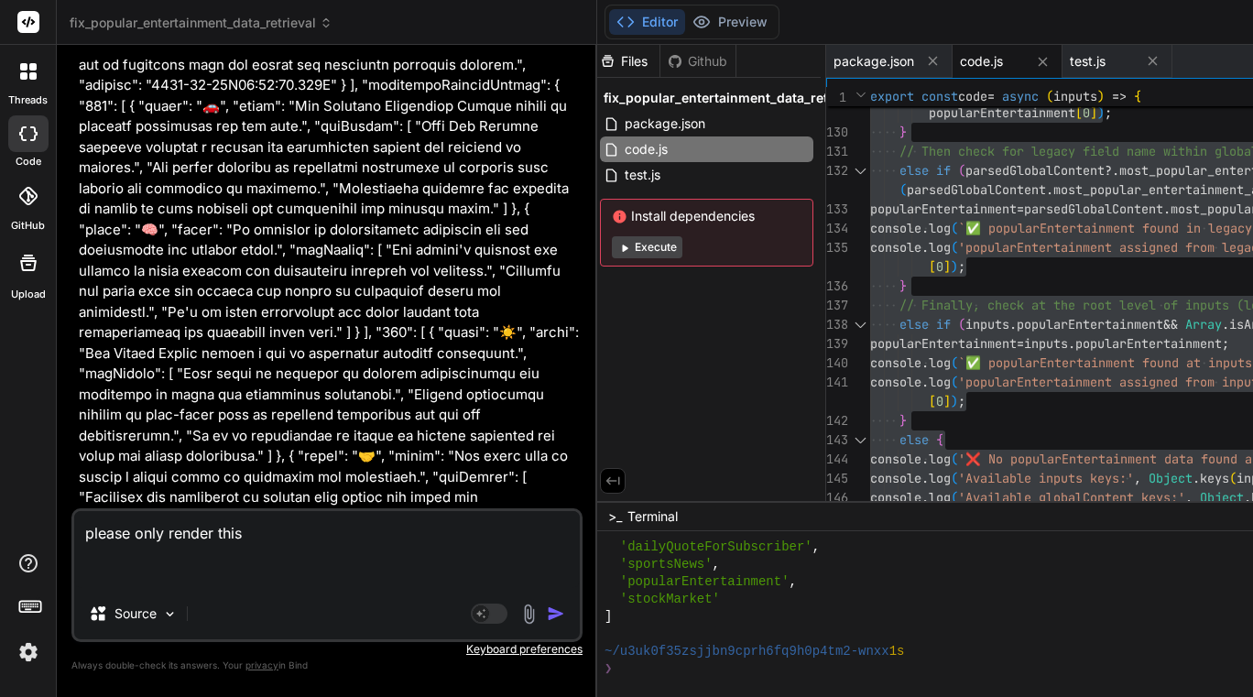
paste textarea "{ "htmlSnippet": "<!DOCTYPE html><html lang=\"en\"><head><meta charset=\"UTF-8\…"
type textarea "please only render this { "htmlSnippet": "<!DOCTYPE html><html lang=\"en\"><hea…"
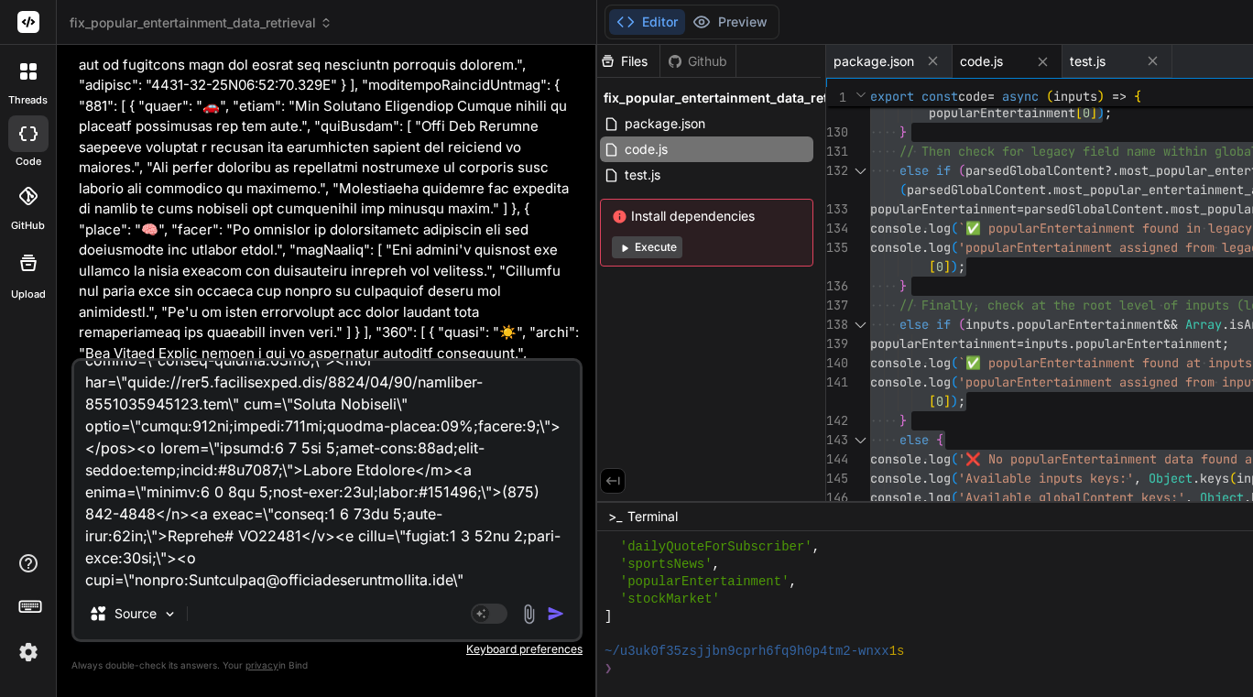
scroll to position [12754, 0]
type textarea "x"
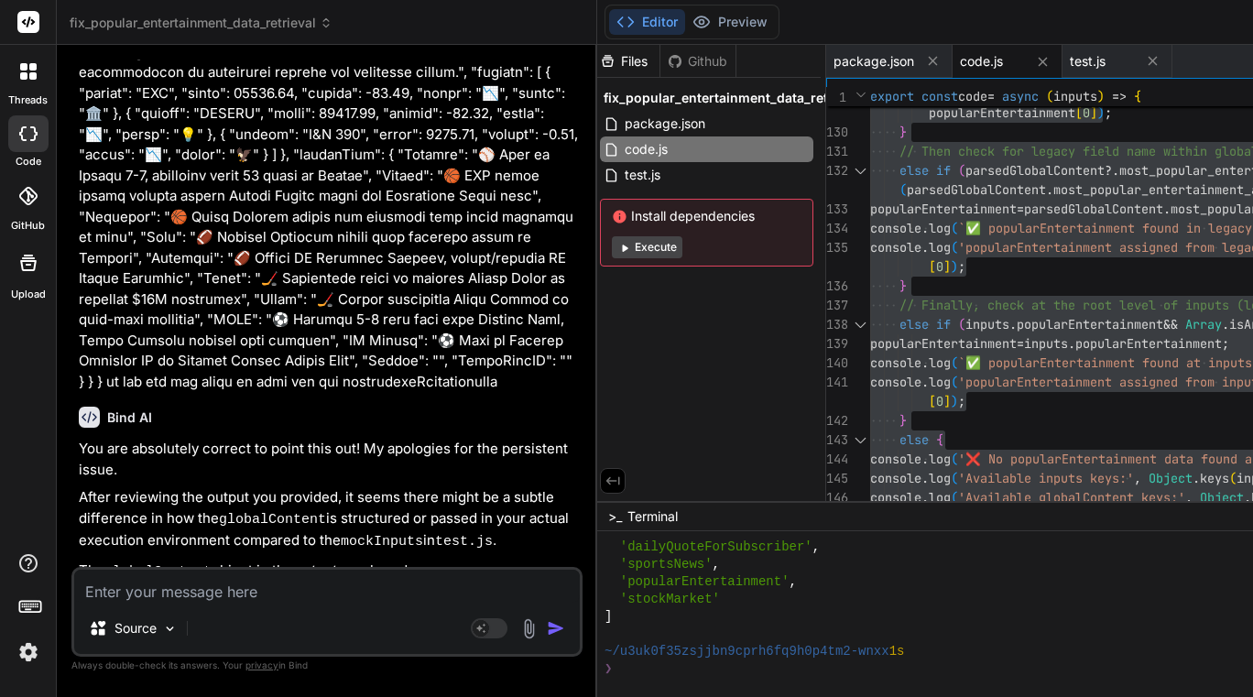
scroll to position [21765, 0]
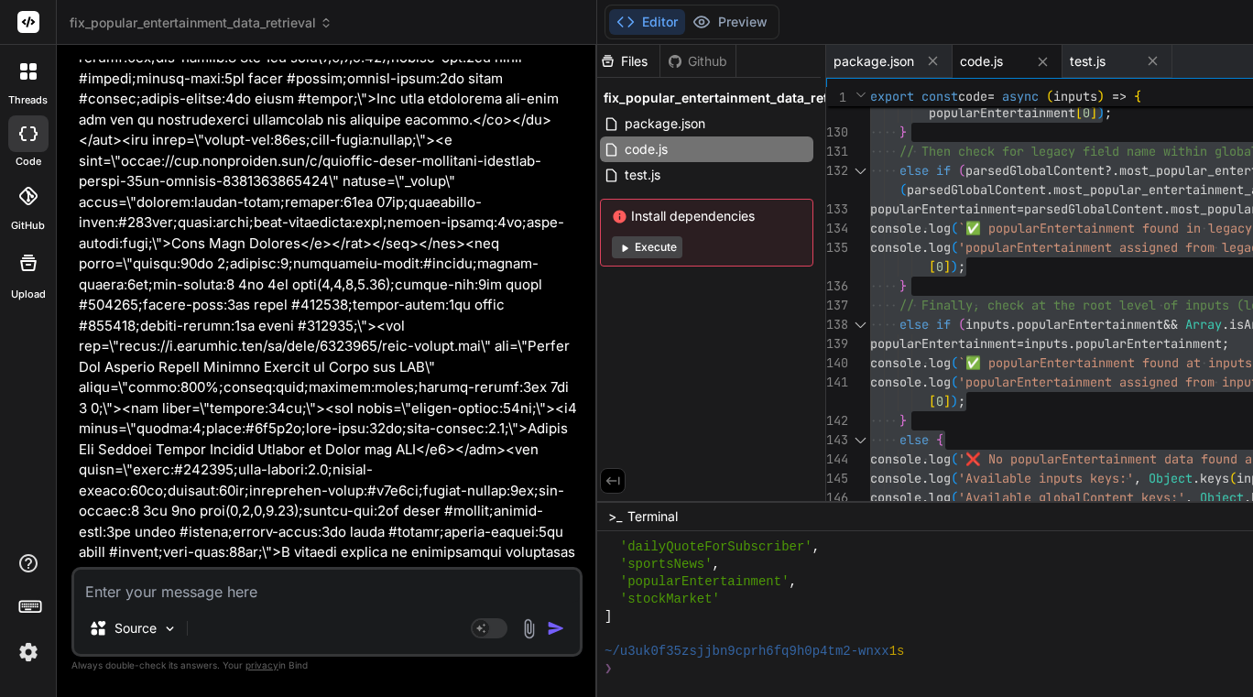
type textarea "x"
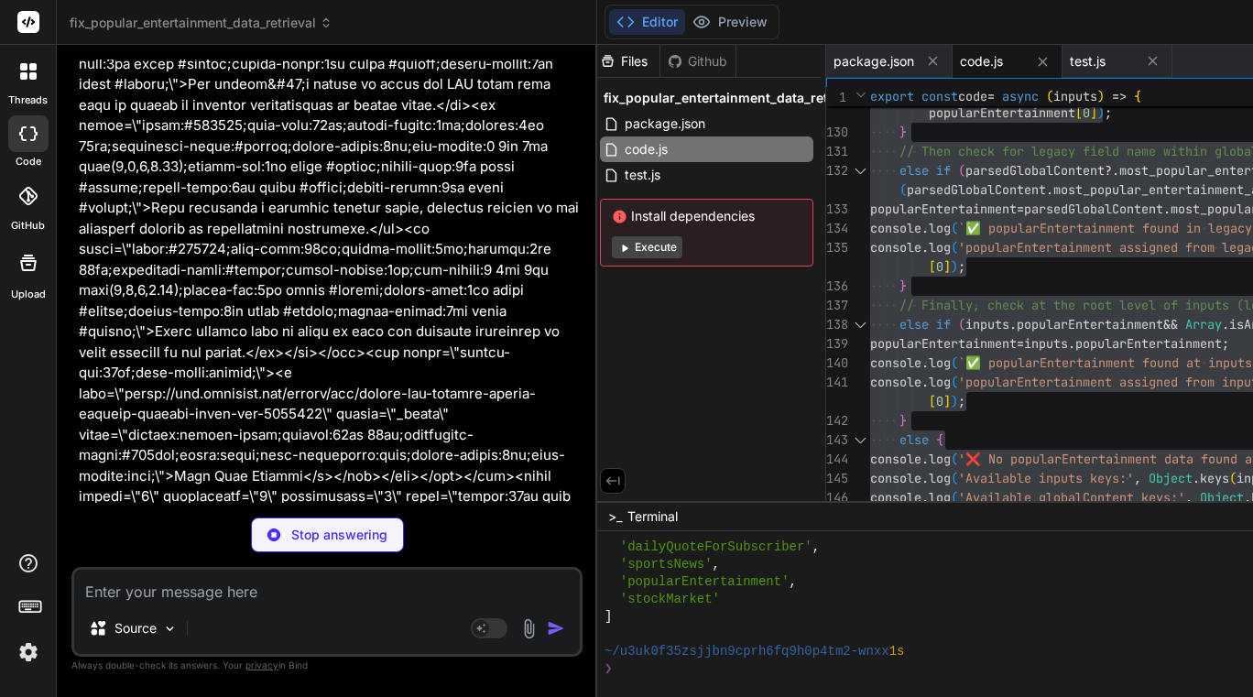
type textarea "} }"
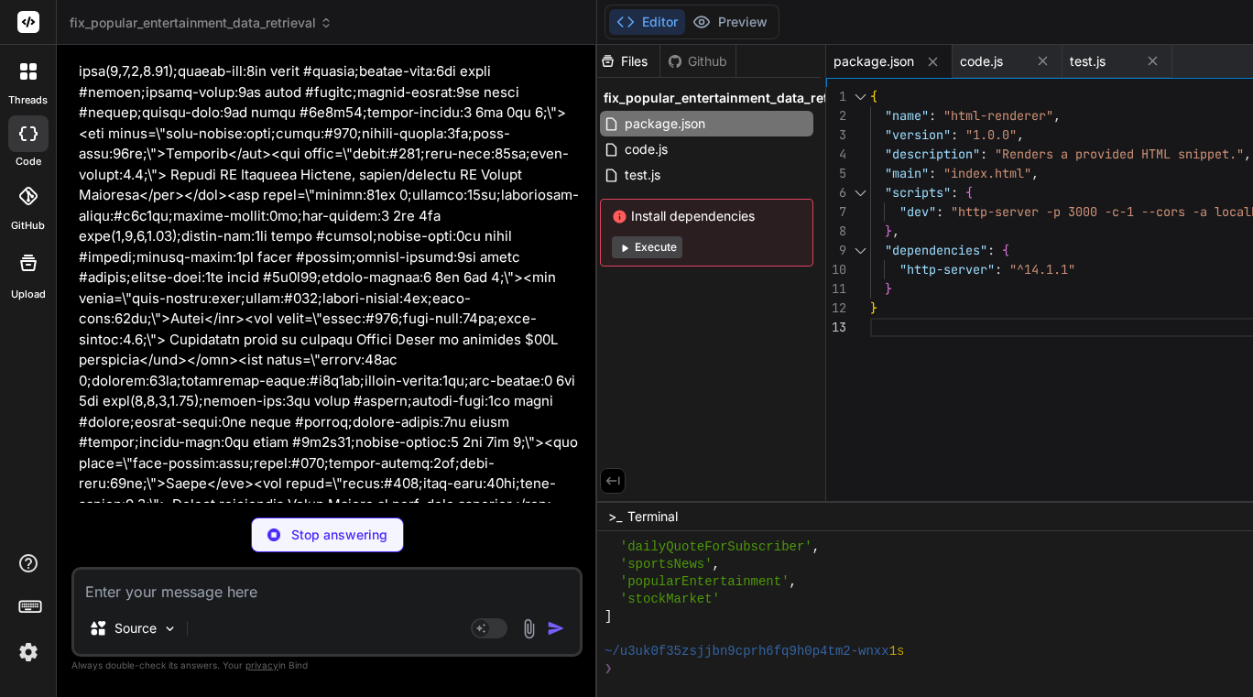
scroll to position [32296, 0]
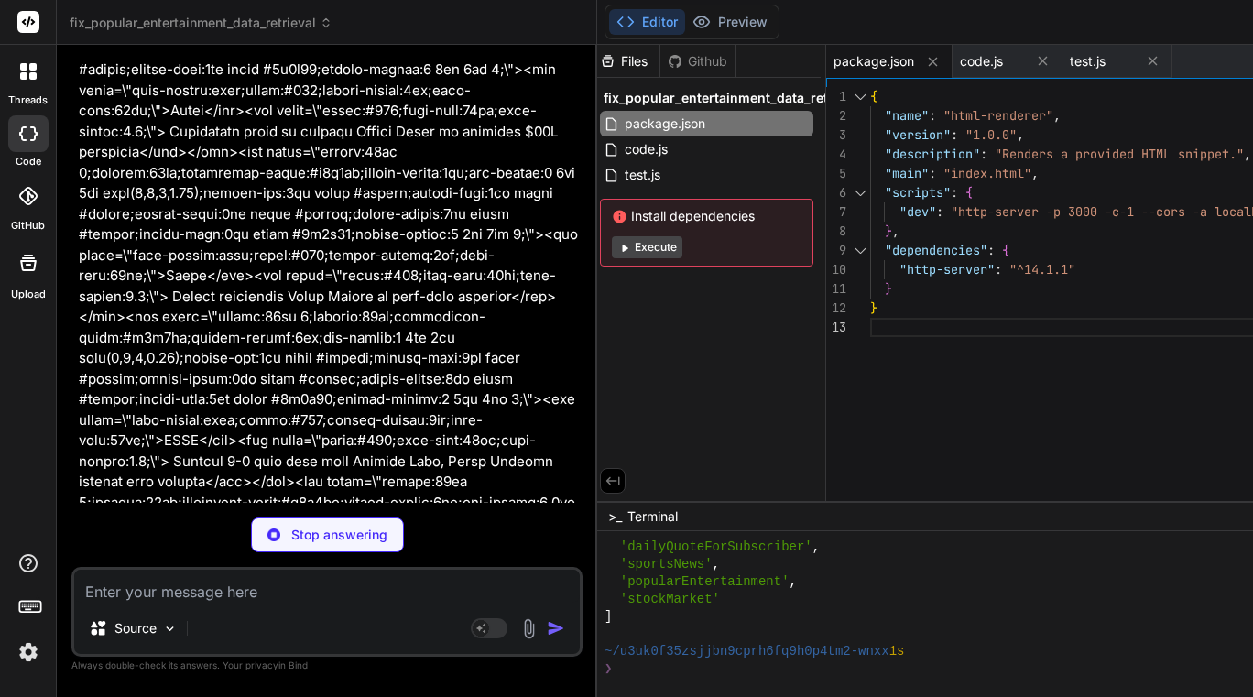
type textarea "x"
type textarea "e legal, tax, accounting, or real estate investment advice, or serve as profess…"
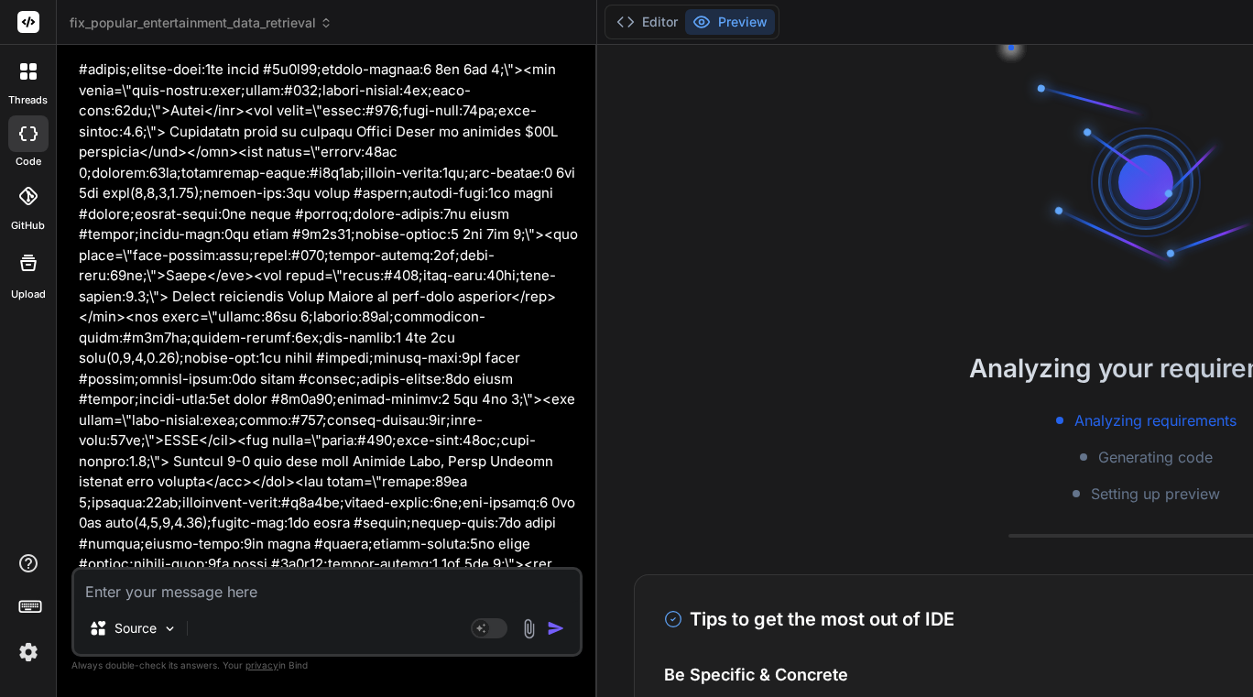
type textarea "x"
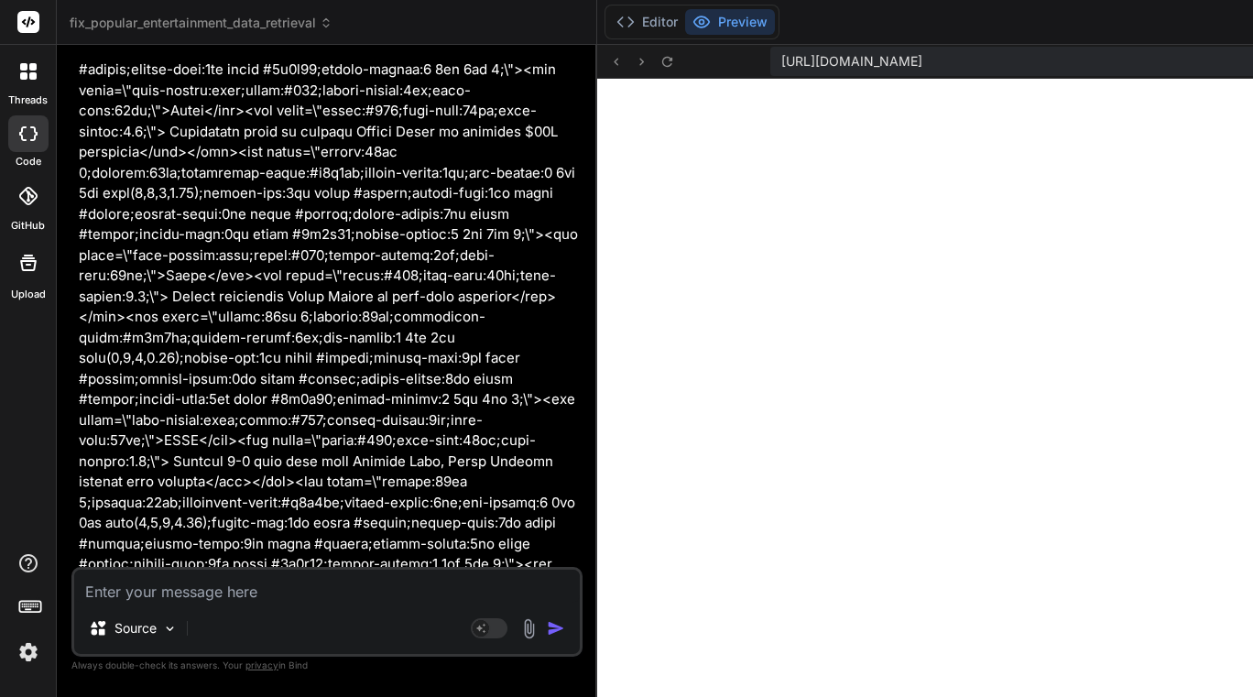
scroll to position [6650, 0]
click at [166, 592] on textarea at bounding box center [327, 586] width 506 height 33
type textarea "r"
type textarea "x"
type textarea "re"
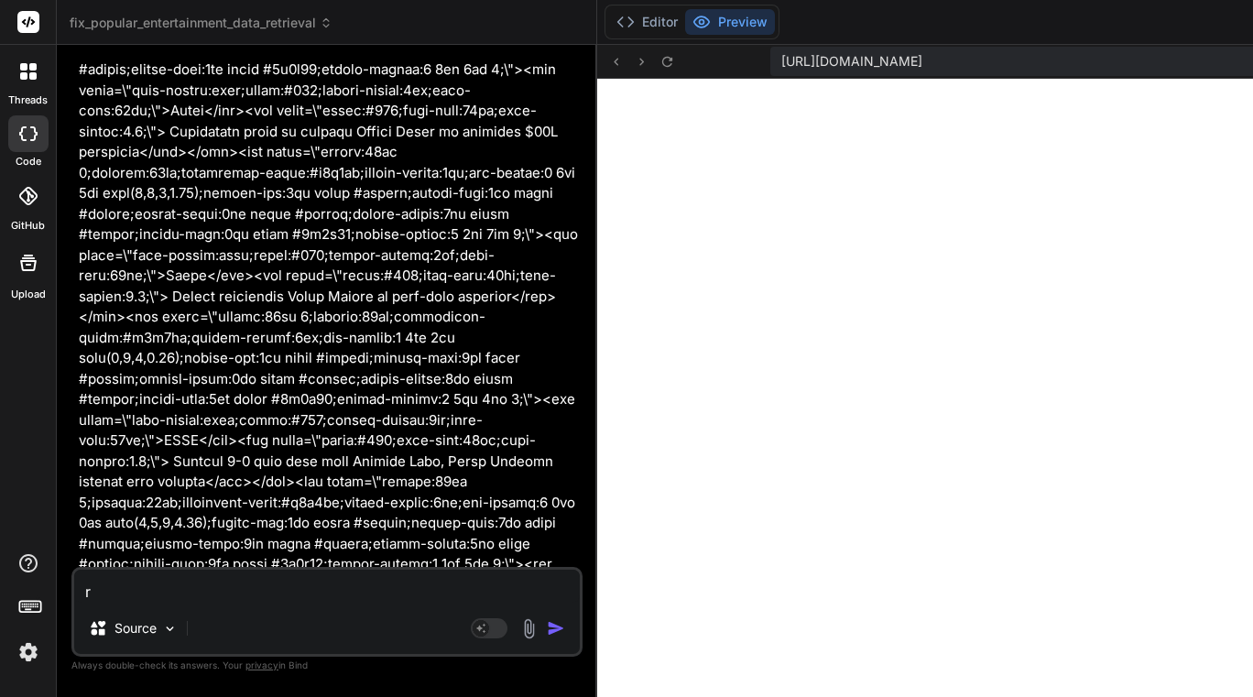
type textarea "x"
type textarea "ren"
type textarea "x"
type textarea "rend"
type textarea "x"
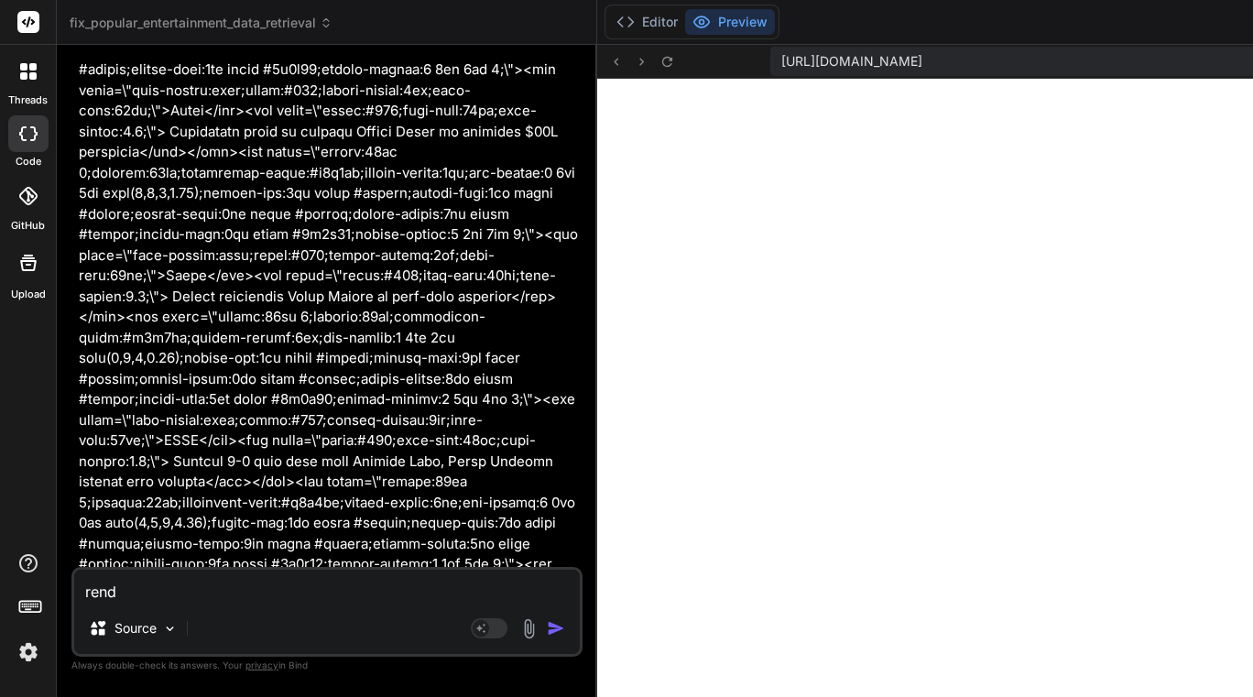
type textarea "rende"
type textarea "x"
type textarea "render"
type textarea "x"
type textarea "render"
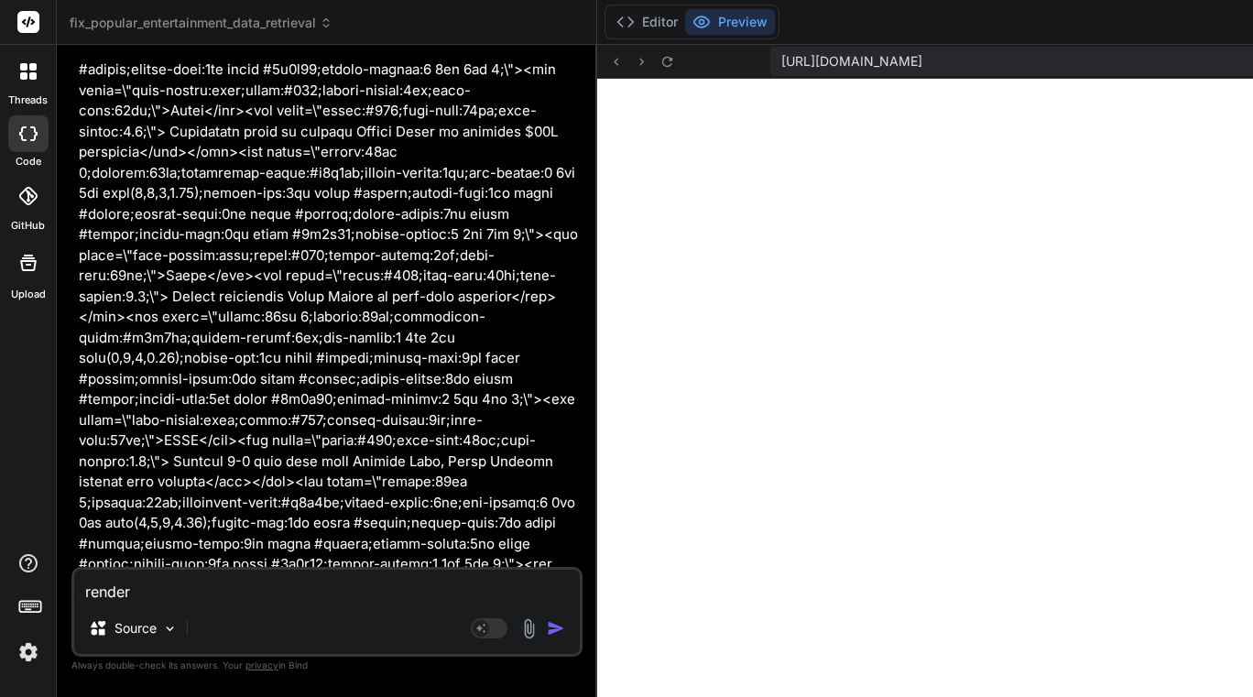
type textarea "x"
type textarea "render"
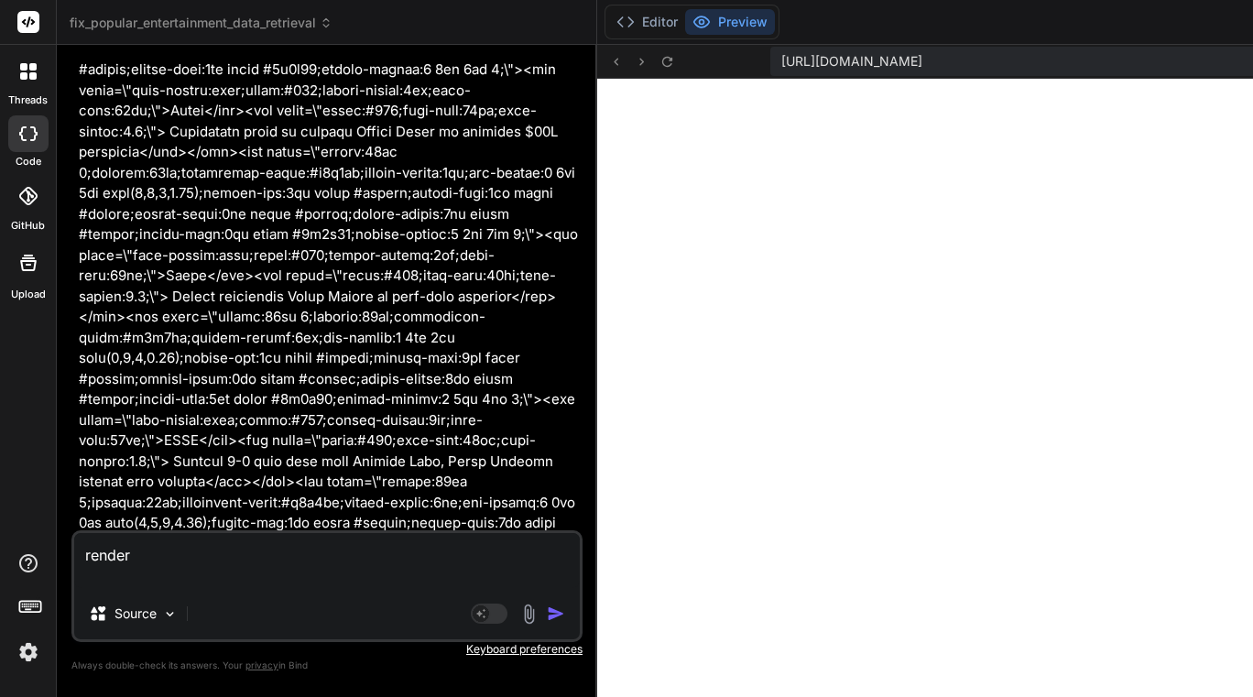
type textarea "x"
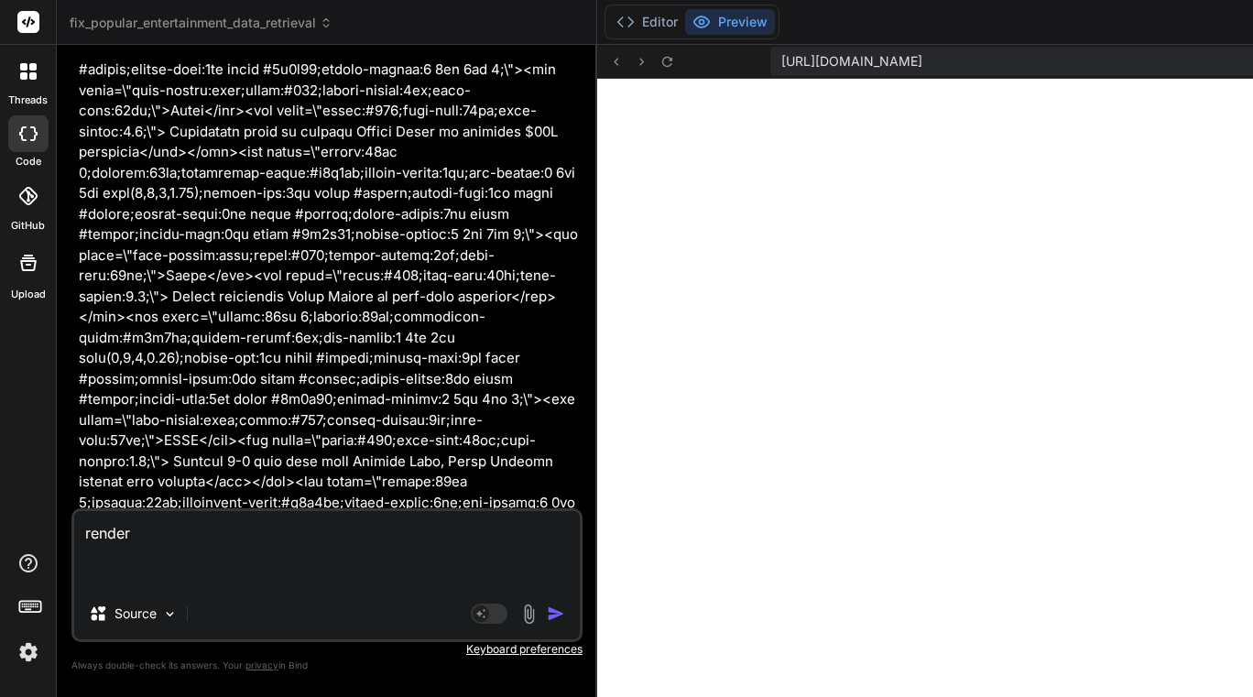
paste textarea "export const code = async (inputs) => { // UPDATED: This email rendering step n…"
type textarea "render export const code = async (inputs) => { // UPDATED: This email rendering…"
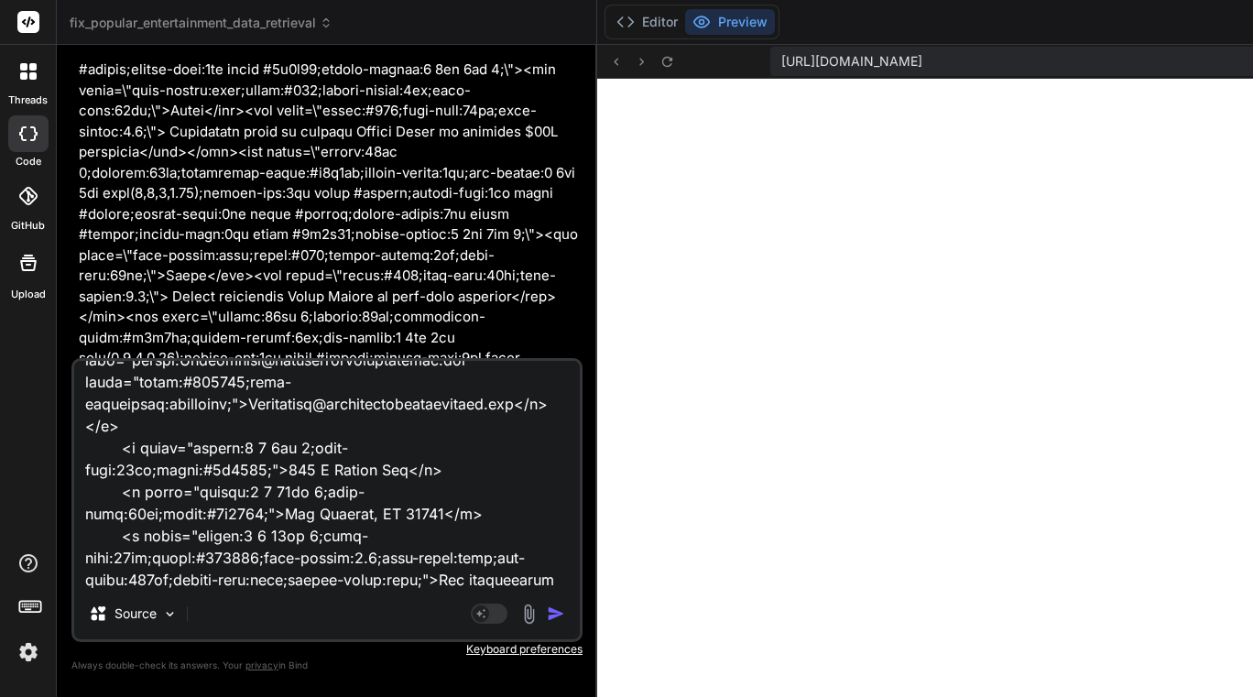
type textarea "x"
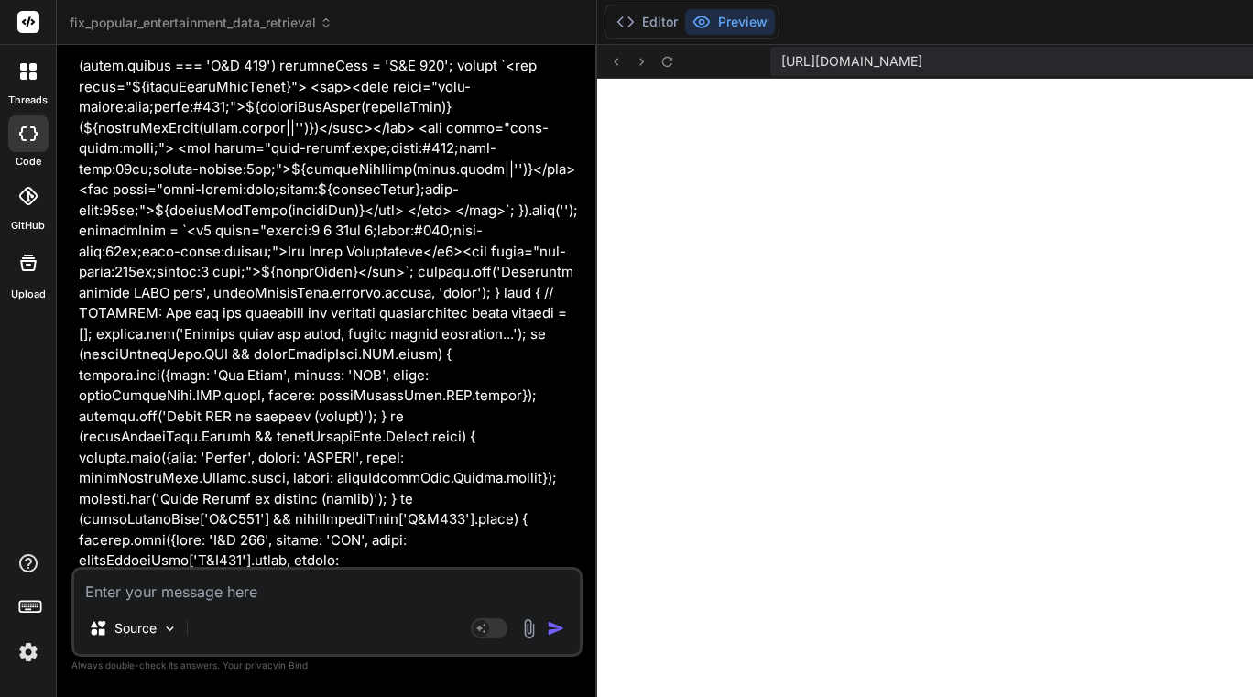
scroll to position [40803, 0]
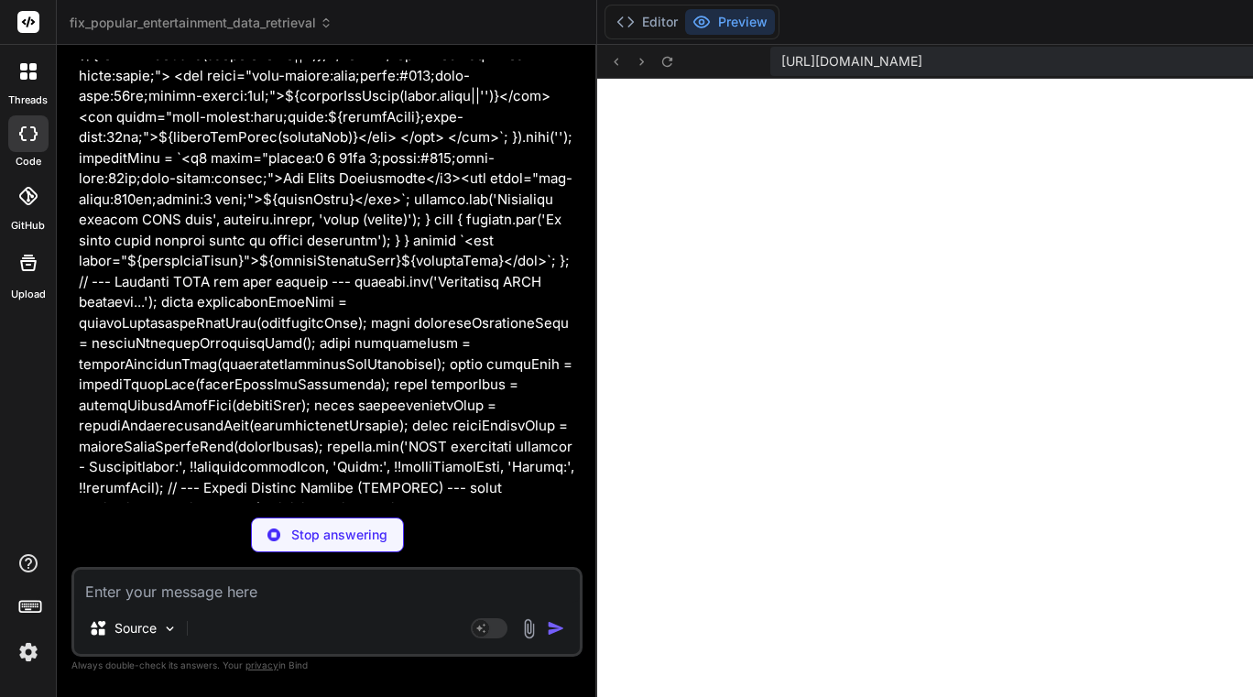
scroll to position [41109, 0]
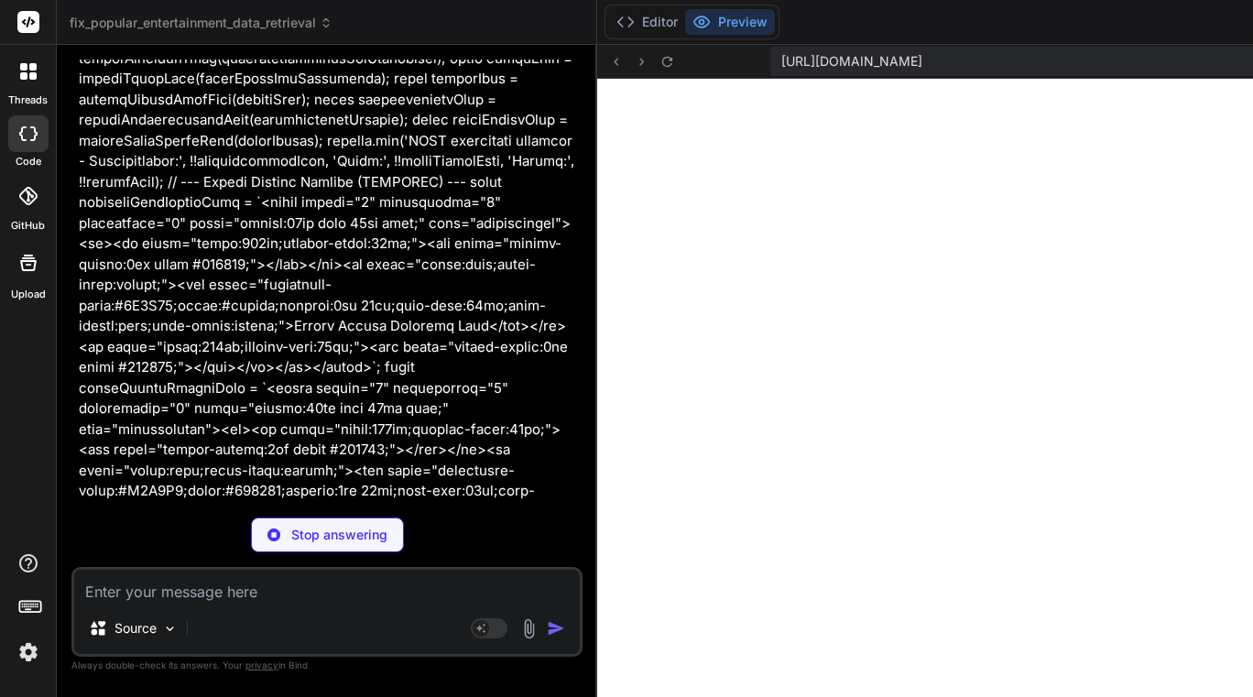
type textarea "x"
type textarea ""dependencies": { "http-server": "^14.1.1" } }"
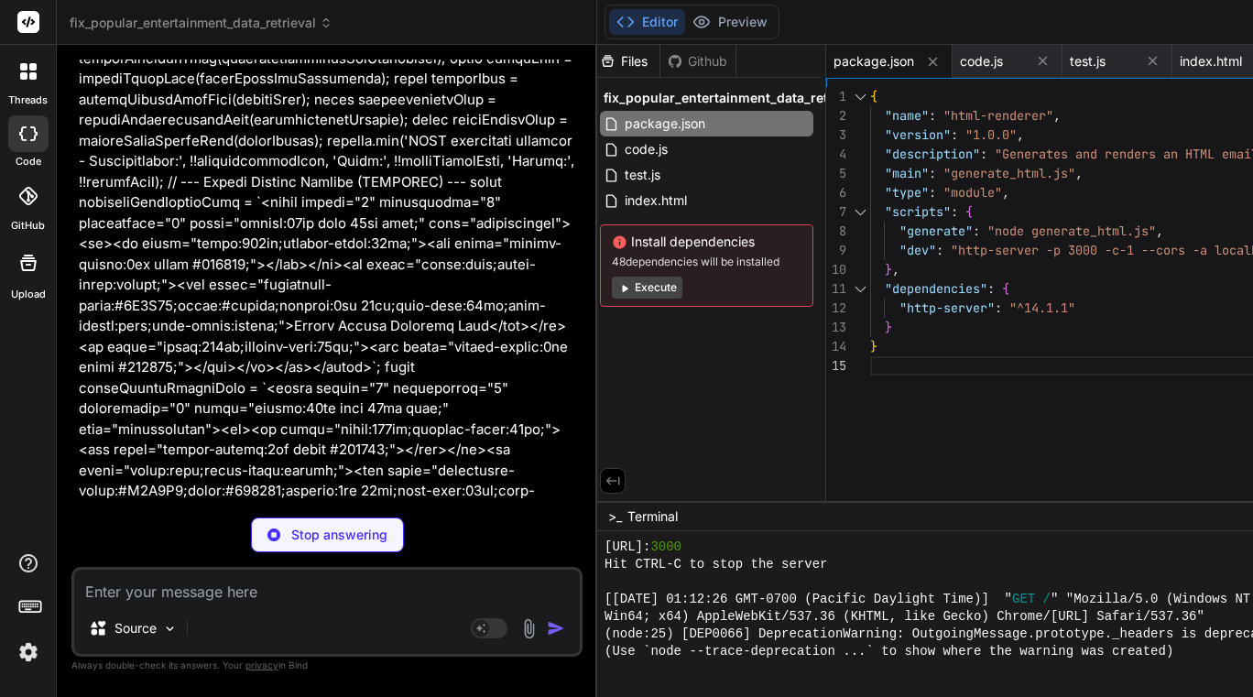
scroll to position [41193, 0]
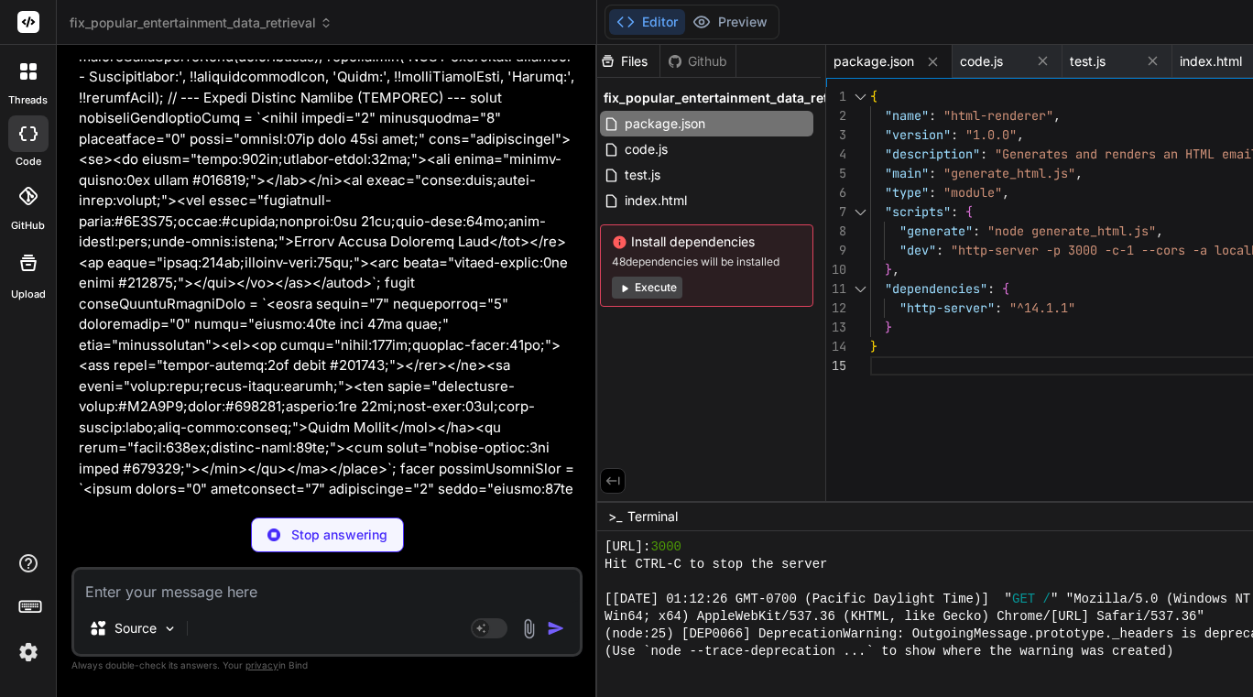
type textarea "x"
type textarea "return { htmlSnippet: minifiedHtml }; };"
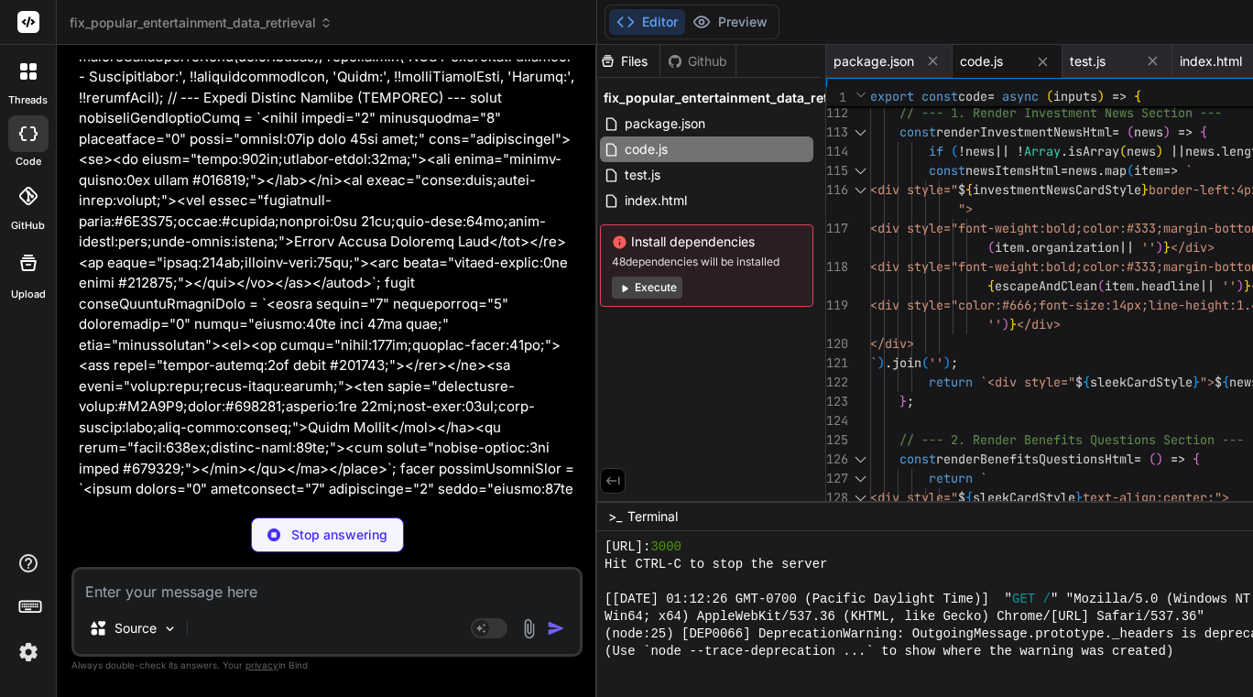
scroll to position [41220, 0]
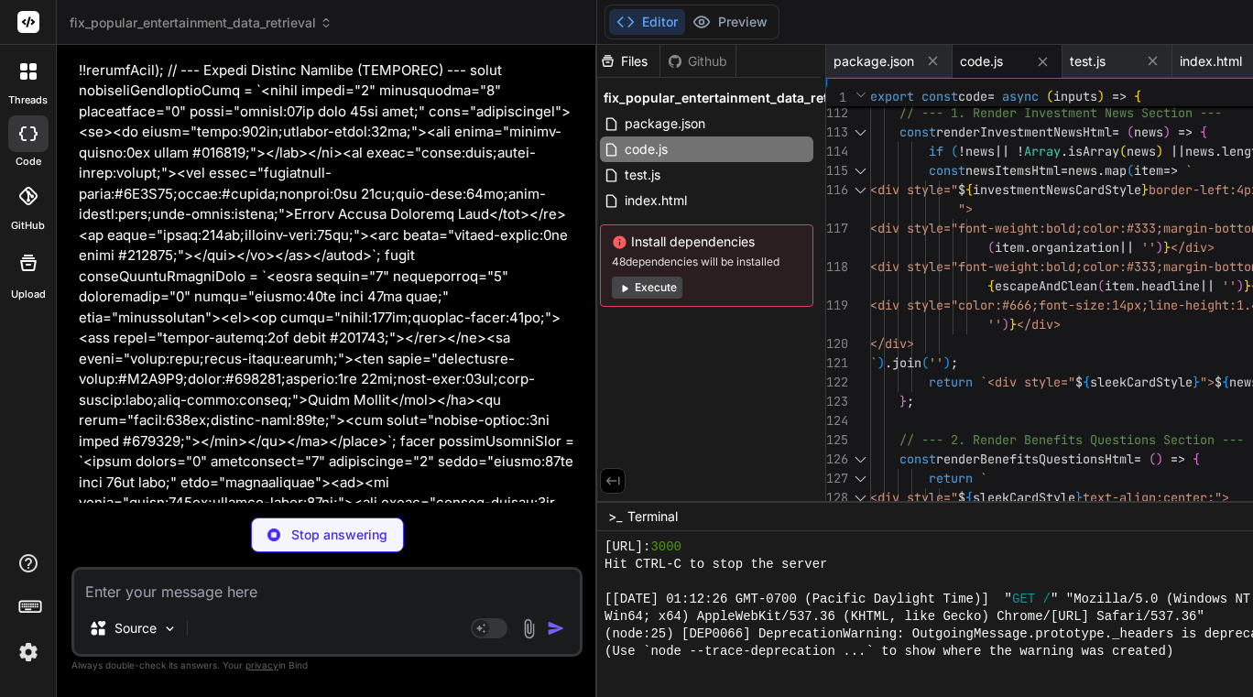
type textarea "x"
type textarea "generateAndRenderHtml();"
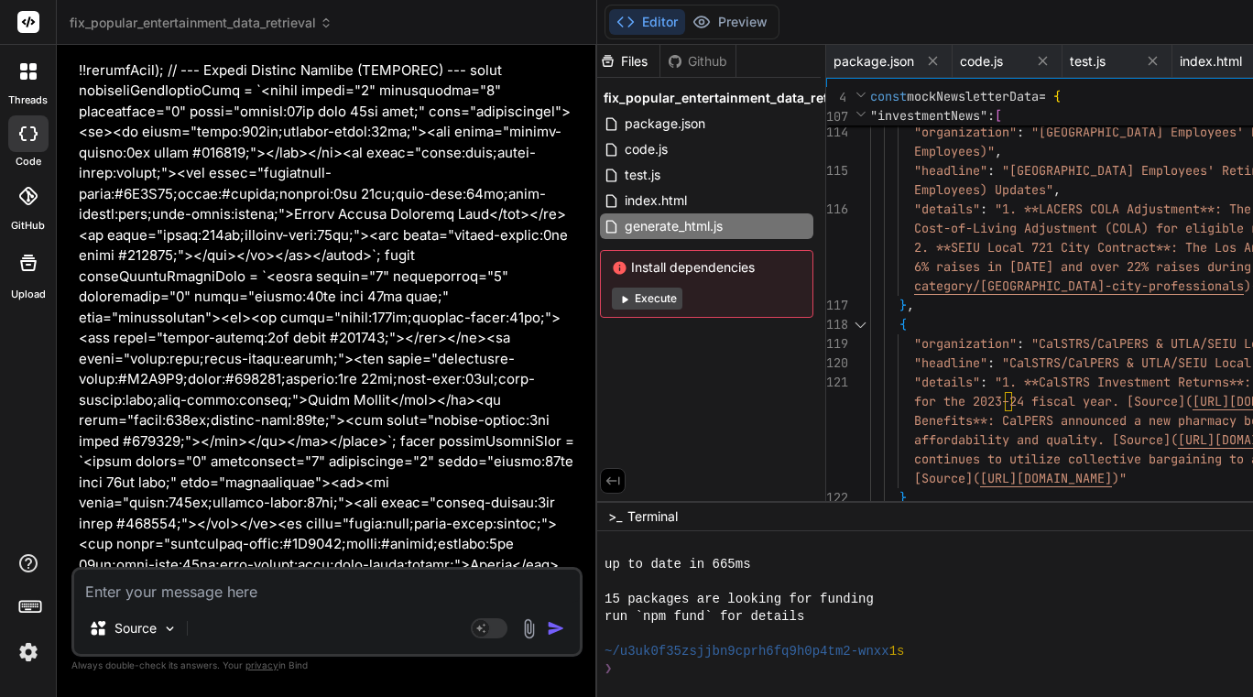
type textarea "x"
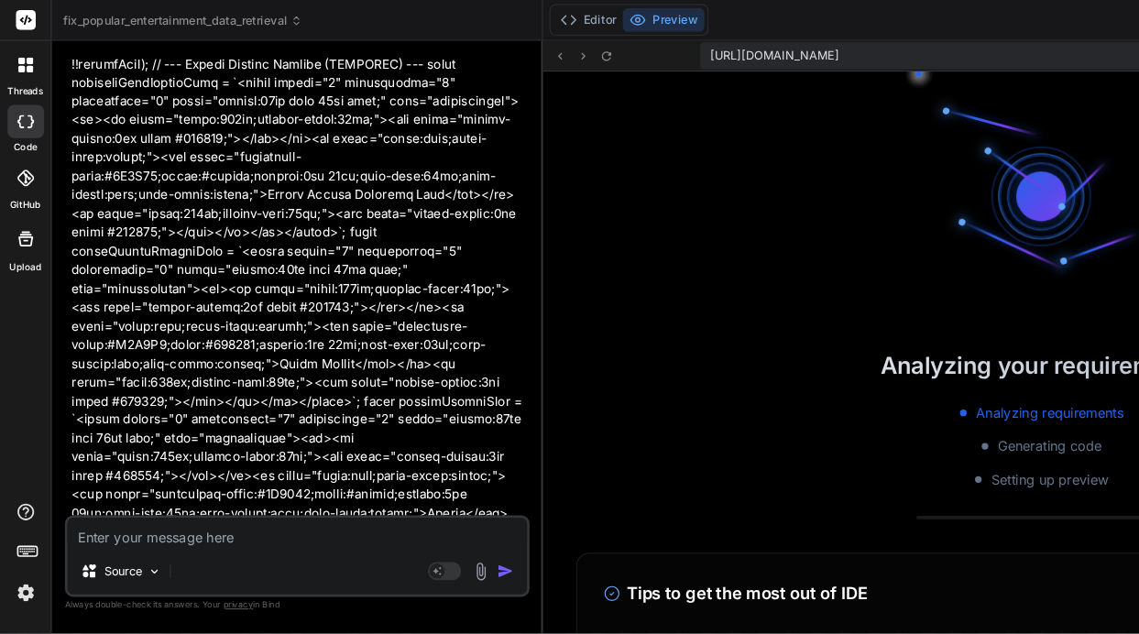
scroll to position [7990, 0]
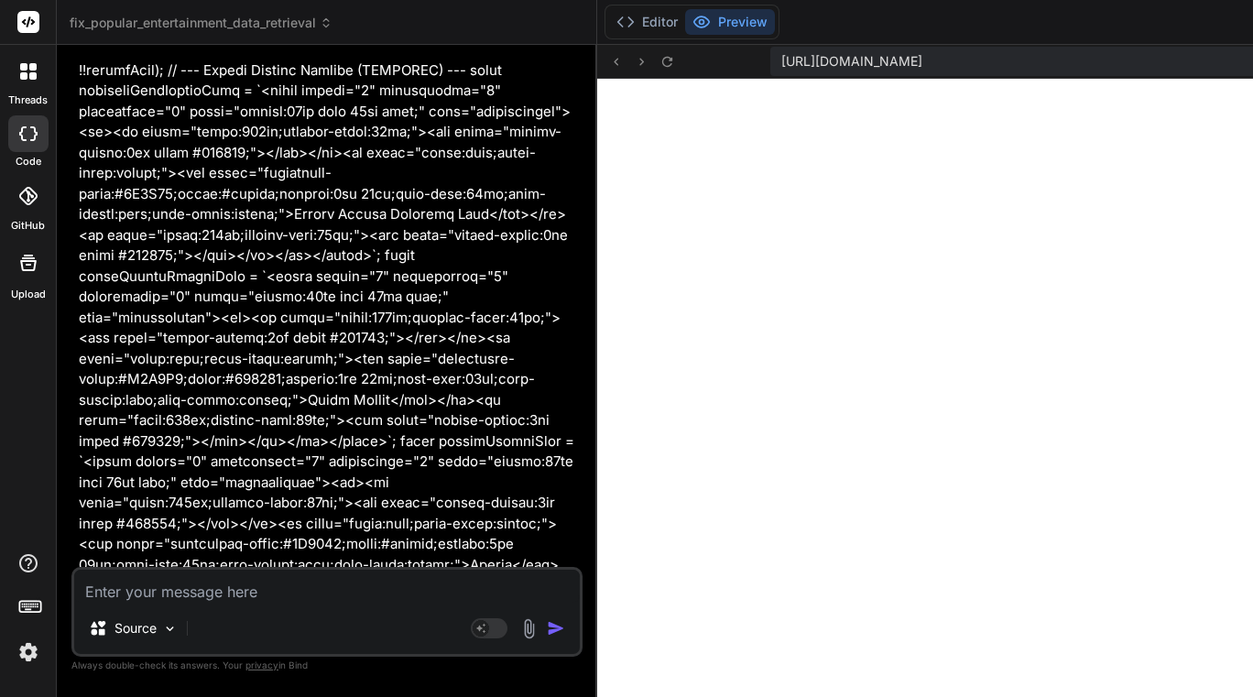
type textarea "} } generateAndRenderHtml();"
type textarea "x"
type textarea "} generateAndRenderHtml();"
type textarea "x"
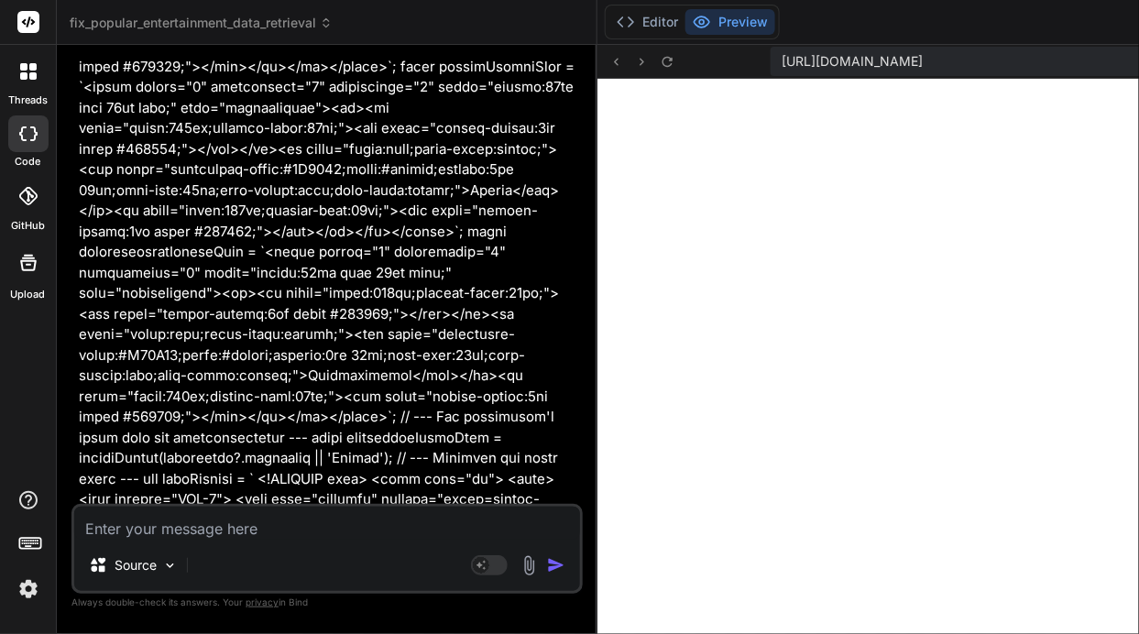
type textarea "generateAndRenderHtml();"
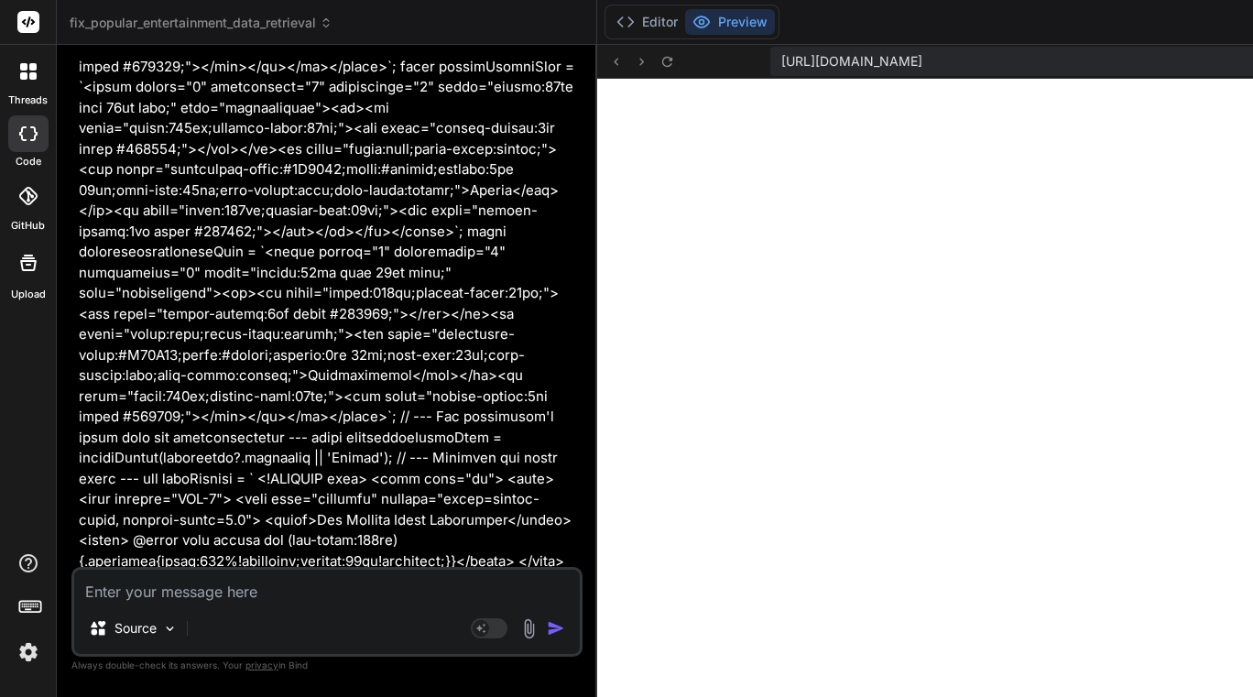
type textarea "x"
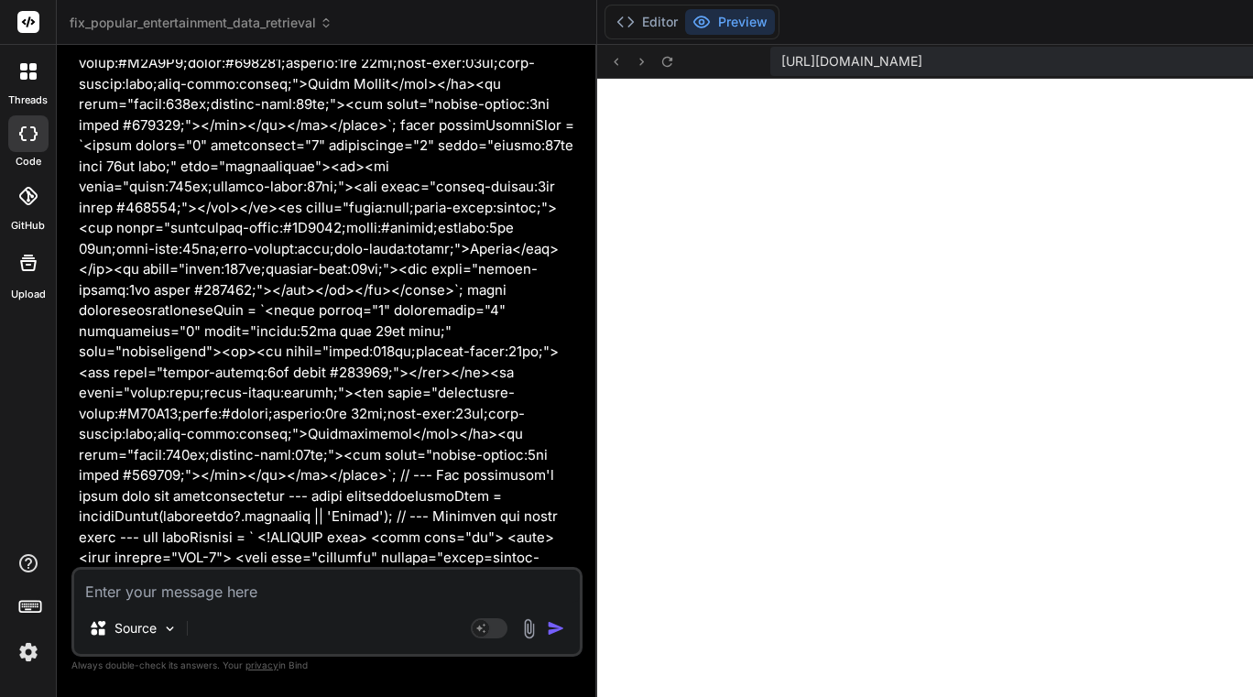
type textarea "} generateAndRenderHtml();"
type textarea "x"
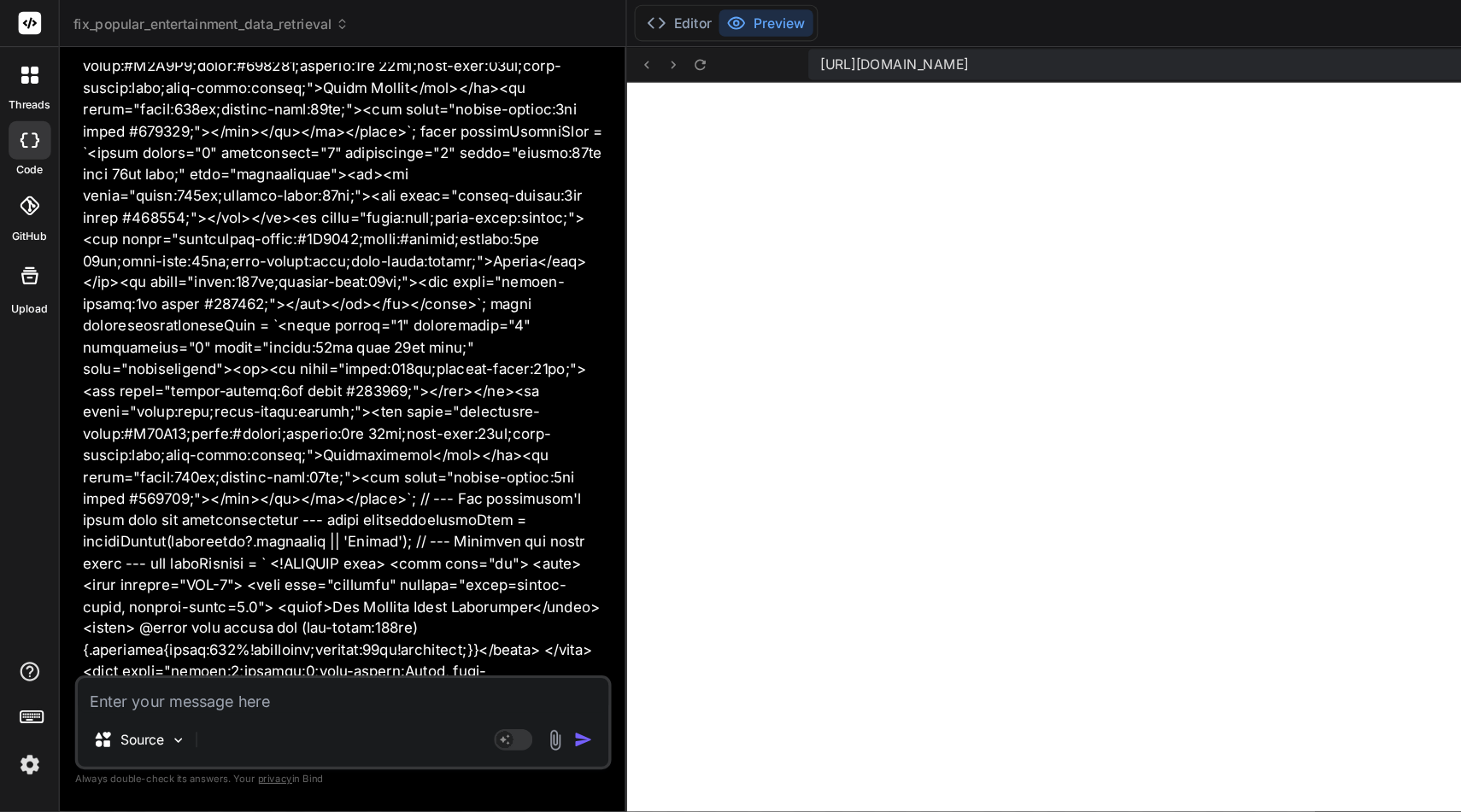
scroll to position [7017, 0]
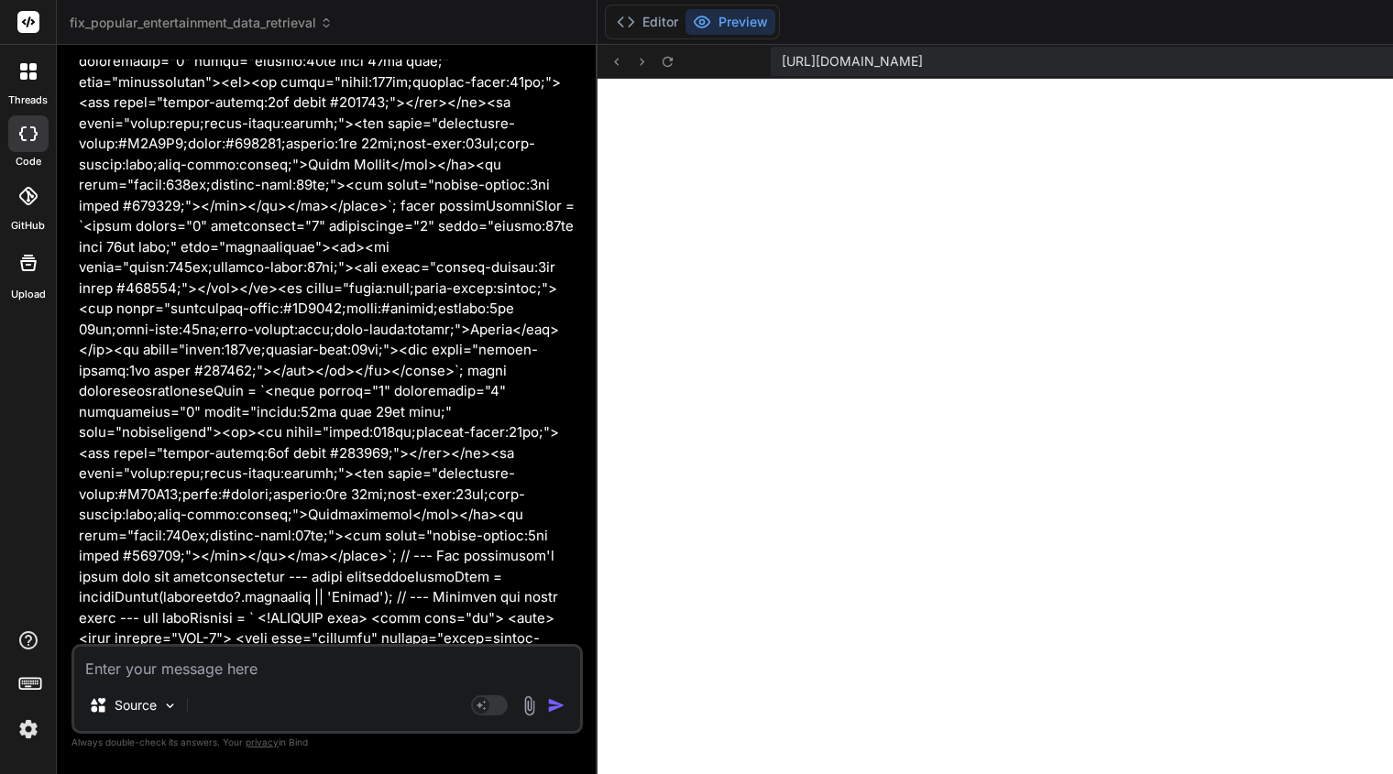
type textarea "await fs.writeFile('index.html', result.htmlSnippet); console.log("HTML generat…"
type textarea "x"
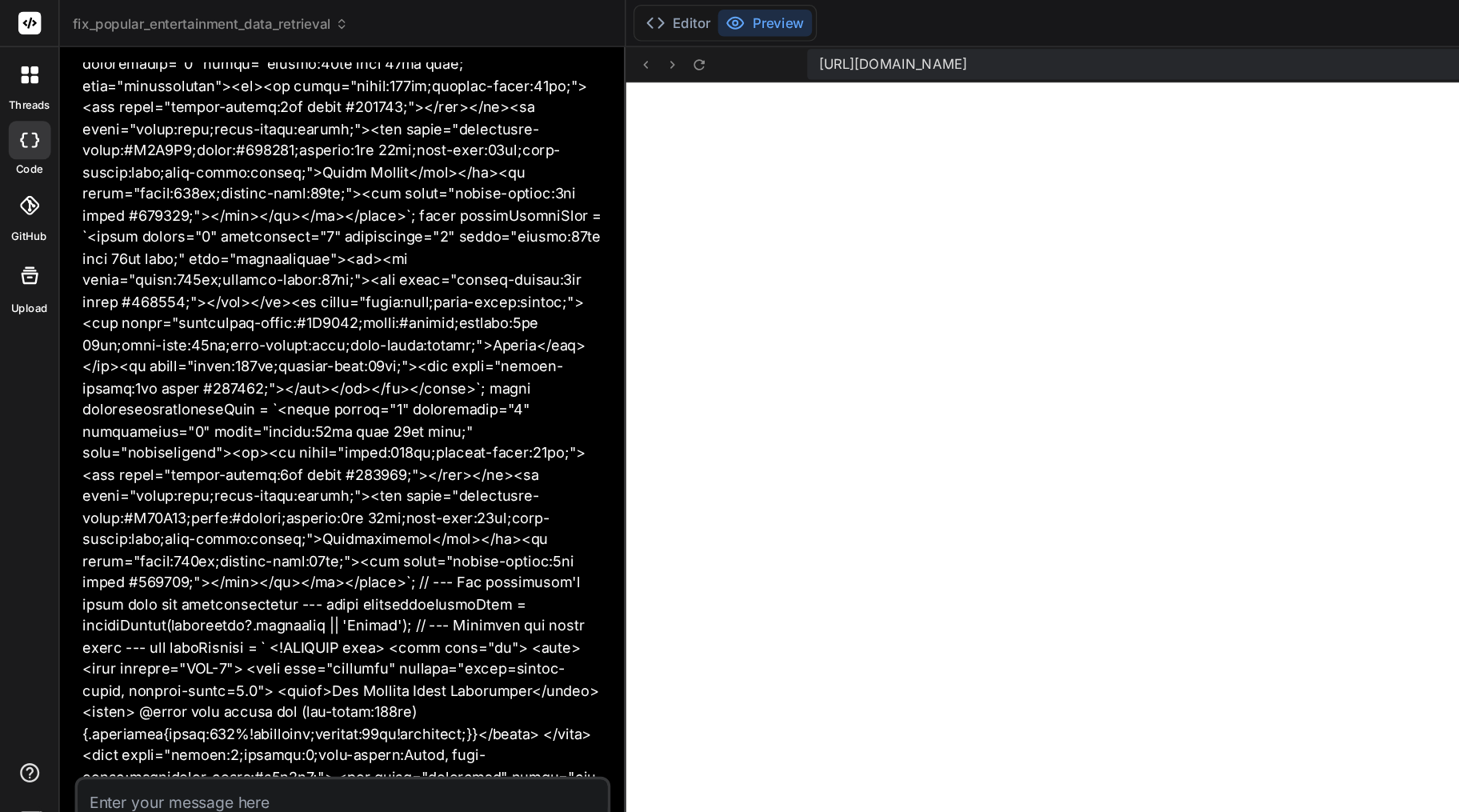
scroll to position [6726, 0]
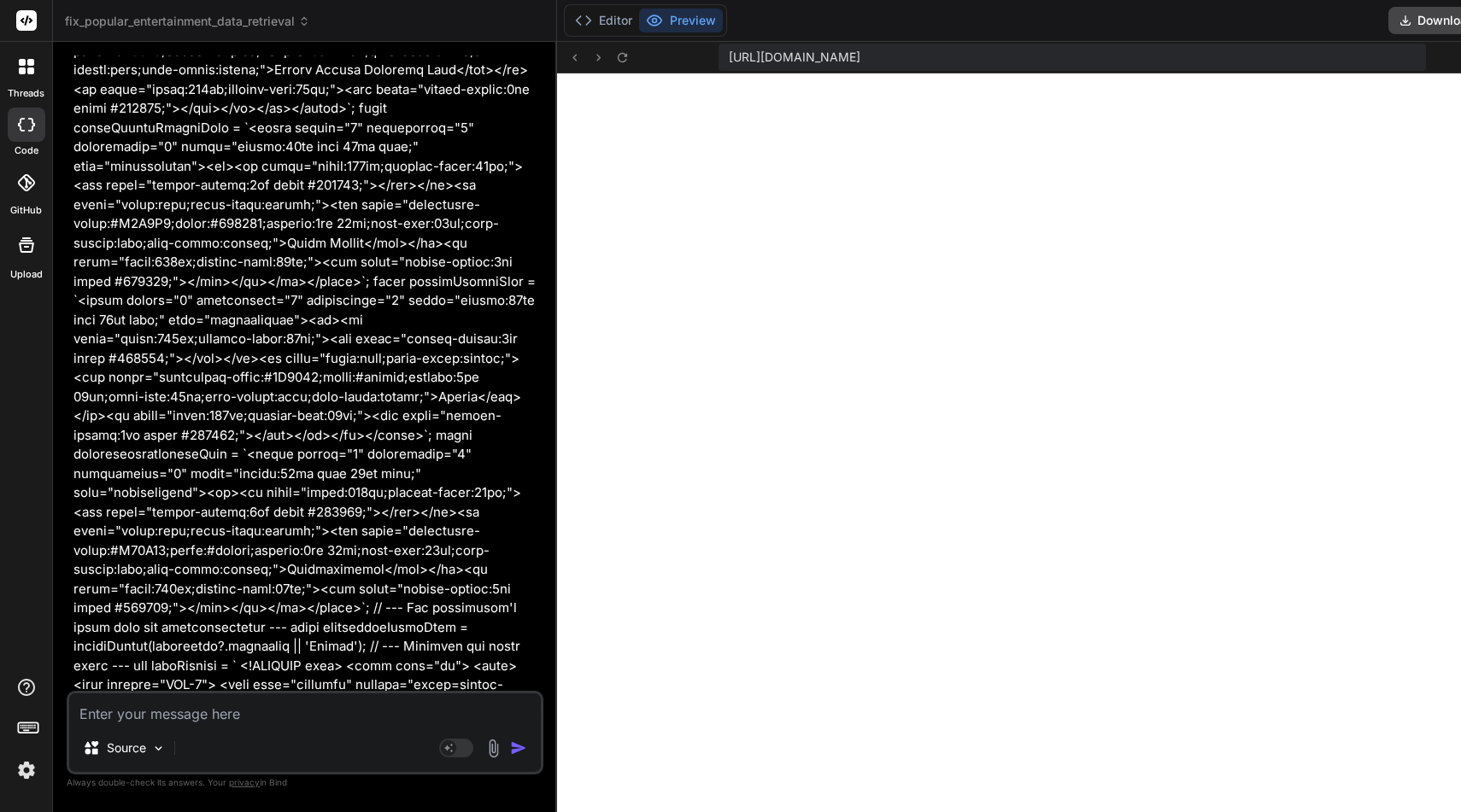
type textarea "generateAndRenderHtml();"
type textarea "x"
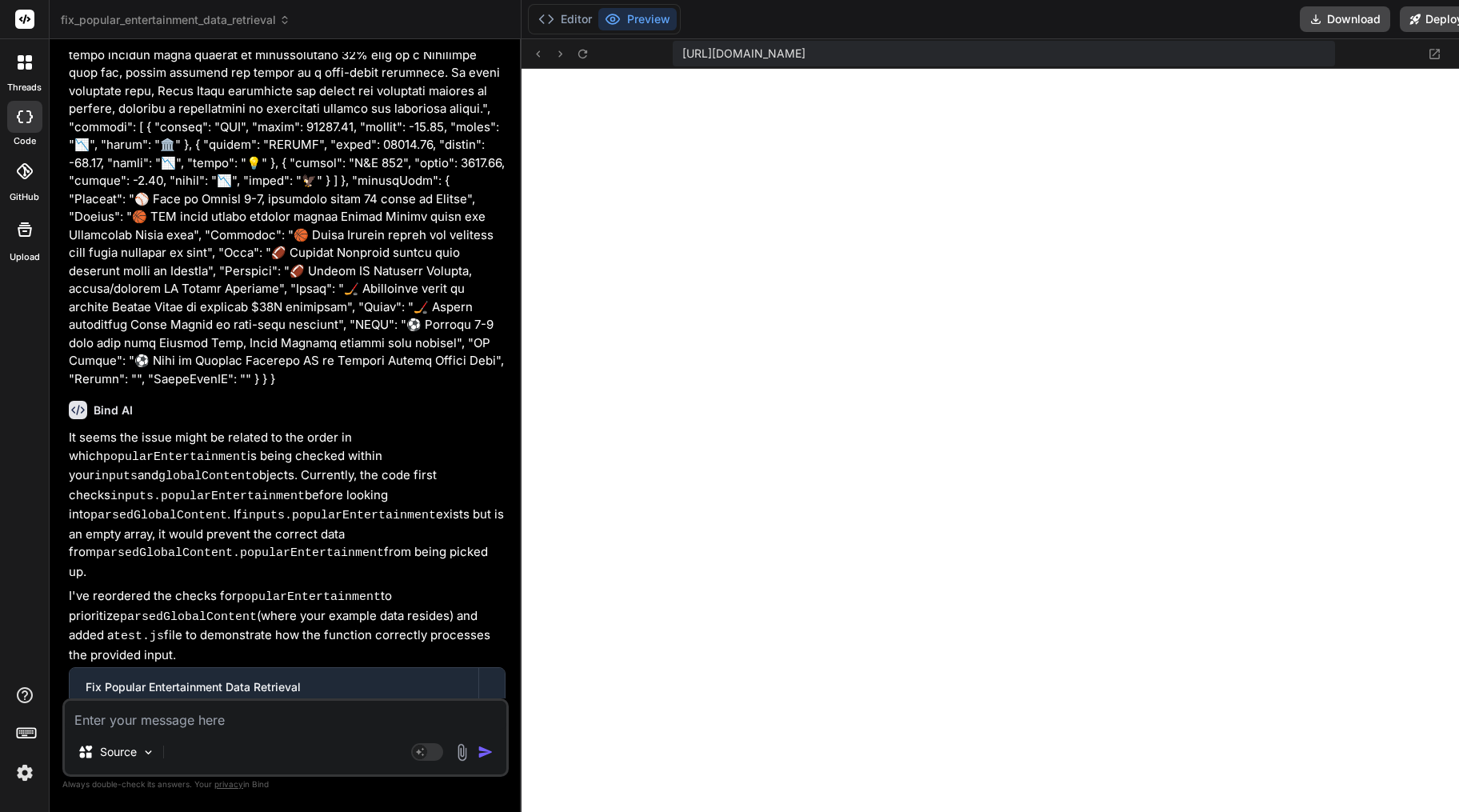
scroll to position [3483, 0]
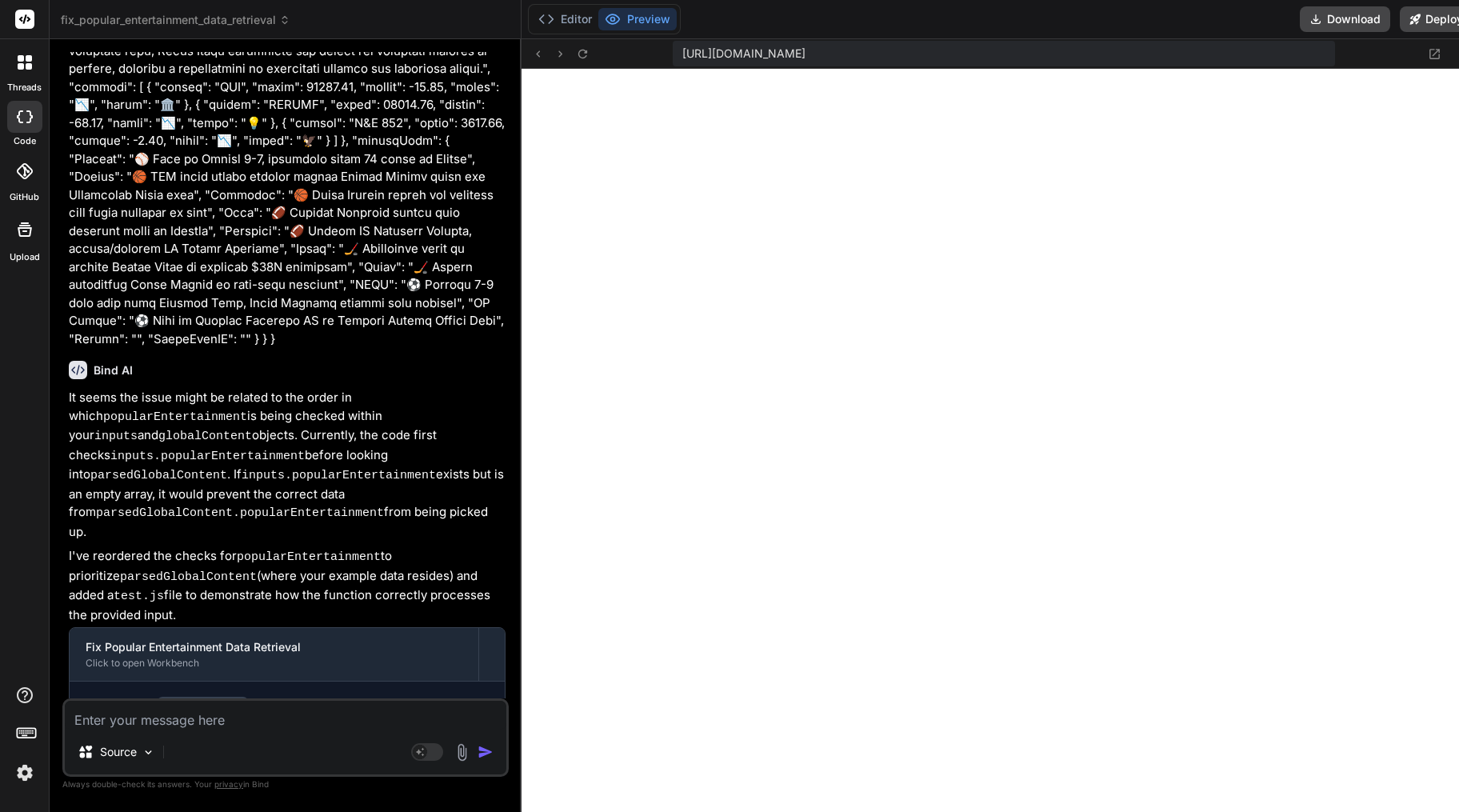
click at [217, 608] on textarea at bounding box center [286, 715] width 442 height 29
type textarea "d"
type textarea "x"
type textarea "di"
type textarea "x"
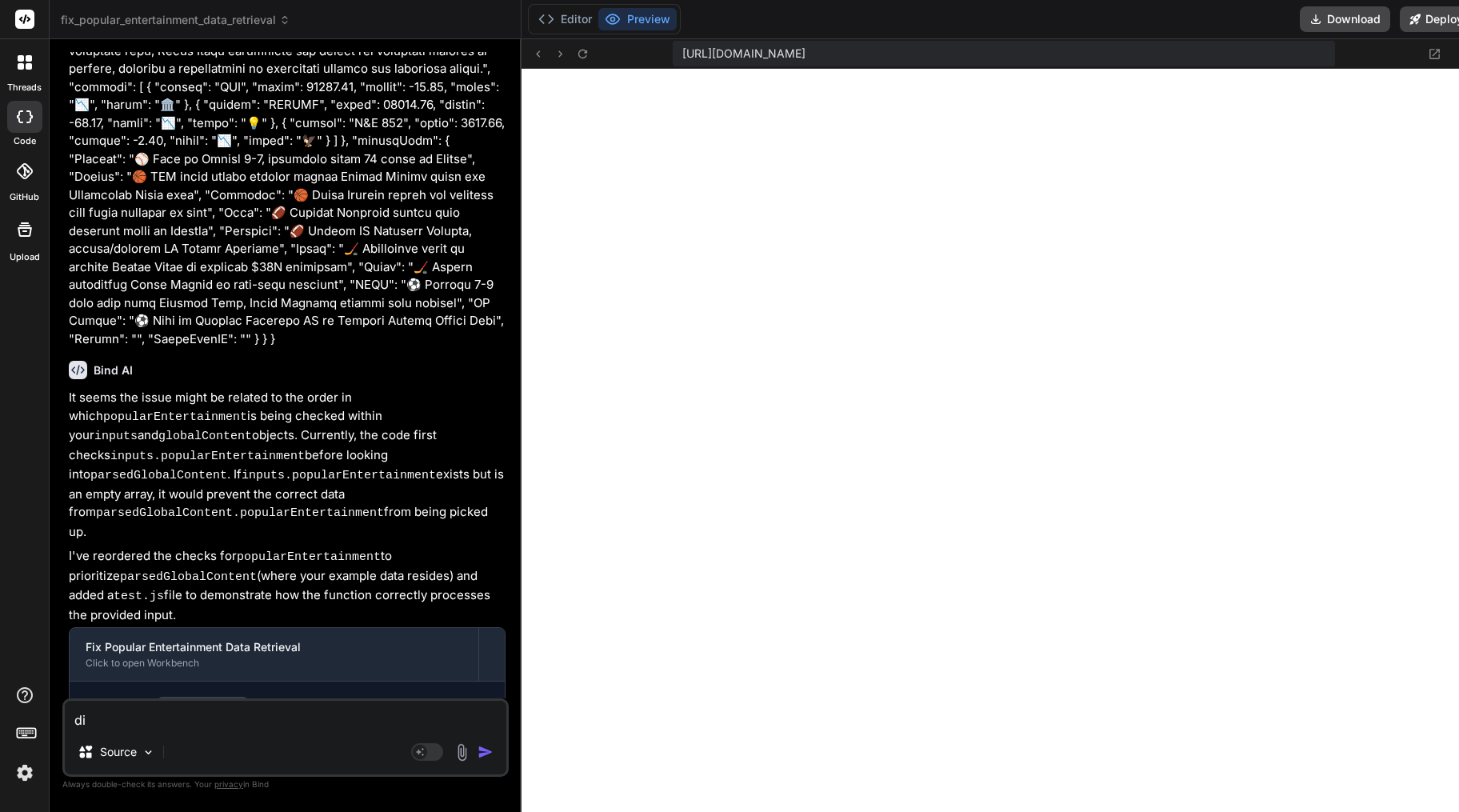
type textarea "did"
type textarea "x"
type textarea "did"
type textarea "x"
type textarea "did y"
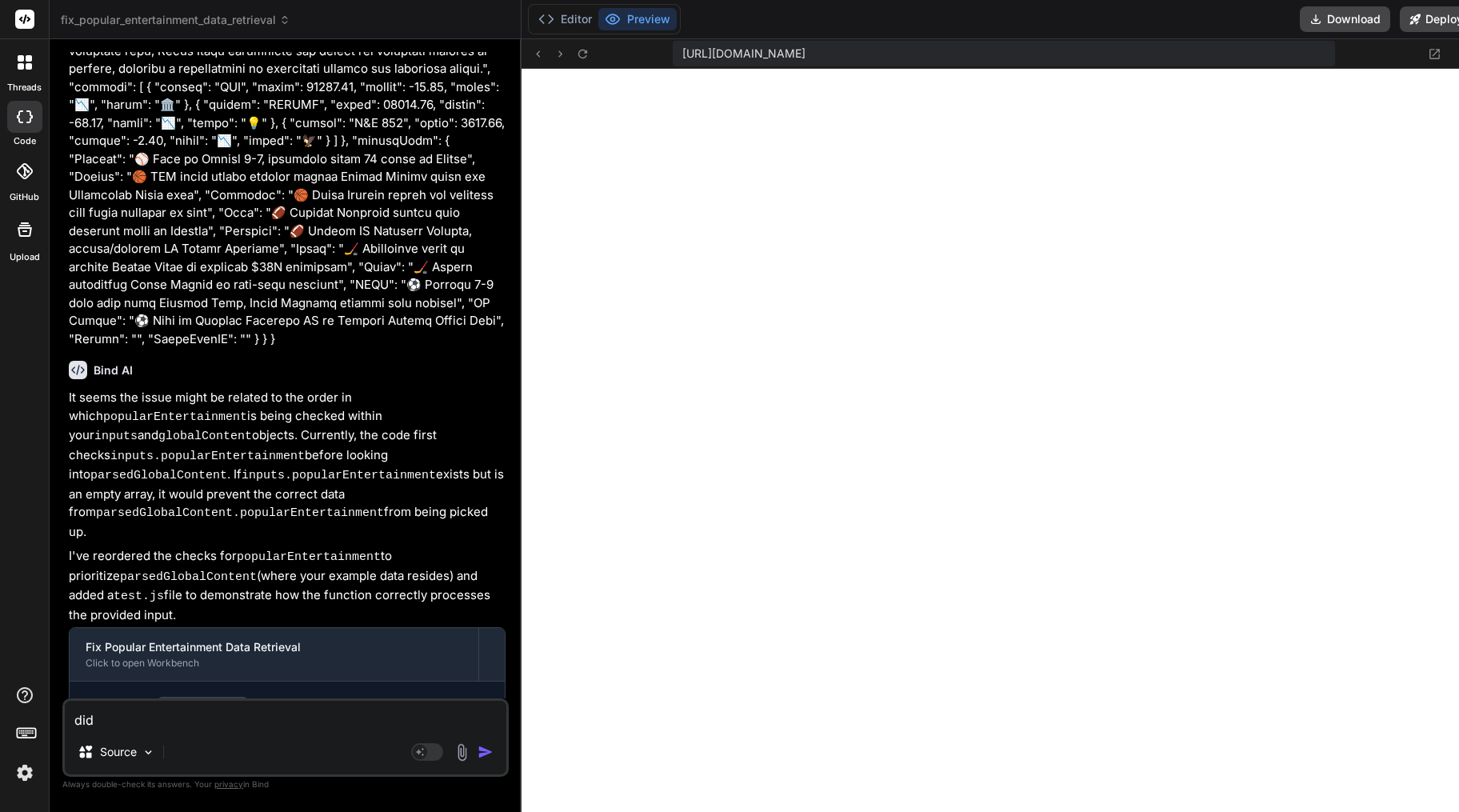
type textarea "x"
type textarea "did you"
type textarea "x"
type textarea "did you"
type textarea "x"
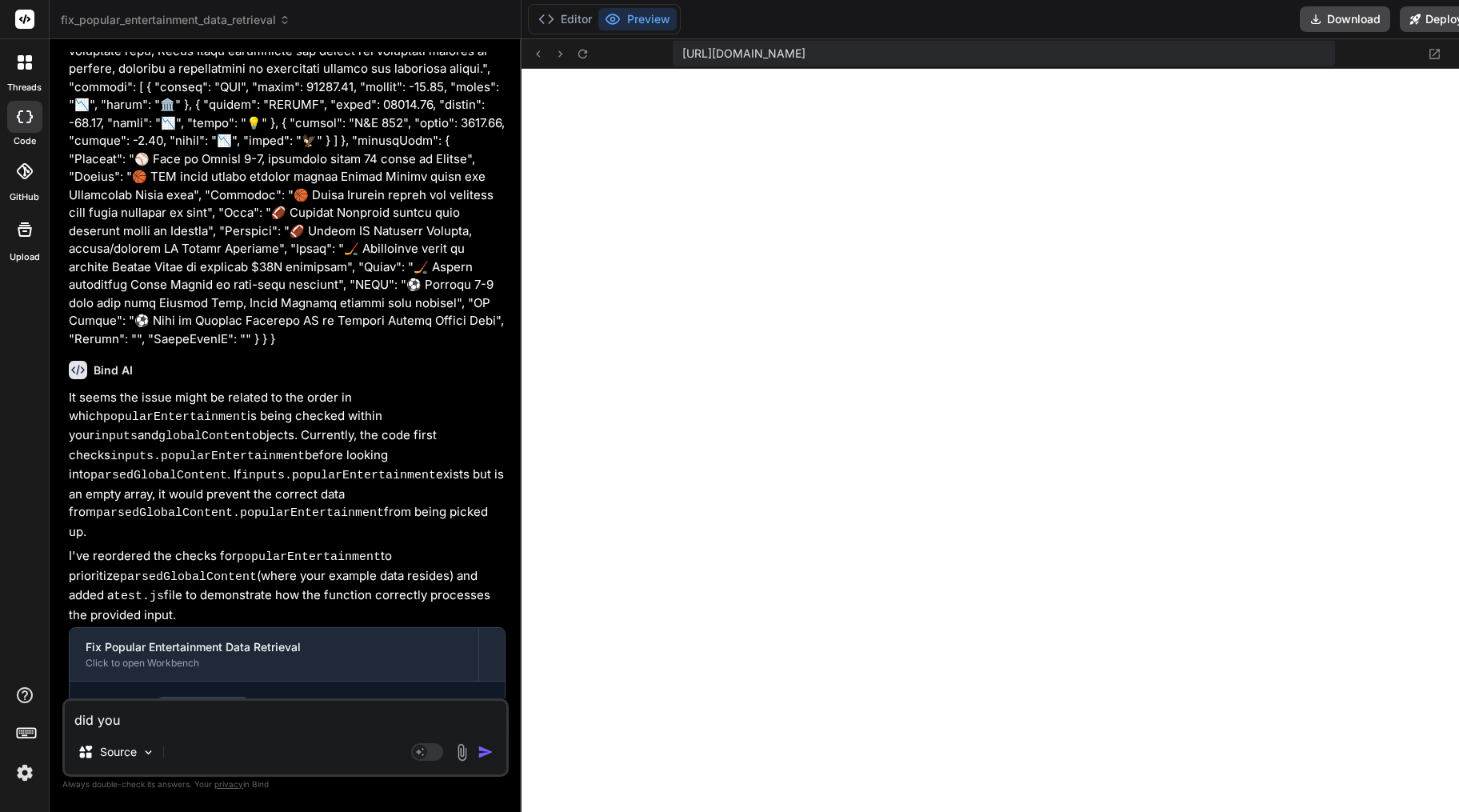
type textarea "did you w"
type textarea "x"
type textarea "did you wr"
type textarea "x"
type textarea "did you wri"
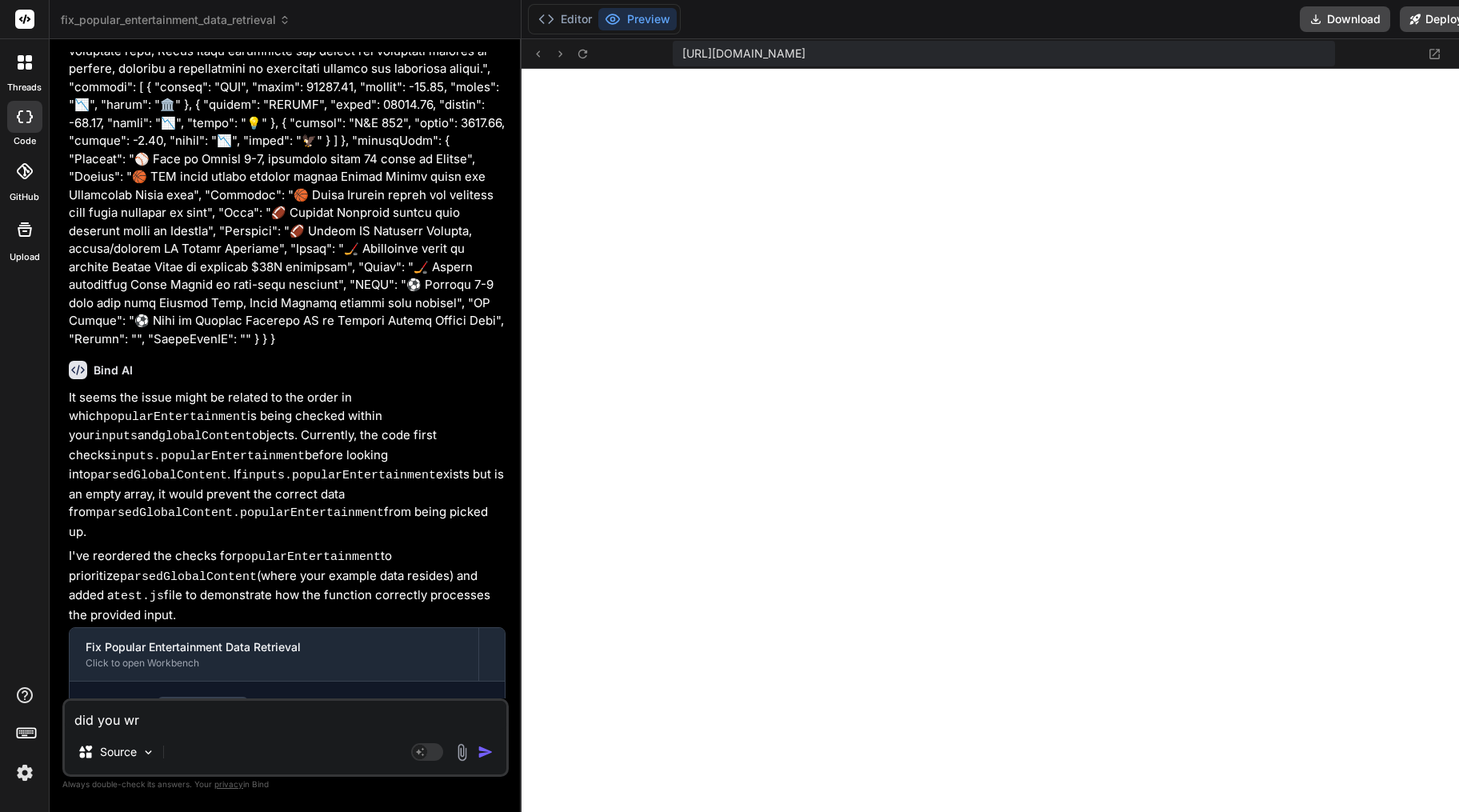
type textarea "x"
type textarea "did you writ"
type textarea "x"
type textarea "did you write"
type textarea "x"
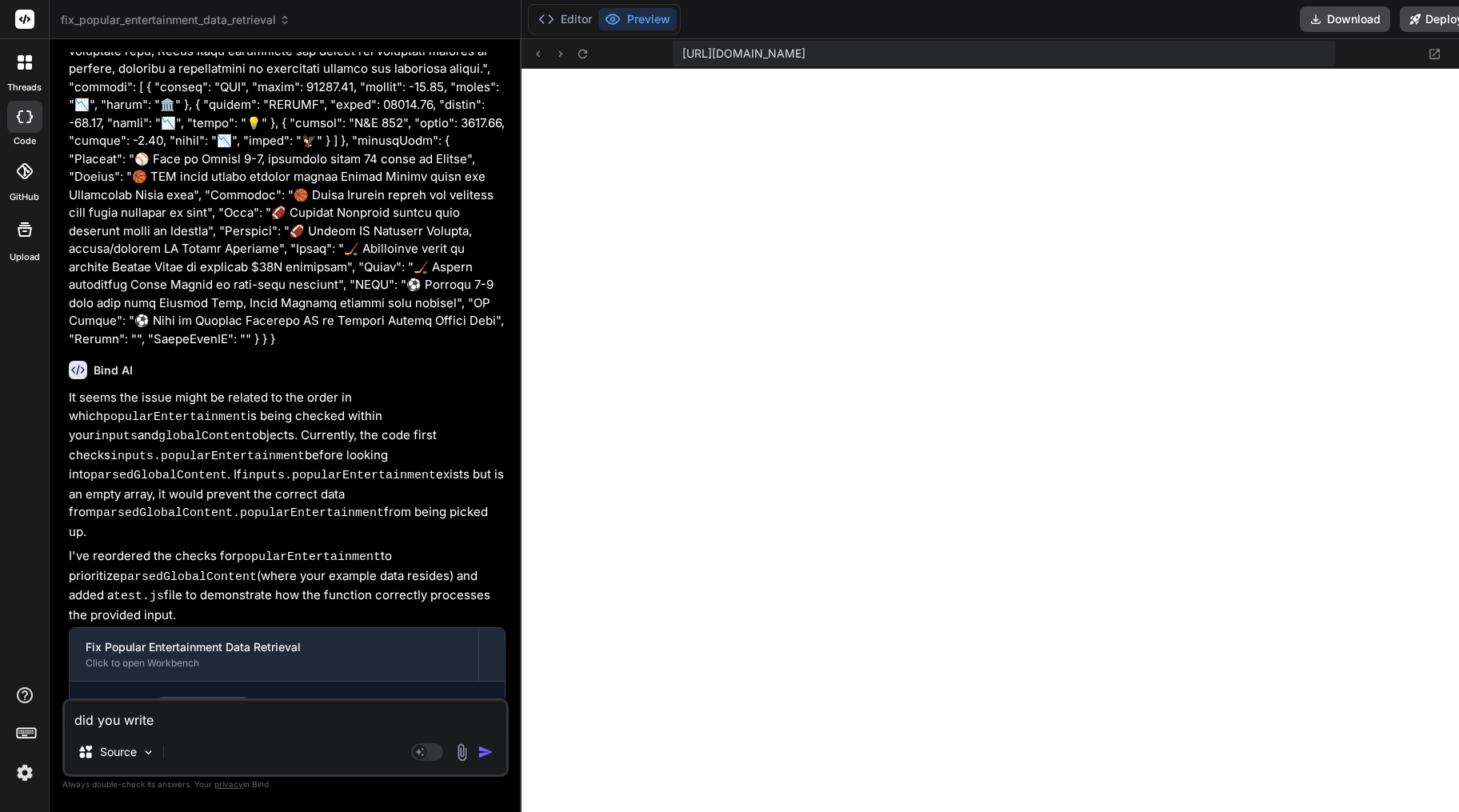
type textarea "did you write"
type textarea "x"
type textarea "did you write c"
type textarea "x"
type textarea "did you write co"
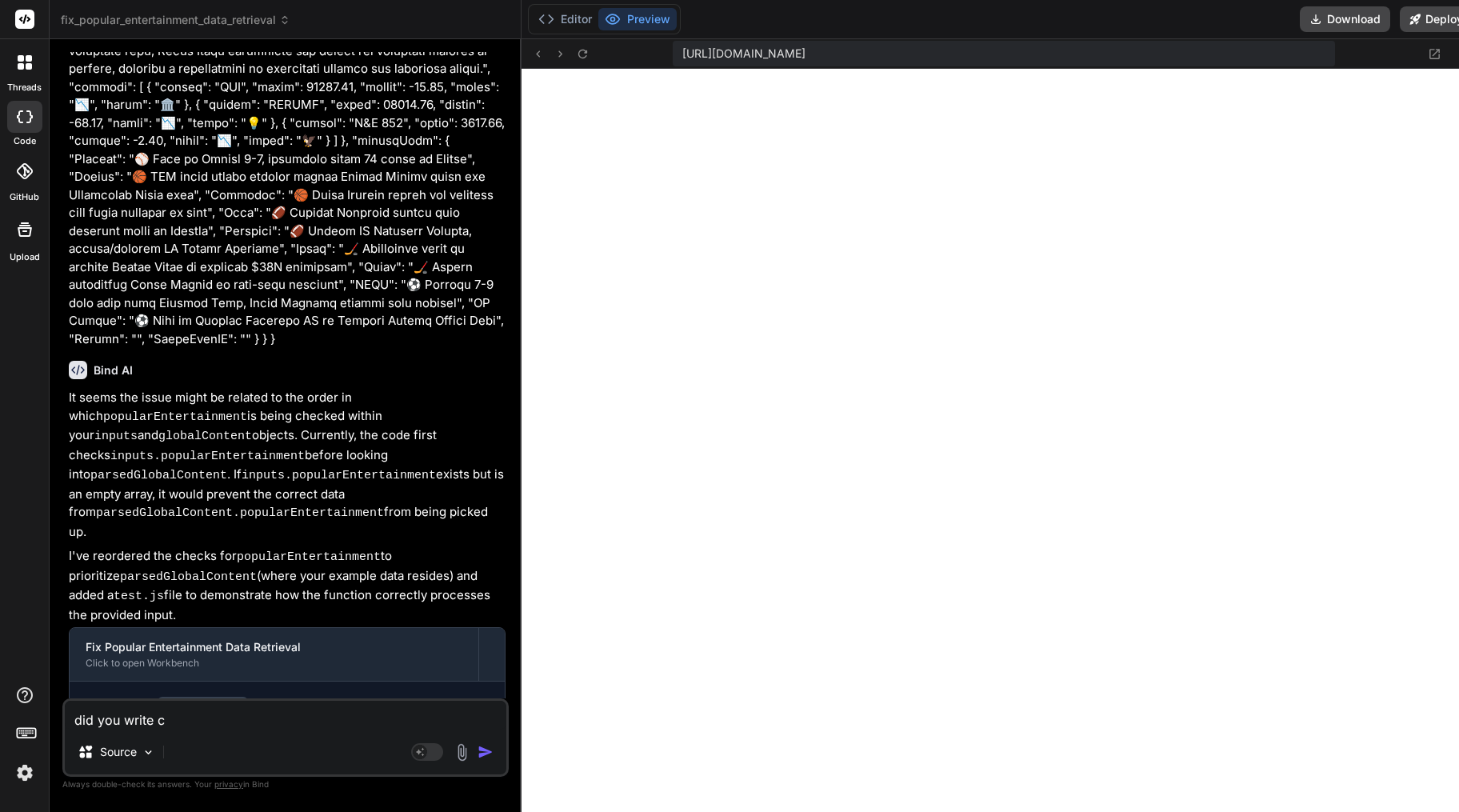
type textarea "x"
type textarea "did you write cod"
type textarea "x"
type textarea "did you write code"
type textarea "x"
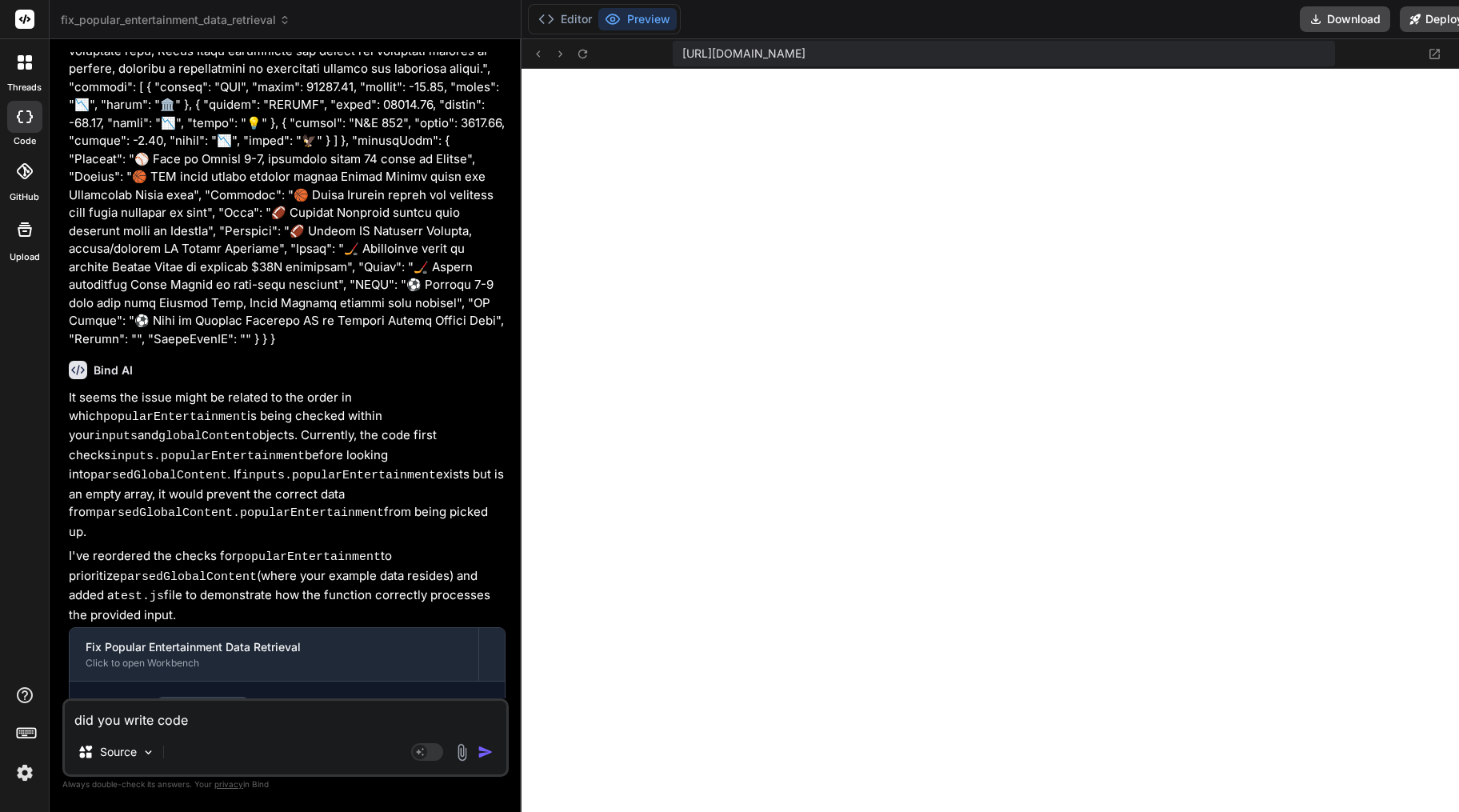
type textarea "did you write code"
type textarea "x"
type textarea "did you write code s"
type textarea "x"
type textarea "did you write code sp"
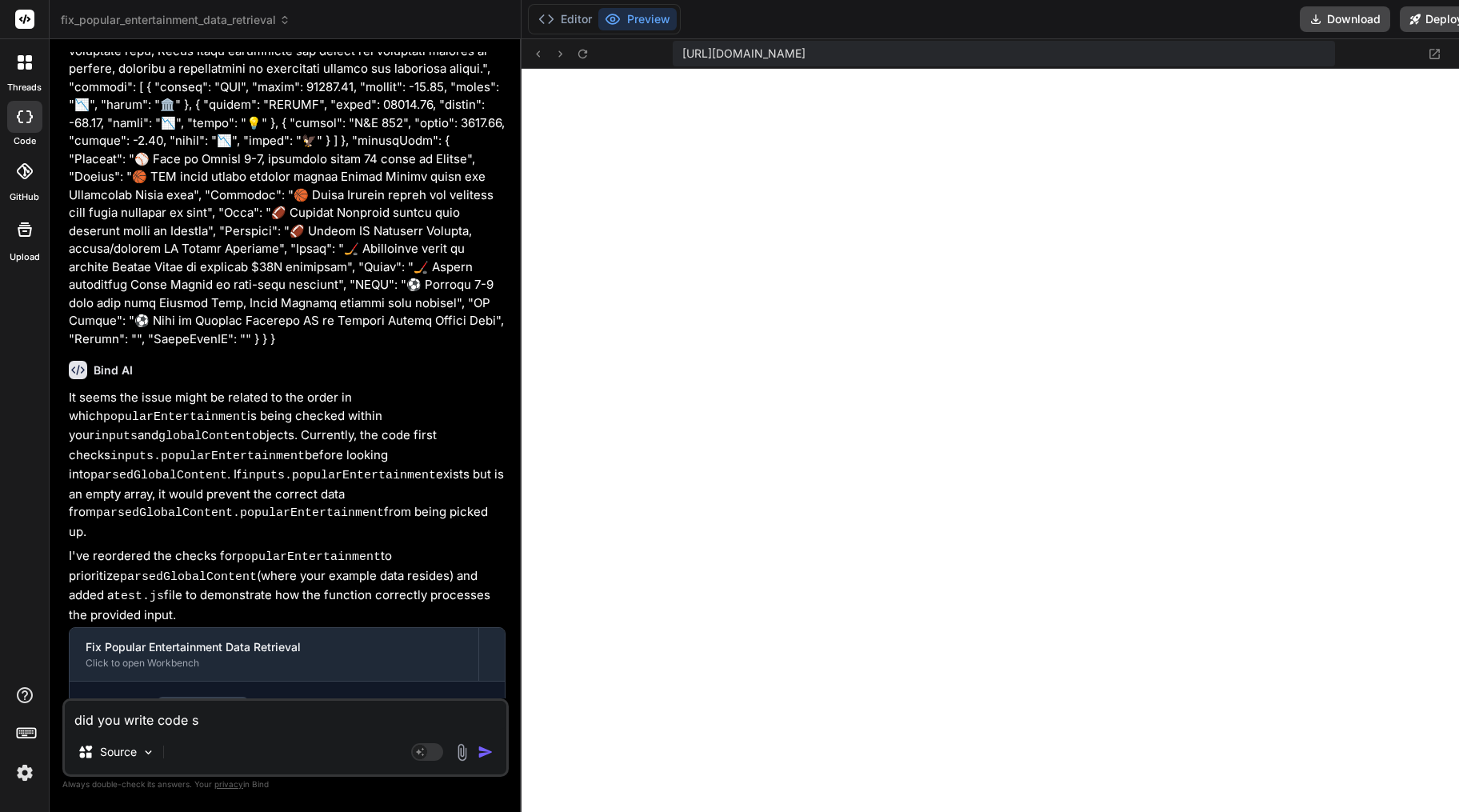
type textarea "x"
type textarea "did you write code spl"
type textarea "x"
type textarea "did you write code spli"
type textarea "x"
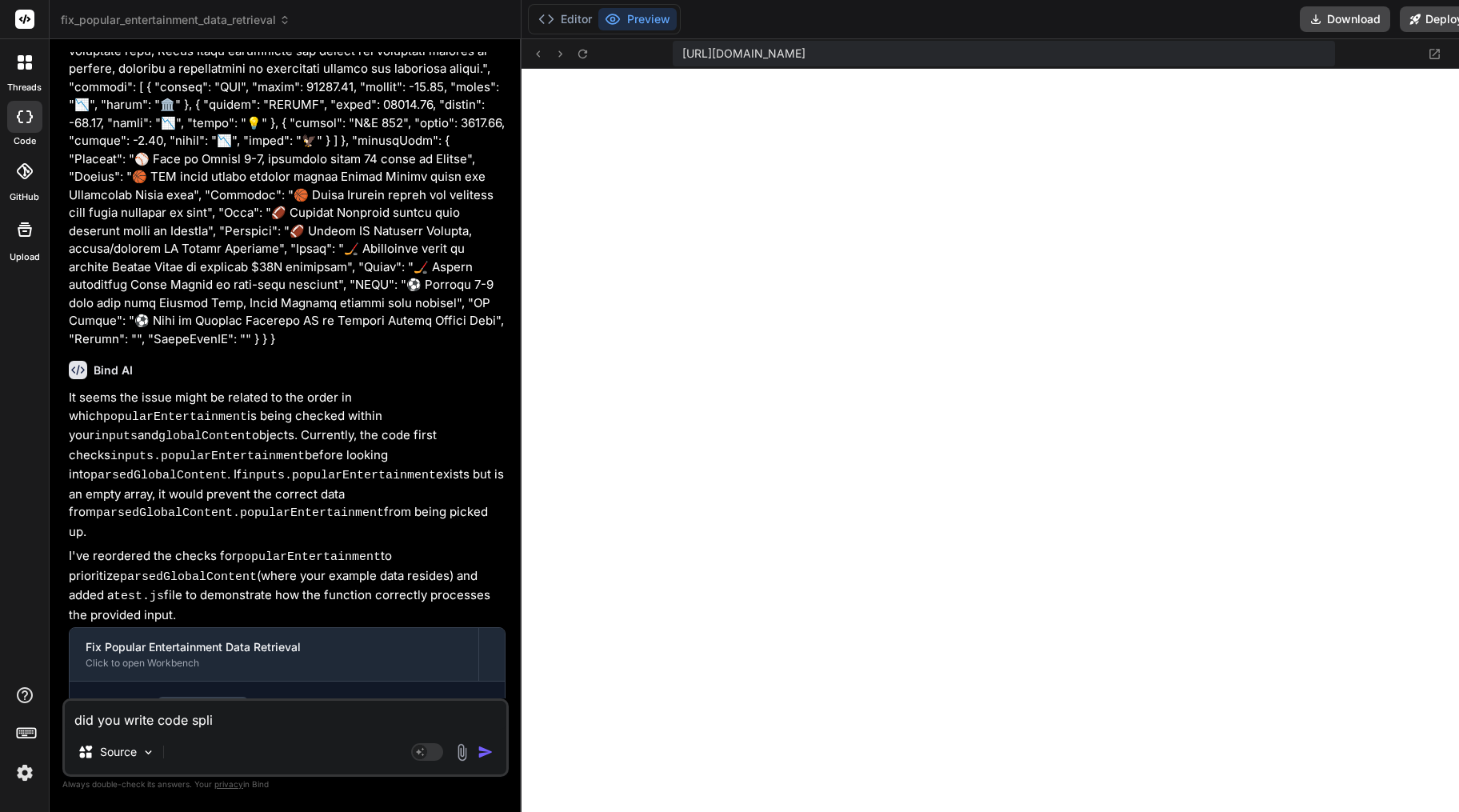
type textarea "did you write code split"
type textarea "x"
type textarea "did you write code splitt"
type textarea "x"
type textarea "did you write code splitti"
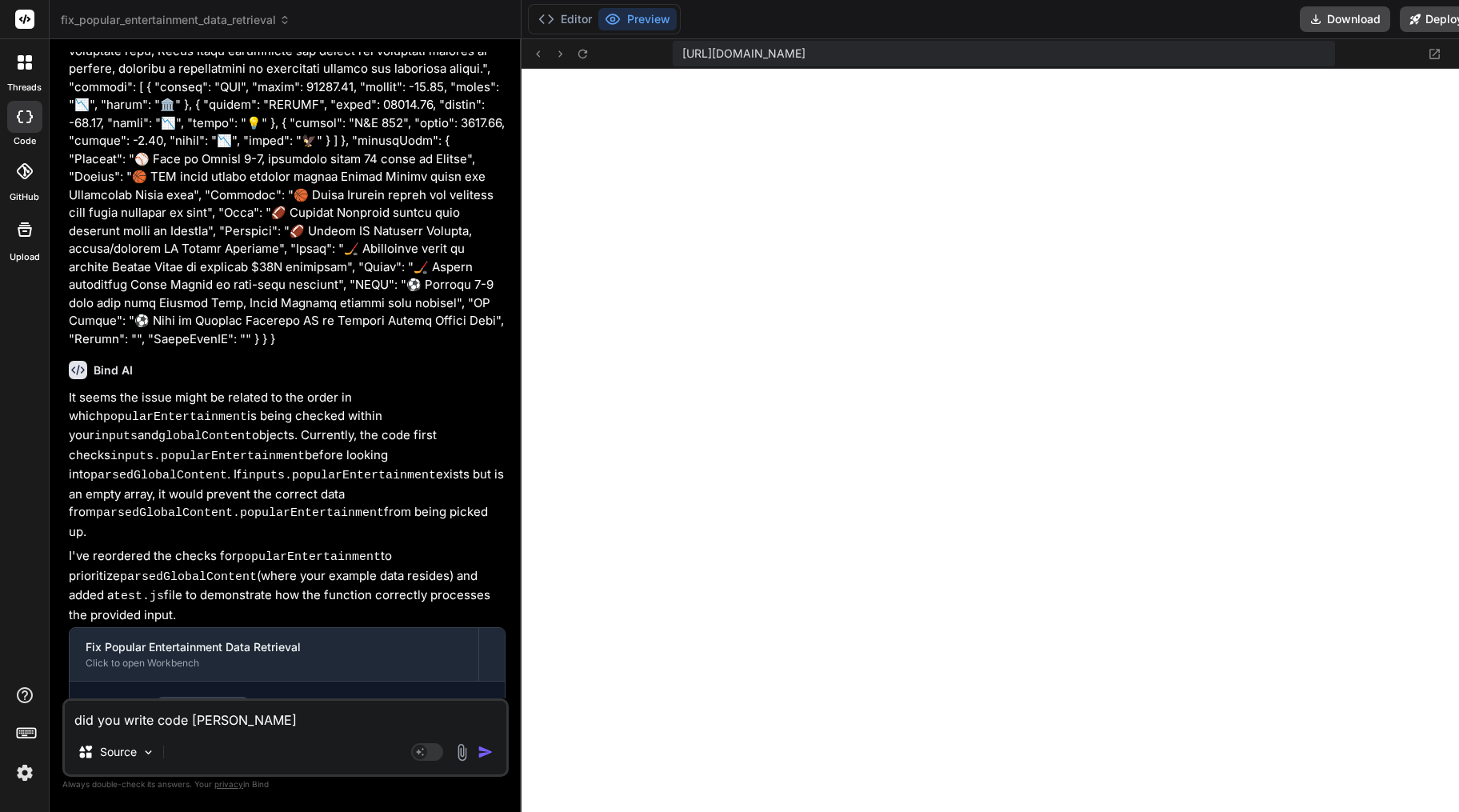
type textarea "x"
type textarea "did you write code splittin"
type textarea "x"
type textarea "did you write code splitting"
type textarea "x"
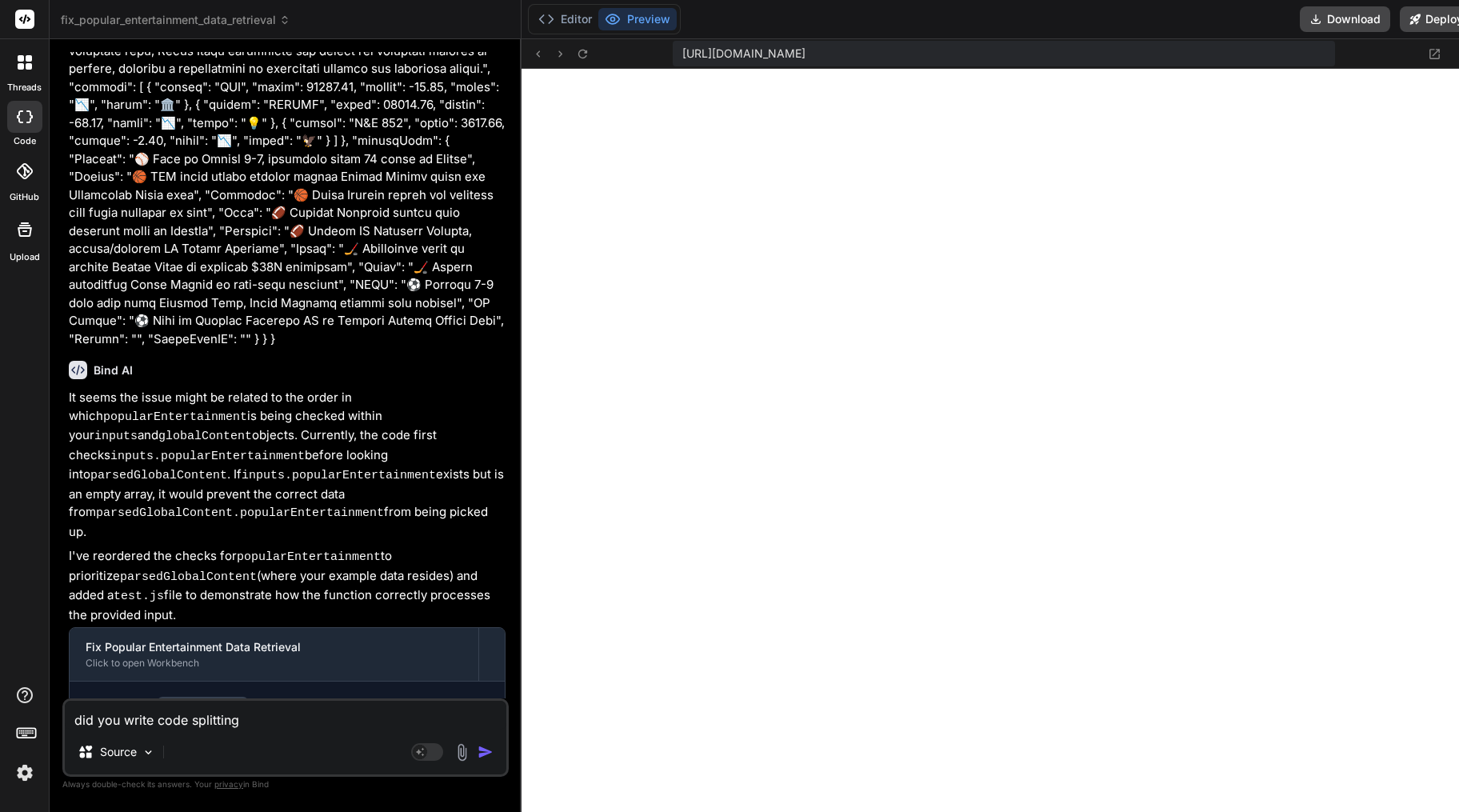
type textarea "did you write code splitting"
type textarea "x"
type textarea "did you write code splitting u"
type textarea "x"
type textarea "did you write code splitting up"
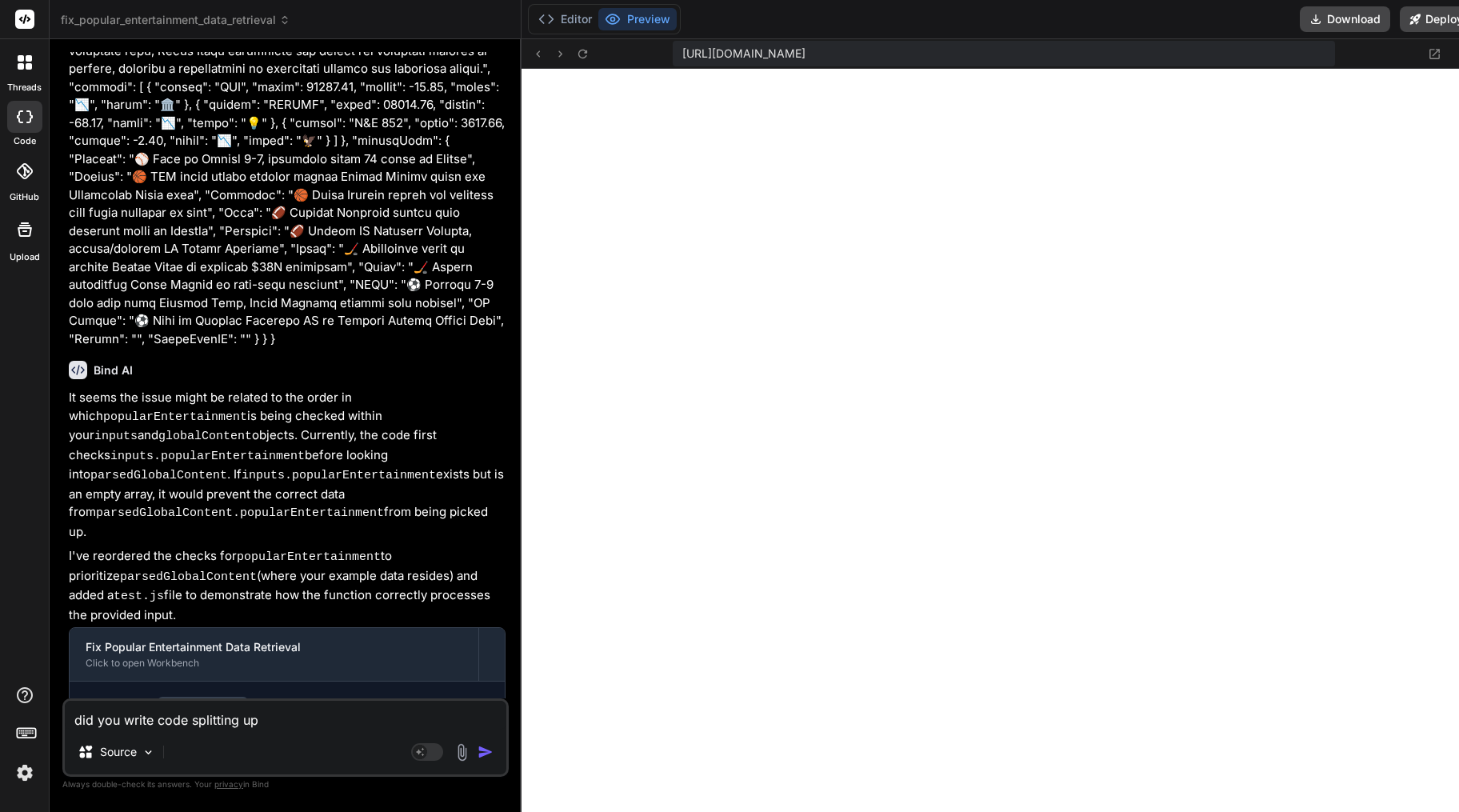
type textarea "x"
type textarea "did you write code splitting up"
type textarea "x"
type textarea "did you write code splitting up t"
type textarea "x"
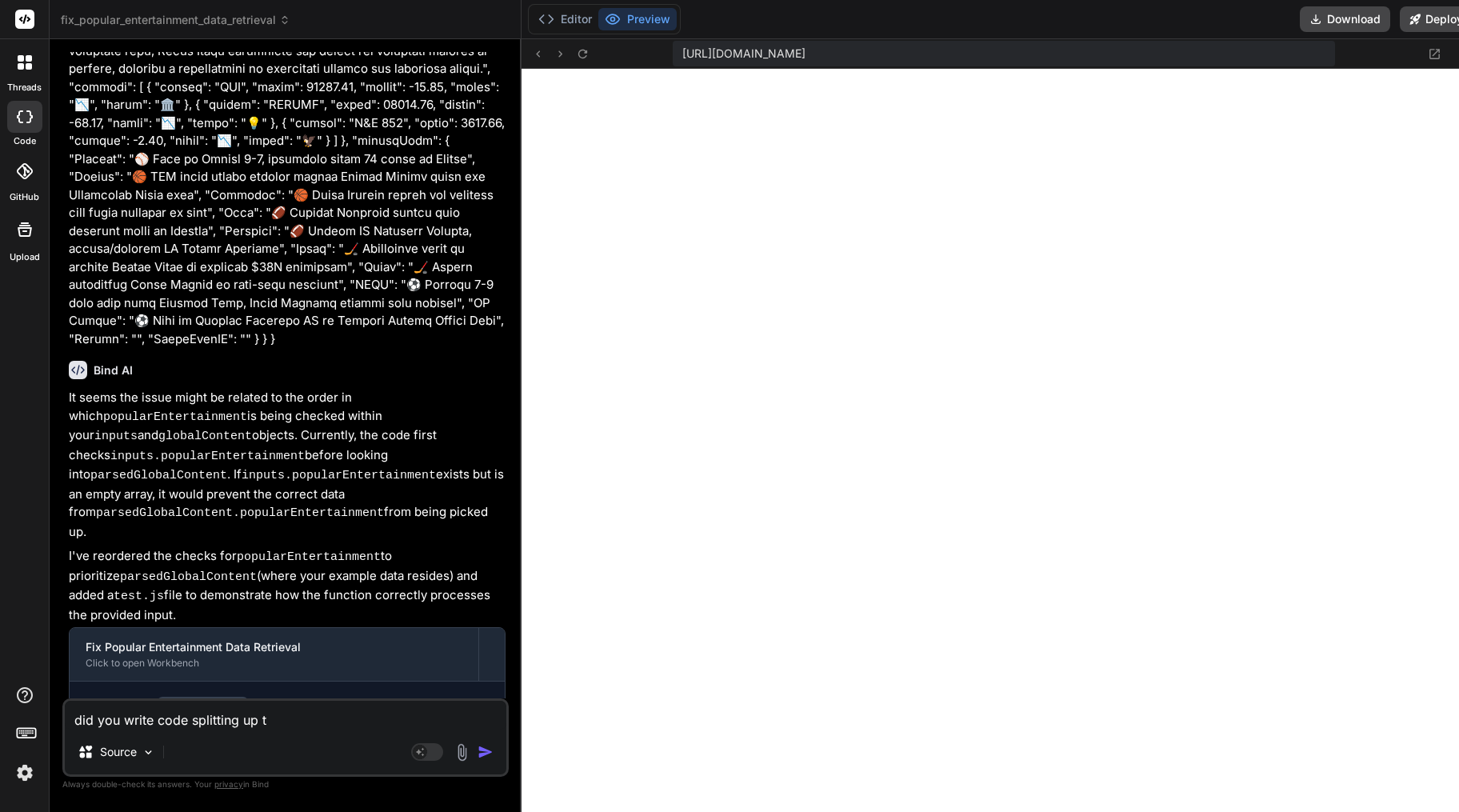
type textarea "did you write code splitting up th"
type textarea "x"
type textarea "did you write code splitting up the"
type textarea "x"
type textarea "did you write code splitting up the"
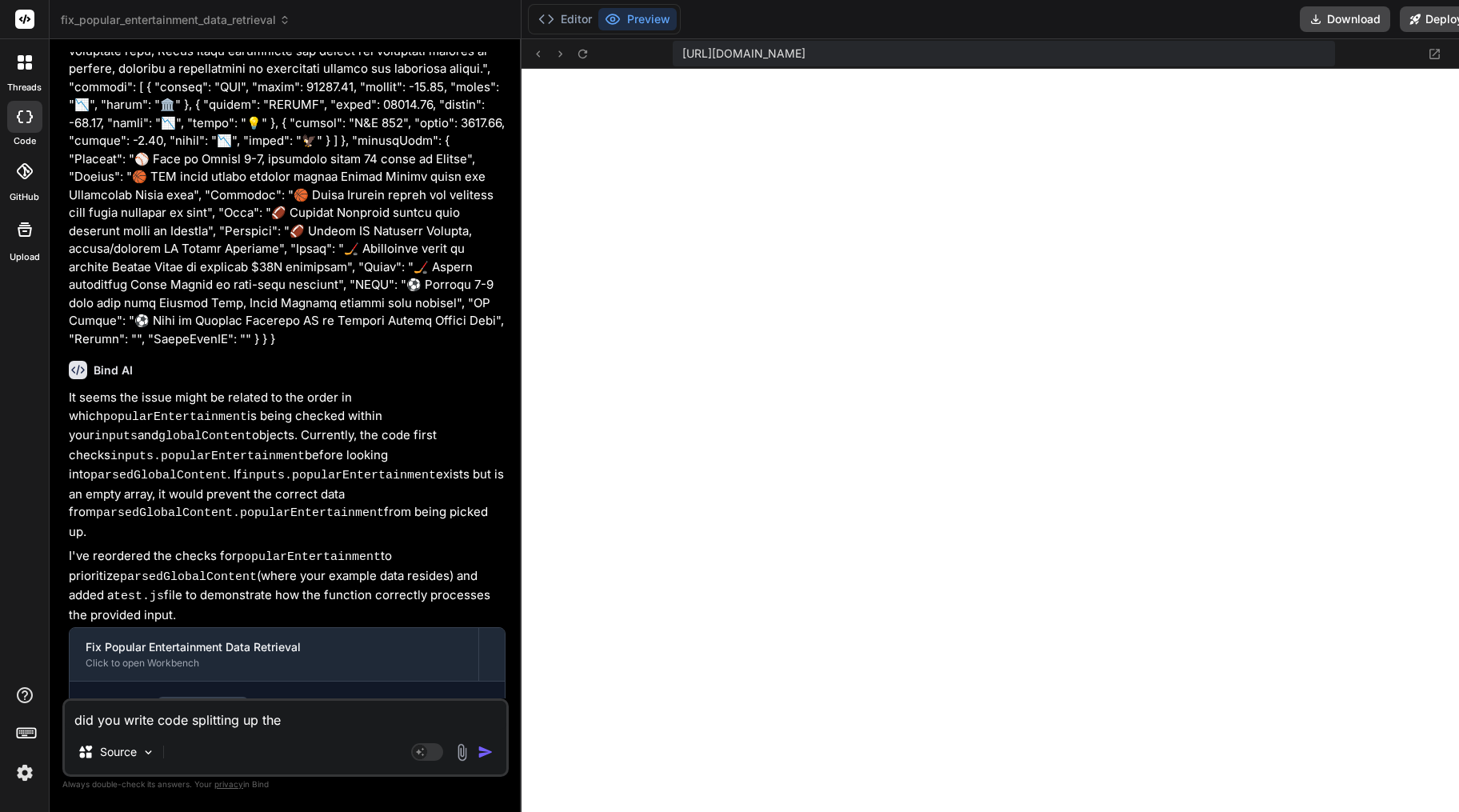
type textarea "x"
type textarea "did you write code splitting up the p"
type textarea "x"
type textarea "did you write code splitting up the po"
type textarea "x"
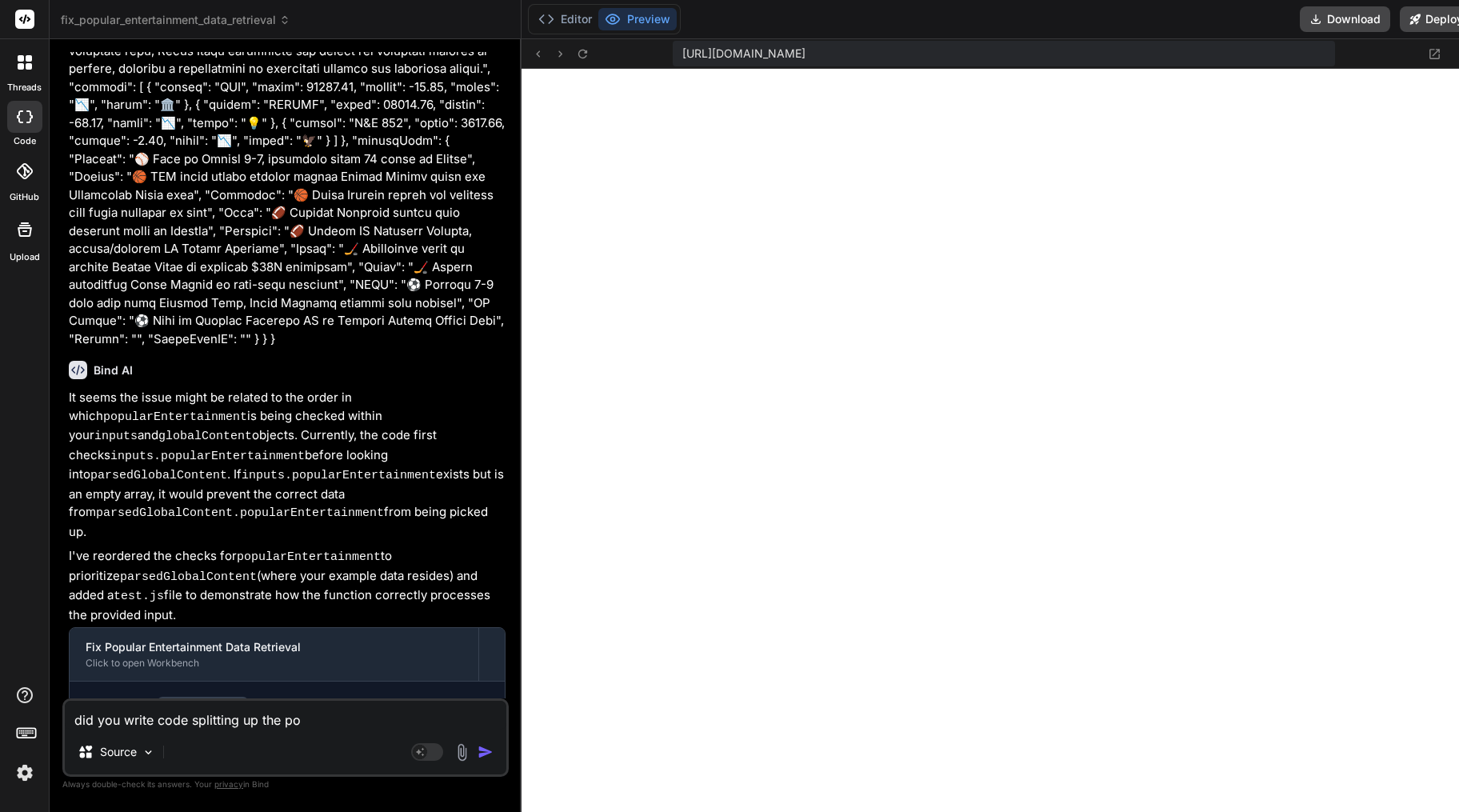
type textarea "did you write code splitting up the pop"
type textarea "x"
type textarea "did you write code splitting up the popu"
type textarea "x"
type textarea "did you write code splitting up the popul"
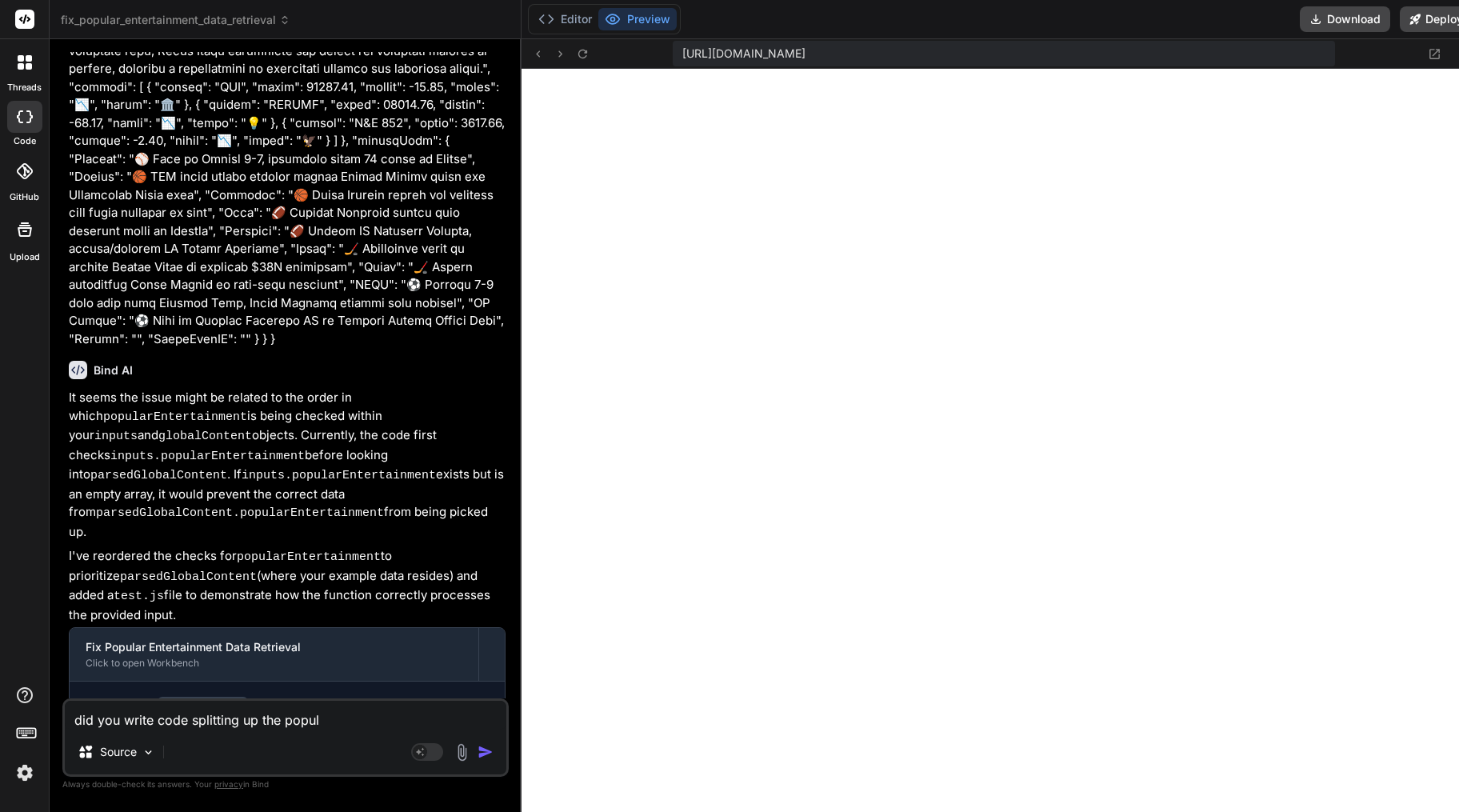
type textarea "x"
type textarea "did you write code splitting up the popull"
type textarea "x"
type textarea "did you write code splitting up the populla"
type textarea "x"
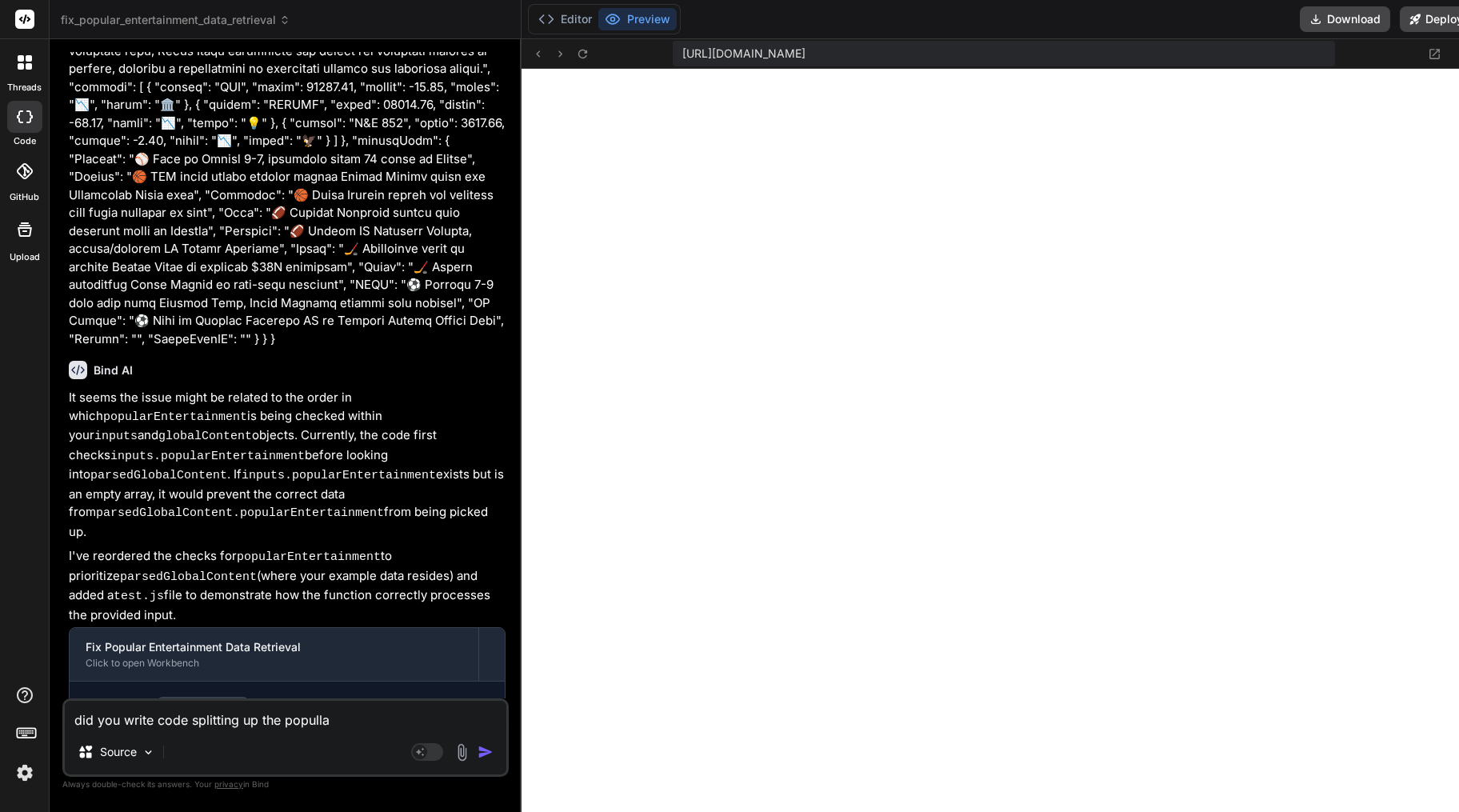
type textarea "did you write code splitting up the popullar"
type textarea "x"
type textarea "did you write code splitting up the popullar"
type textarea "x"
type textarea "did you write code splitting up the popullar n"
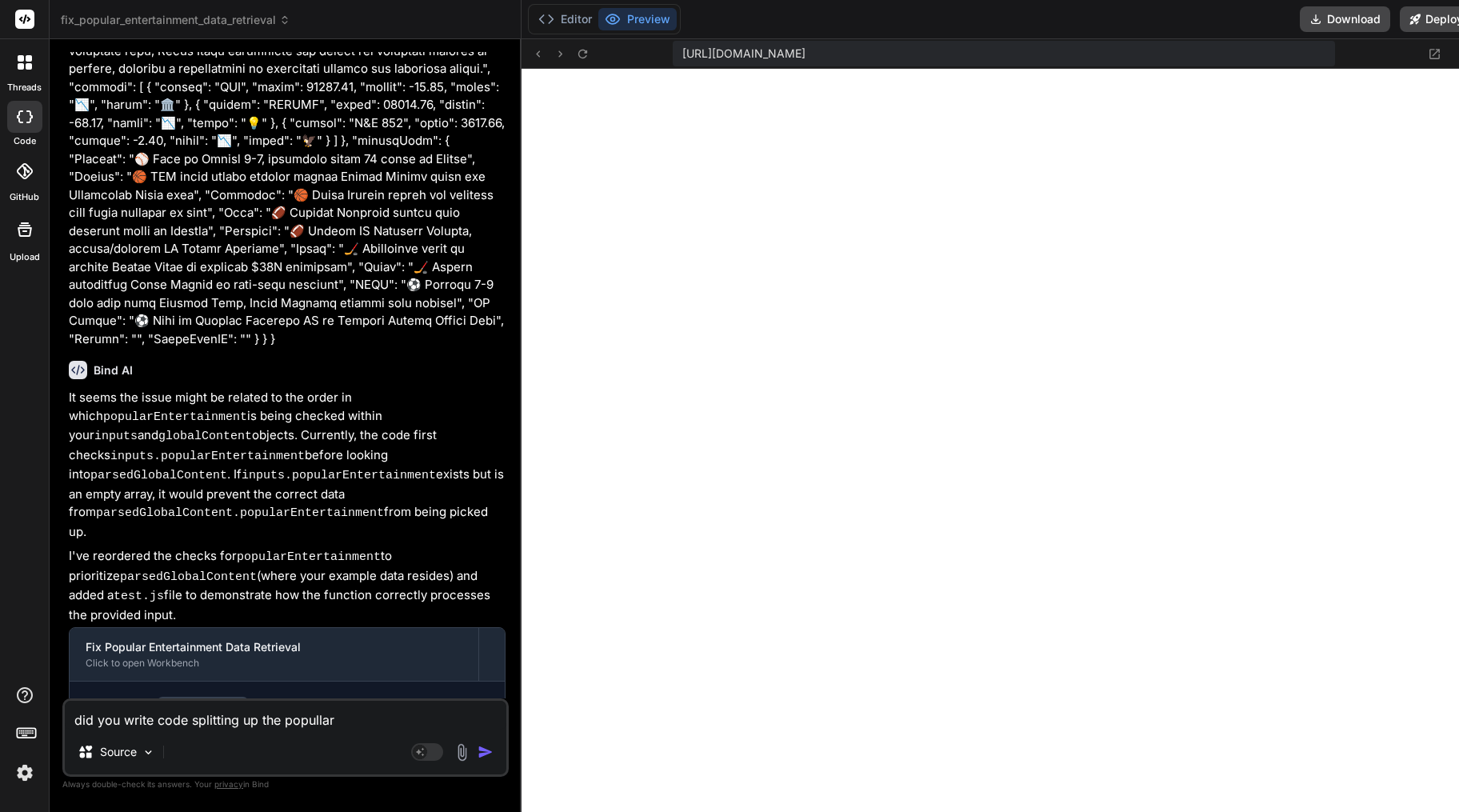
type textarea "x"
type textarea "did you write code splitting up the popullar ne"
type textarea "x"
type textarea "did you write code splitting up the popullar new"
type textarea "x"
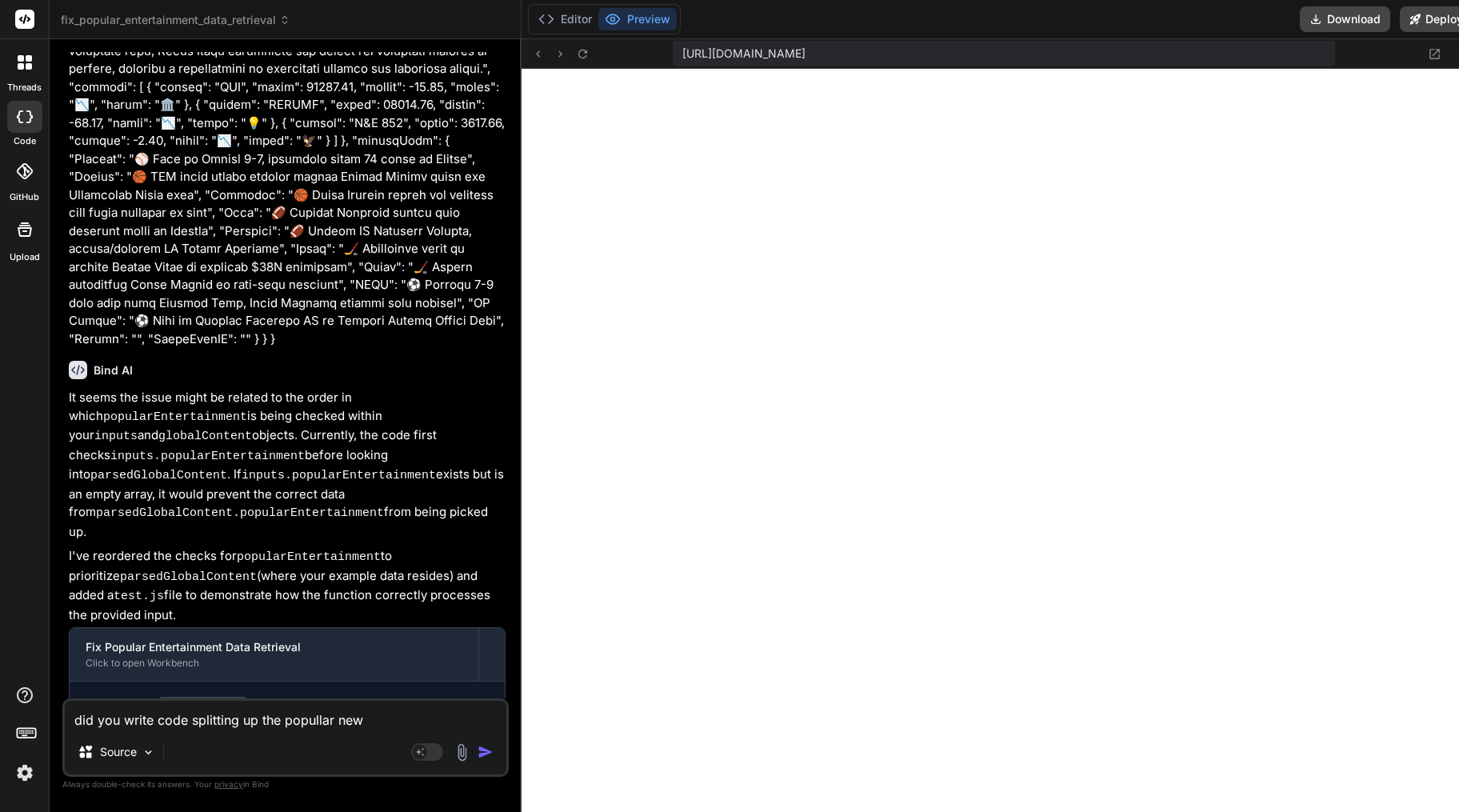
type textarea "did you write code splitting up the popullar news"
type textarea "x"
type textarea "did you write code splitting up the popullar new"
type textarea "x"
type textarea "did you write code splitting up the popullar ne"
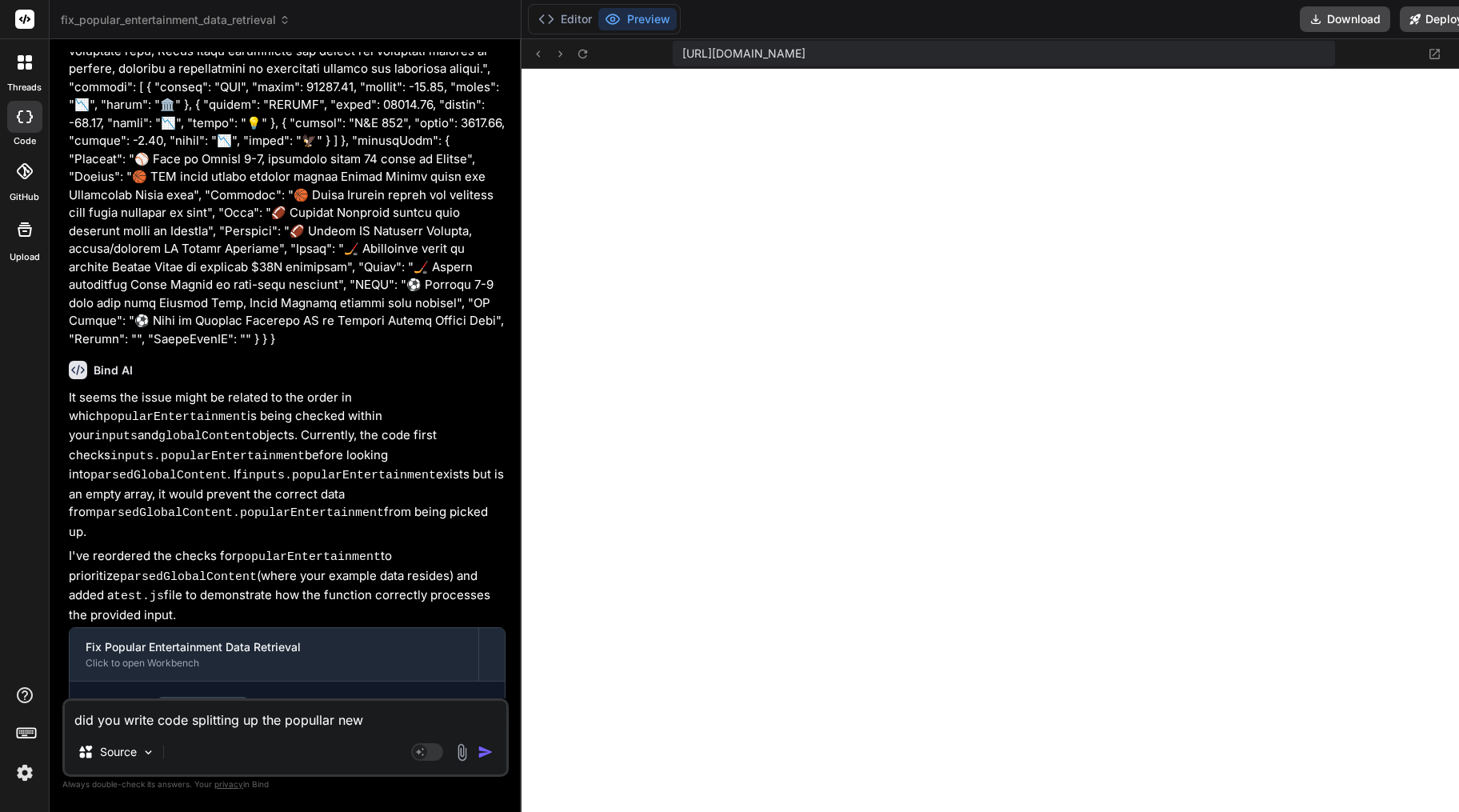
type textarea "x"
type textarea "did you write code splitting up the popullar n"
type textarea "x"
type textarea "did you write code splitting up the popullar"
type textarea "x"
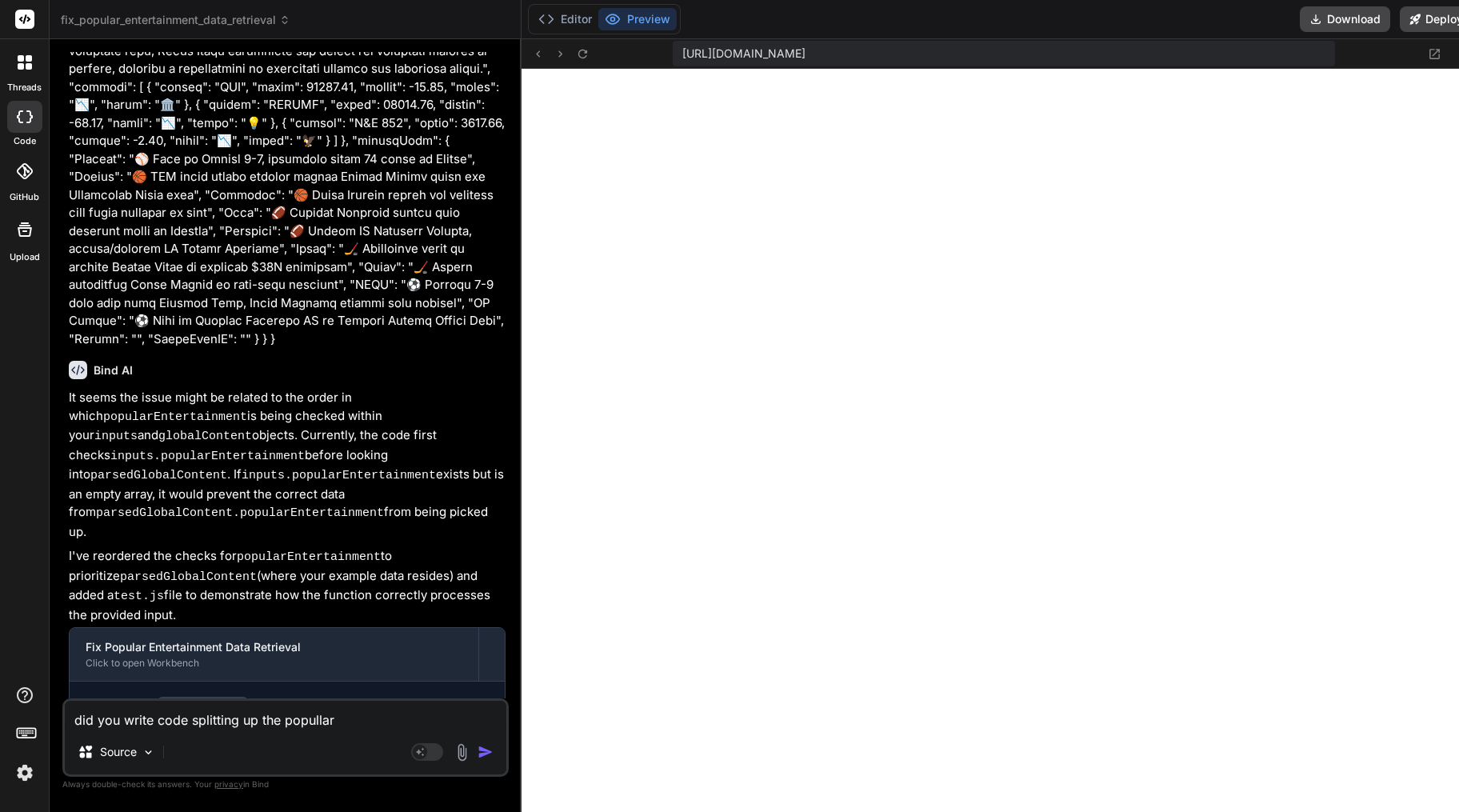
type textarea "did you write code splitting up the popullar e"
type textarea "x"
type textarea "did you write code splitting up the popullar el"
type textarea "x"
